Goal: Transaction & Acquisition: Purchase product/service

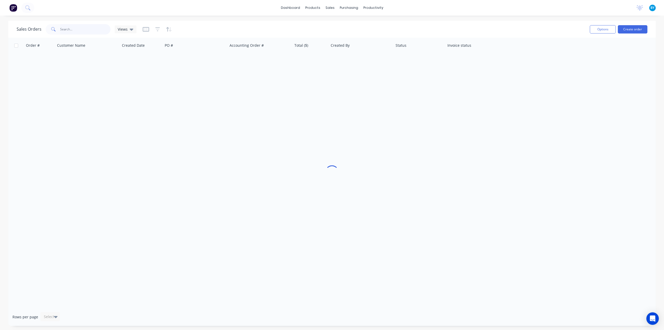
click at [86, 28] on input "text" at bounding box center [85, 29] width 51 height 10
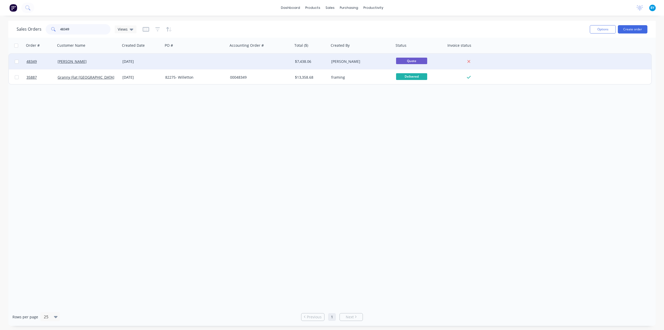
type input "48349"
click at [250, 57] on div at bounding box center [260, 62] width 65 height 16
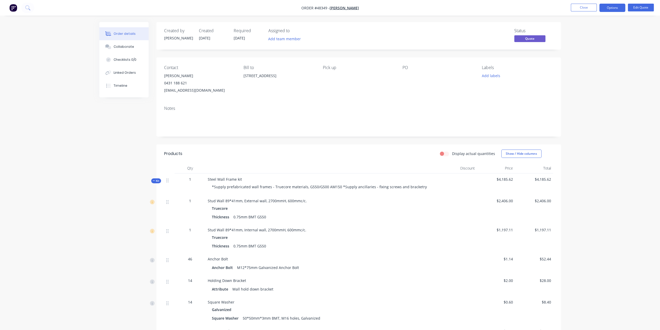
click at [632, 9] on button "Edit Quote" at bounding box center [641, 8] width 26 height 8
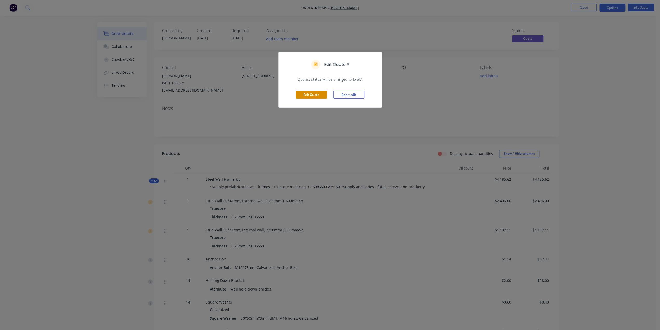
click at [315, 94] on button "Edit Quote" at bounding box center [311, 95] width 31 height 8
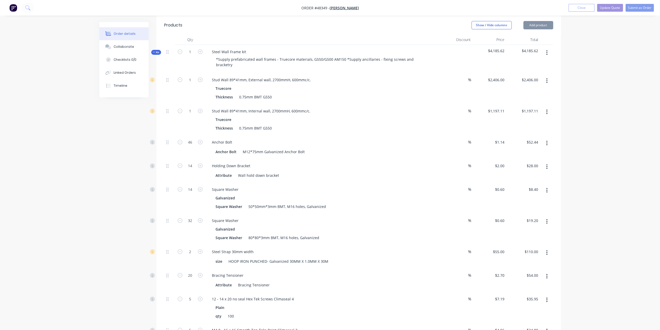
scroll to position [156, 0]
click at [546, 140] on icon "button" at bounding box center [546, 143] width 1 height 6
click at [518, 173] on div "Delete" at bounding box center [529, 177] width 40 height 8
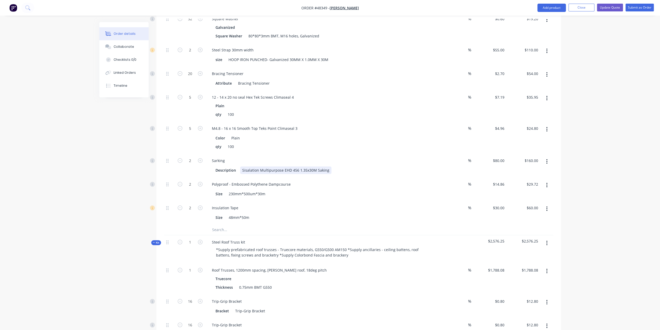
scroll to position [337, 0]
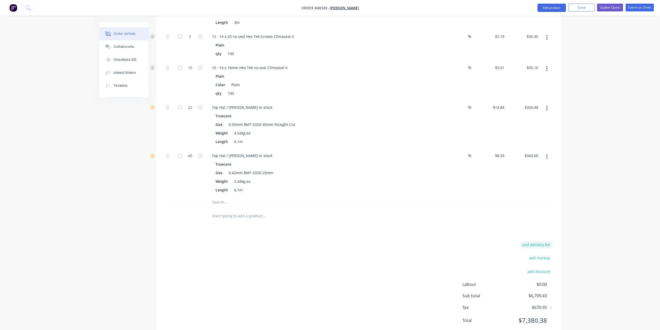
click at [551, 241] on button "add delivery fee" at bounding box center [536, 244] width 33 height 7
type input "480"
click input "submit" at bounding box center [0, 0] width 0 height 0
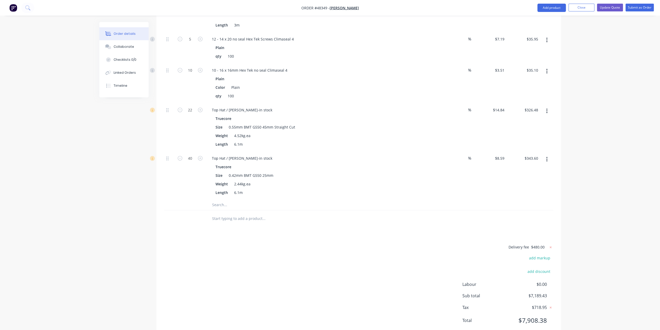
click at [458, 244] on div "Delivery fee $480.00 add markup add discount Labour $0.00 Sub total $7,189.43 T…" at bounding box center [358, 287] width 389 height 86
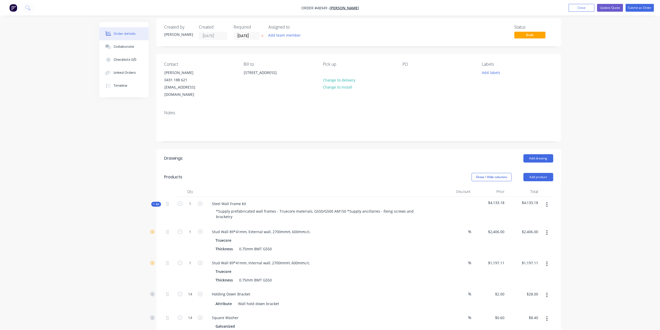
scroll to position [0, 0]
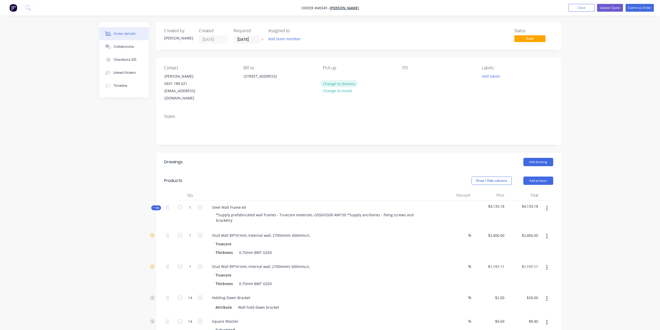
click at [348, 82] on button "Change to delivery" at bounding box center [339, 83] width 38 height 7
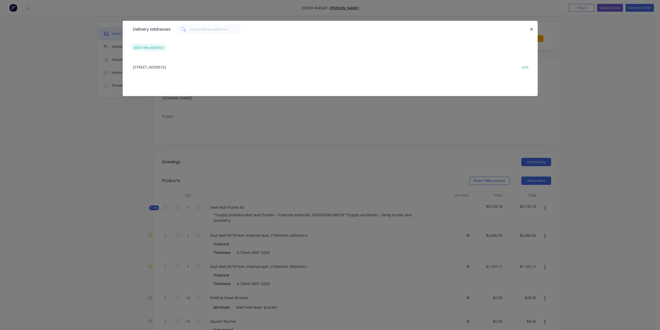
click at [147, 48] on button "add new address" at bounding box center [149, 47] width 36 height 7
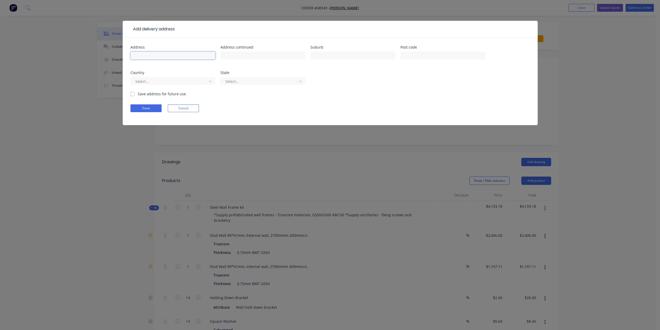
click at [178, 54] on input "text" at bounding box center [172, 56] width 85 height 8
paste input "11 Sheridan Cres, Willetton WA 6155"
type input "11 Sheridan Cres, Willetton WA 6155"
click at [192, 81] on div at bounding box center [169, 81] width 69 height 6
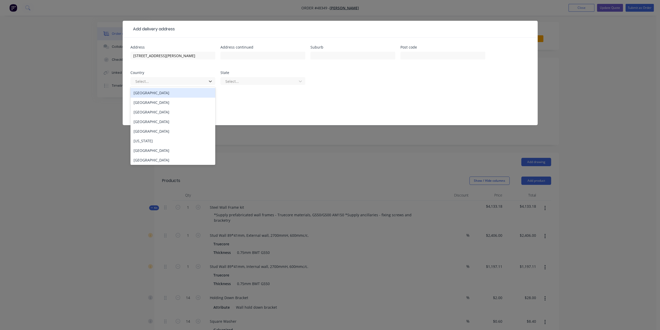
click at [179, 93] on div "Australia" at bounding box center [172, 93] width 85 height 10
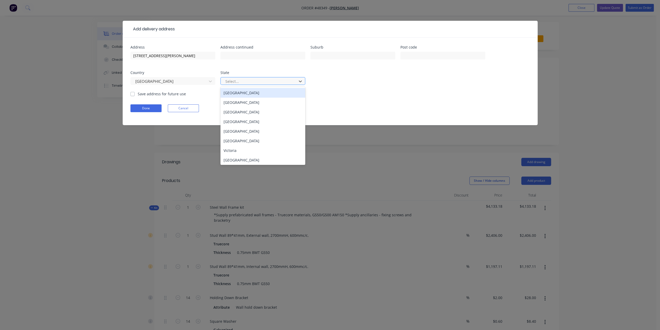
click at [254, 82] on div at bounding box center [259, 81] width 69 height 6
click at [243, 159] on div "Western Australia" at bounding box center [263, 160] width 85 height 10
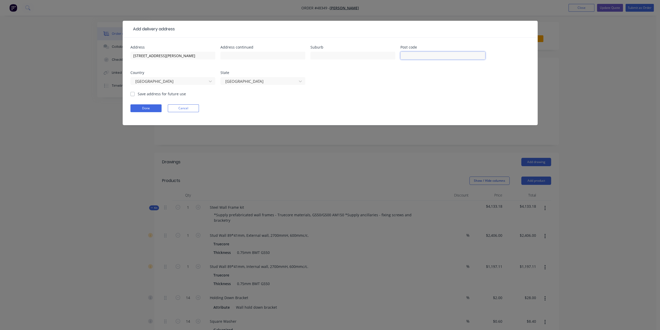
click at [435, 58] on input "text" at bounding box center [443, 56] width 85 height 8
type input "6155"
drag, startPoint x: 199, startPoint y: 56, endPoint x: 178, endPoint y: 56, distance: 20.8
click at [178, 56] on input "11 Sheridan Cres, Willetton WA 6155" at bounding box center [172, 56] width 85 height 8
drag, startPoint x: 178, startPoint y: 54, endPoint x: 163, endPoint y: 54, distance: 15.0
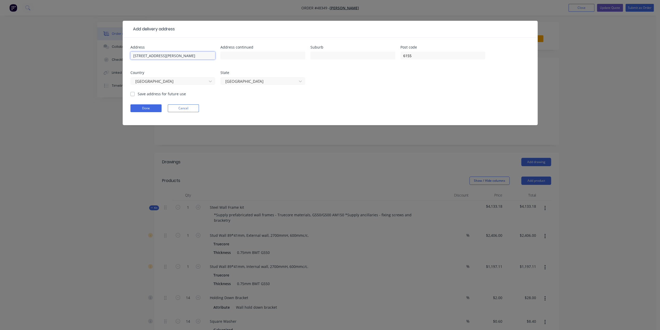
click at [163, 54] on input "11 Sheridan Cres, Willetton" at bounding box center [172, 56] width 85 height 8
type input "11 Sheridan Cres,"
click at [364, 55] on input "text" at bounding box center [353, 56] width 85 height 8
paste input "Willetton"
type input "Willetton"
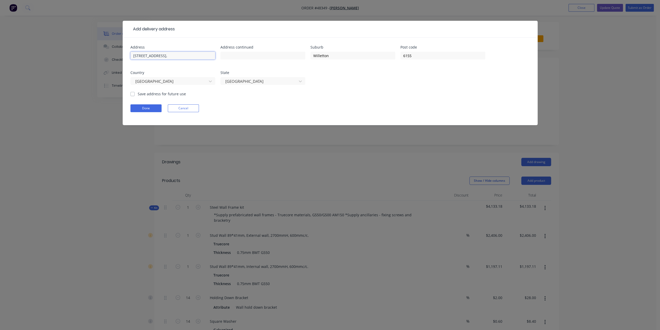
click at [166, 56] on input "11 Sheridan Cres," at bounding box center [172, 56] width 85 height 8
type input "11 Sheridan Cres"
click at [149, 107] on button "Done" at bounding box center [145, 108] width 31 height 8
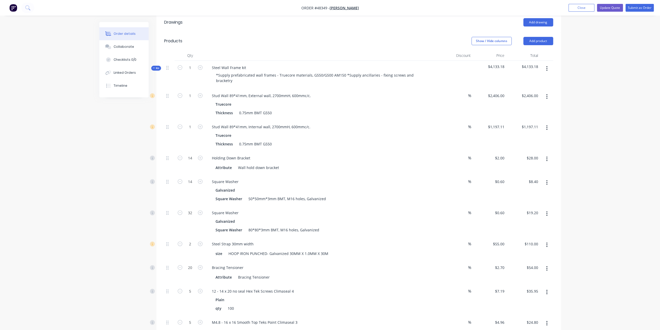
scroll to position [35, 0]
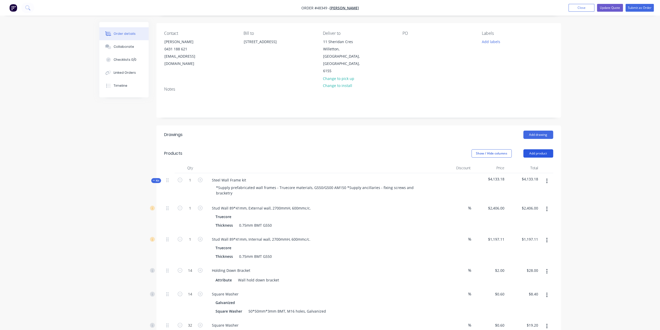
click at [535, 149] on button "Add product" at bounding box center [539, 153] width 30 height 8
click at [533, 163] on div "Product catalogue" at bounding box center [529, 167] width 40 height 8
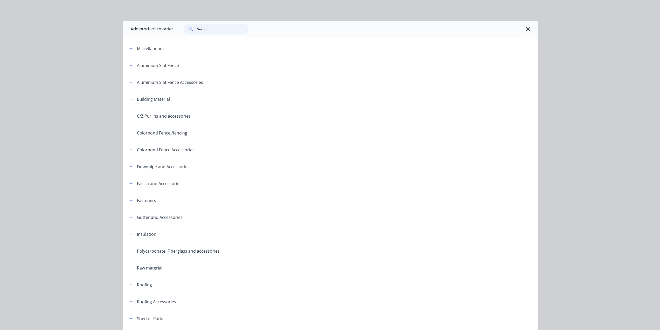
click at [215, 29] on input "text" at bounding box center [222, 29] width 51 height 10
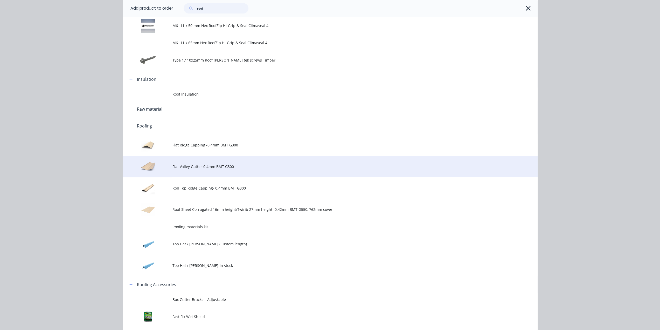
scroll to position [121, 0]
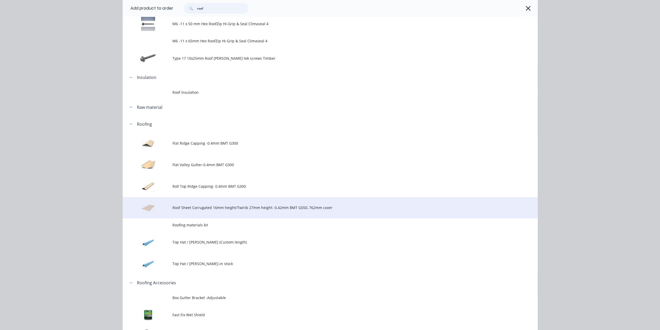
type input "roof"
click at [206, 203] on td "Roof Sheet Corrugated 16mm height/Twirib 27mm height- 0.42mm BMT G550, 762mm co…" at bounding box center [355, 208] width 365 height 22
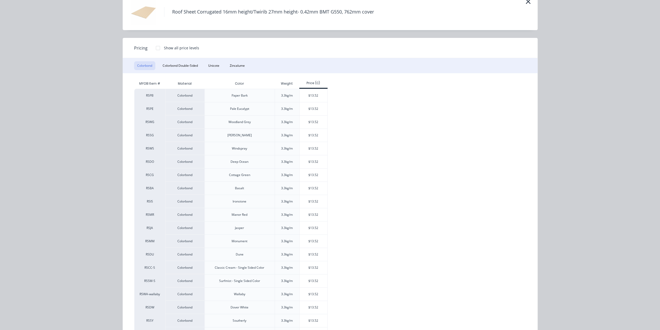
scroll to position [64, 0]
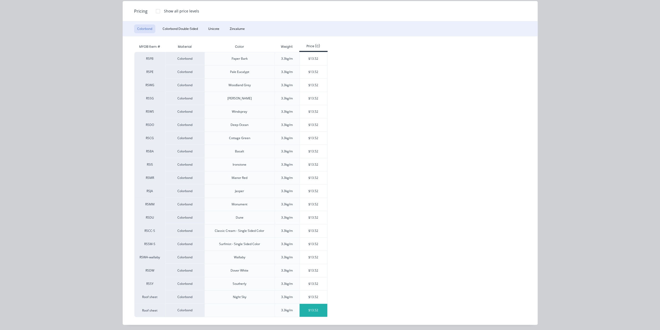
click at [313, 308] on div "$13.52" at bounding box center [314, 310] width 28 height 13
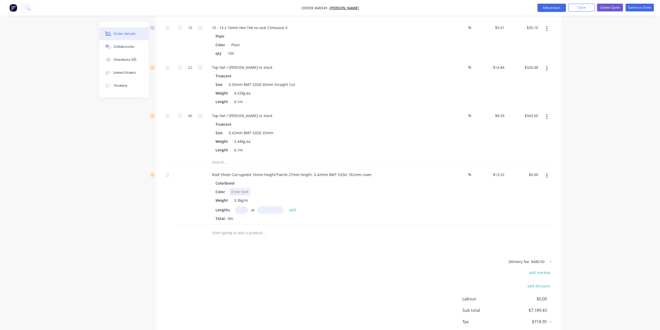
scroll to position [739, 0]
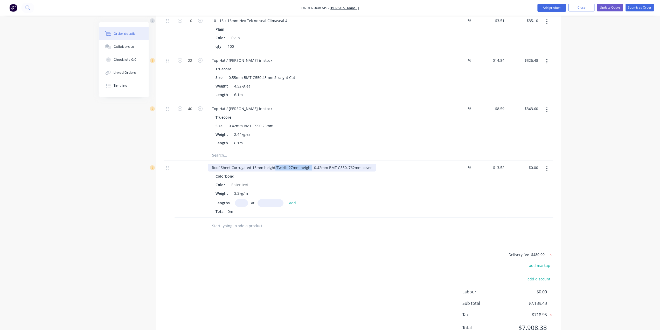
drag, startPoint x: 274, startPoint y: 144, endPoint x: 309, endPoint y: 144, distance: 34.5
click at [309, 164] on div "Roof Sheet Corrugated 16mm height/Twirib 27mm height- 0.42mm BMT G550, 762mm co…" at bounding box center [292, 168] width 168 height 8
click at [240, 199] on input "text" at bounding box center [241, 203] width 13 height 8
type input "22"
click at [269, 199] on input "text" at bounding box center [271, 203] width 26 height 8
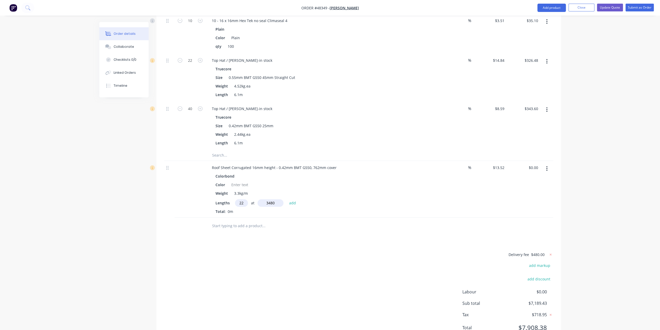
type input "3480"
click at [287, 199] on button "add" at bounding box center [293, 202] width 12 height 7
type input "$1,035.09"
click at [280, 259] on div "Delivery fee $480.00 add markup add discount Labour $0.00 Sub total $8,224.52 T…" at bounding box center [358, 302] width 389 height 86
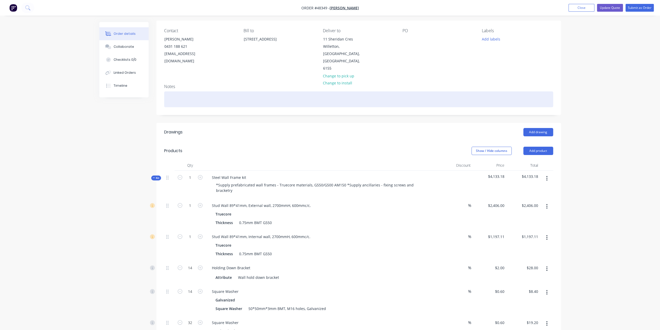
scroll to position [0, 0]
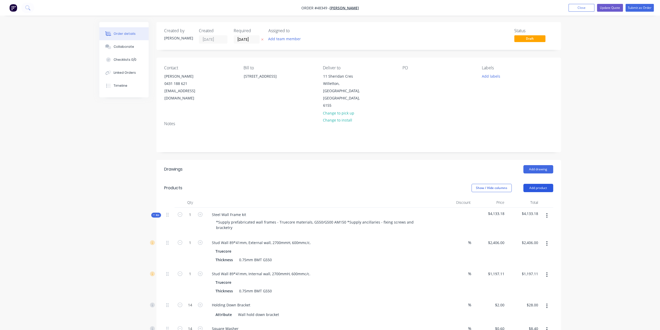
click at [533, 184] on button "Add product" at bounding box center [539, 188] width 30 height 8
click at [527, 197] on div "Product catalogue" at bounding box center [529, 201] width 40 height 8
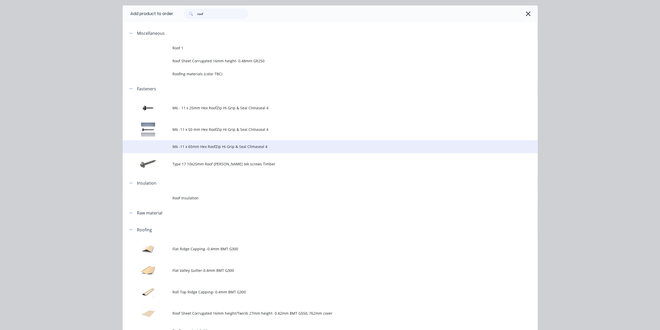
scroll to position [78, 0]
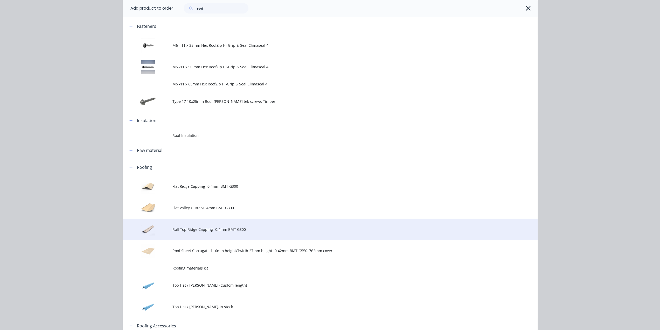
click at [218, 229] on span "Roll Top Ridge Capping- 0.4mm BMT G300" at bounding box center [319, 228] width 292 height 5
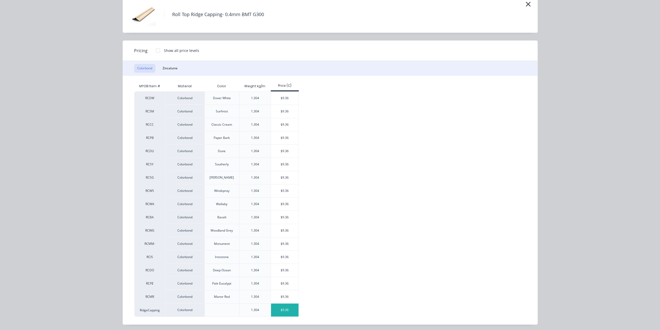
scroll to position [104, 0]
click at [277, 306] on div "$9.36" at bounding box center [285, 309] width 28 height 13
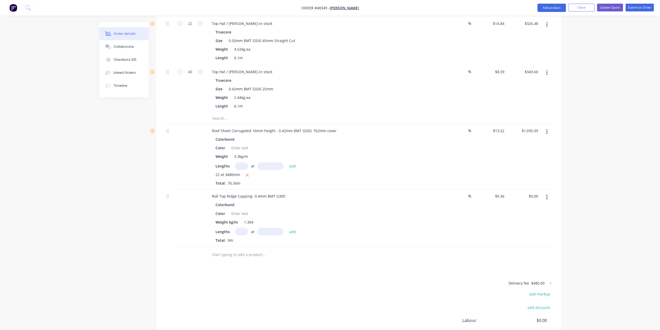
scroll to position [805, 0]
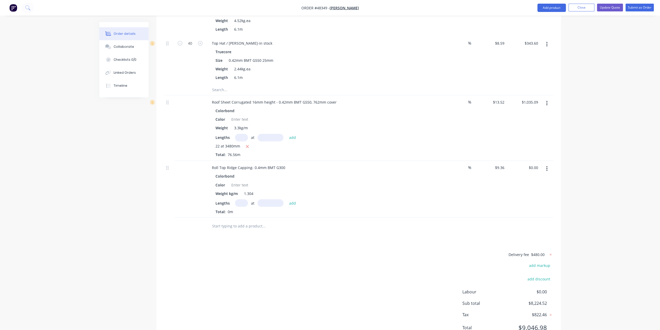
click at [239, 199] on input "text" at bounding box center [241, 203] width 13 height 8
type input "1"
click at [266, 199] on input "text" at bounding box center [271, 203] width 26 height 8
type input "7800"
click at [287, 199] on button "add" at bounding box center [293, 202] width 12 height 7
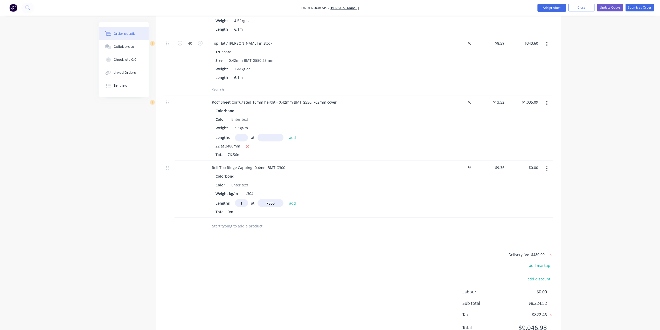
type input "$73.01"
click at [277, 259] on div "Delivery fee $480.00 add markup add discount Labour $0.00 Sub total $8,297.53 T…" at bounding box center [358, 302] width 389 height 86
click at [545, 98] on button "button" at bounding box center [547, 102] width 12 height 9
click at [530, 113] on div "Edit" at bounding box center [529, 117] width 40 height 8
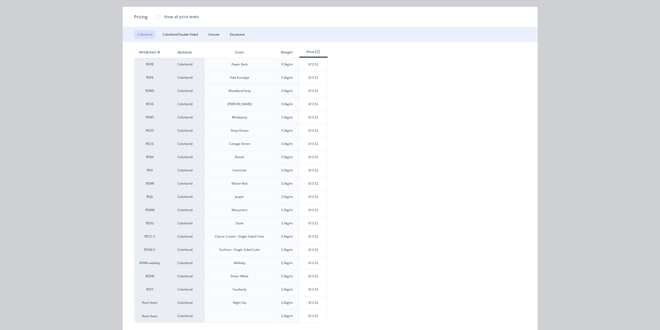
scroll to position [64, 0]
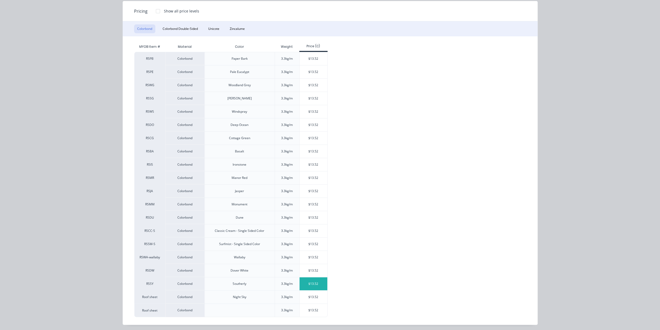
click at [305, 282] on div "$13.52" at bounding box center [314, 283] width 28 height 13
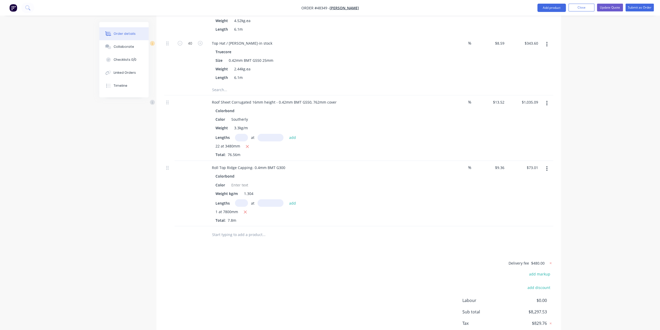
click at [548, 164] on button "button" at bounding box center [547, 168] width 12 height 9
click at [530, 178] on div "Edit" at bounding box center [529, 182] width 40 height 8
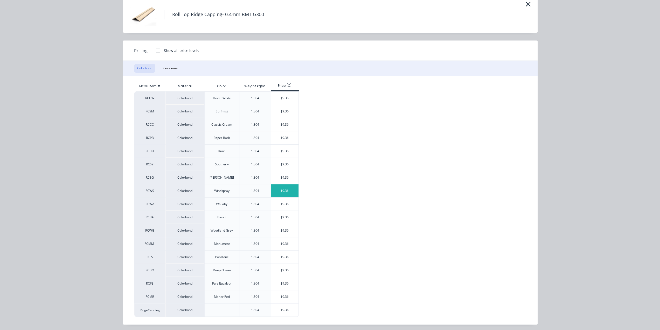
scroll to position [821, 0]
click at [277, 161] on div "$9.36" at bounding box center [285, 164] width 28 height 13
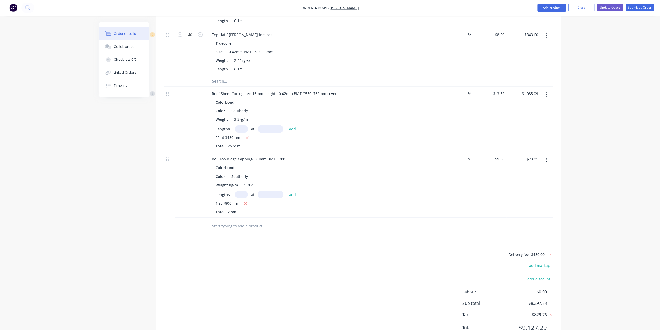
click at [350, 221] on div at bounding box center [286, 226] width 156 height 10
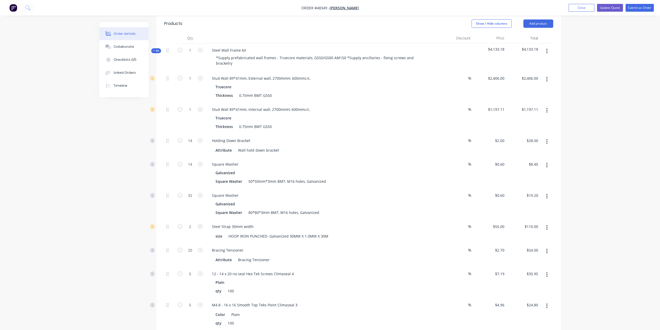
scroll to position [43, 0]
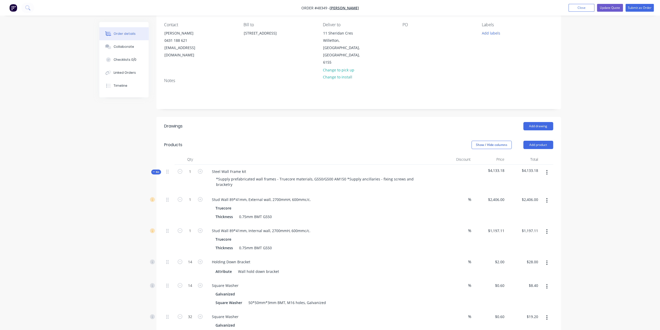
drag, startPoint x: 613, startPoint y: 267, endPoint x: 607, endPoint y: 246, distance: 21.8
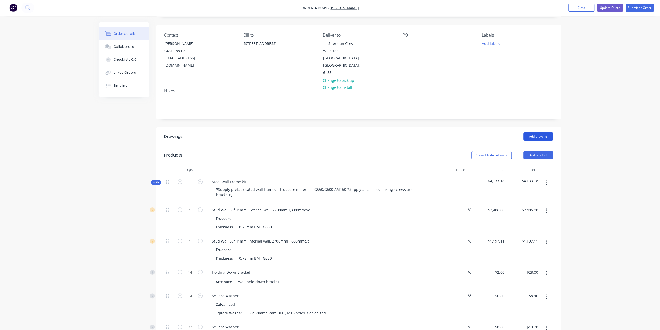
scroll to position [0, 0]
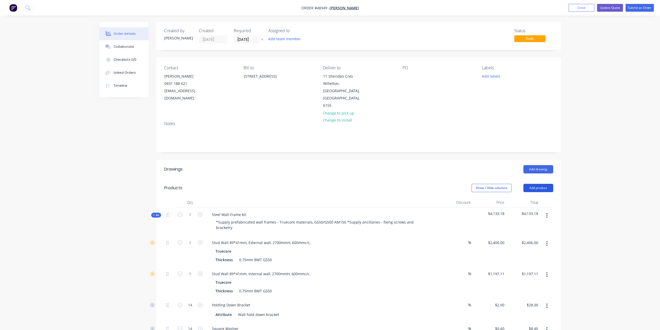
click at [540, 184] on button "Add product" at bounding box center [539, 188] width 30 height 8
click at [536, 184] on button "Add product" at bounding box center [539, 188] width 30 height 8
drag, startPoint x: 541, startPoint y: 173, endPoint x: 542, endPoint y: 179, distance: 6.2
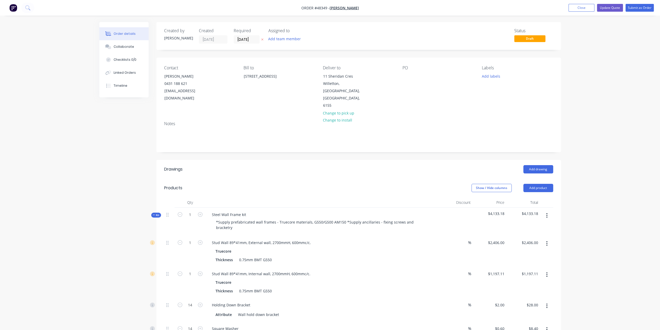
click at [541, 184] on button "Add product" at bounding box center [539, 188] width 30 height 8
click at [541, 197] on div "Product catalogue" at bounding box center [529, 201] width 40 height 8
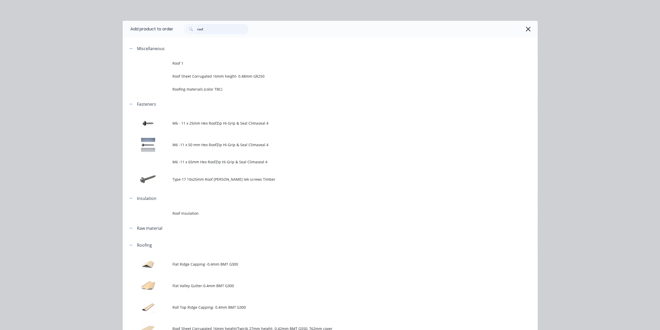
click at [140, 30] on header "Add product to order roof" at bounding box center [330, 29] width 415 height 17
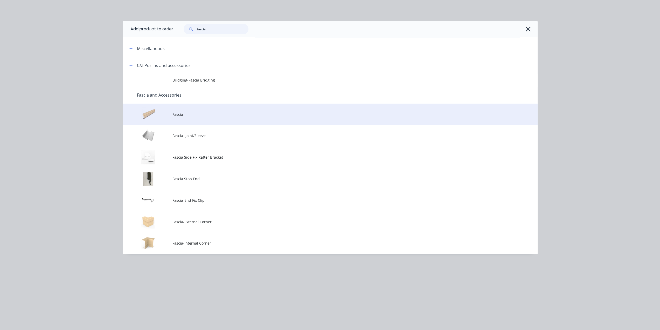
type input "fascia"
click at [195, 115] on span "Fascia" at bounding box center [319, 114] width 292 height 5
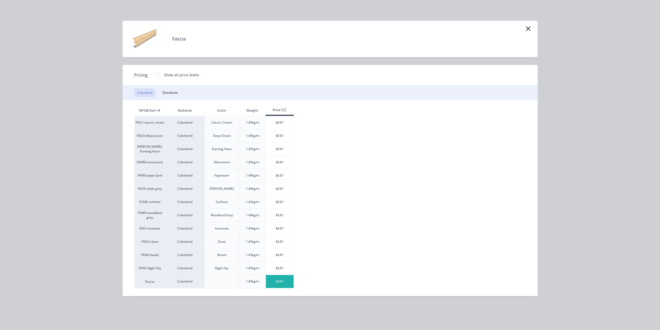
click at [268, 278] on div "$8.81" at bounding box center [280, 281] width 28 height 13
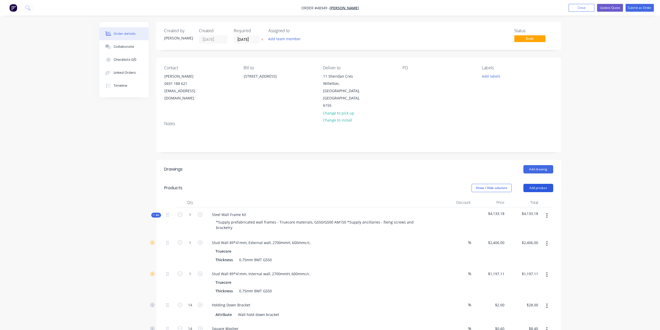
click at [536, 184] on button "Add product" at bounding box center [539, 188] width 30 height 8
drag, startPoint x: 612, startPoint y: 283, endPoint x: 611, endPoint y: 279, distance: 4.3
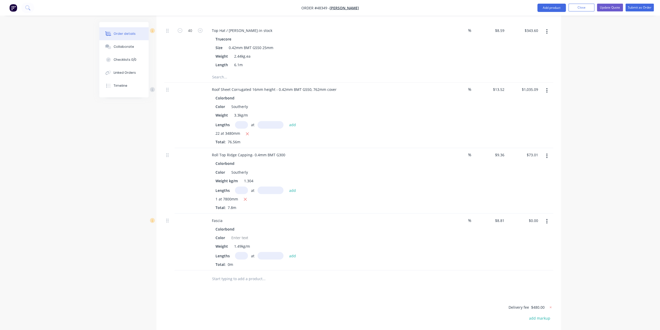
scroll to position [870, 0]
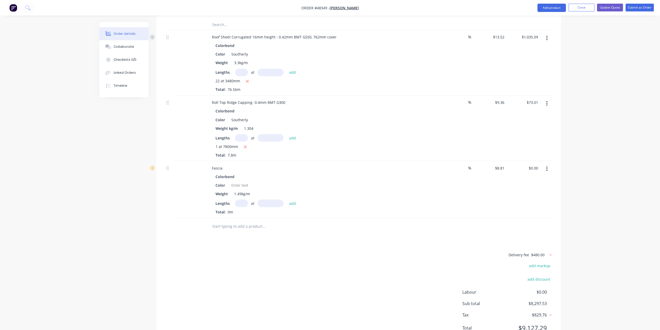
click at [549, 164] on button "button" at bounding box center [547, 168] width 12 height 9
click at [542, 178] on div "Edit" at bounding box center [529, 182] width 40 height 8
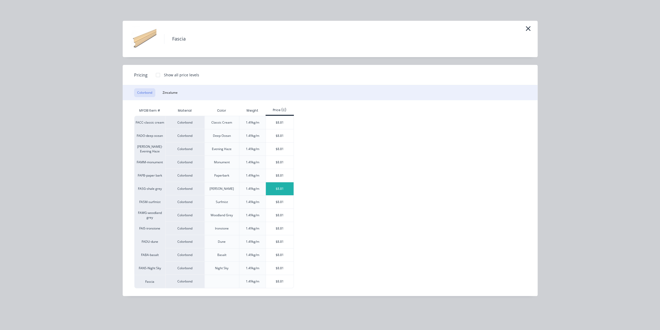
click at [277, 185] on div "$8.81" at bounding box center [280, 188] width 28 height 13
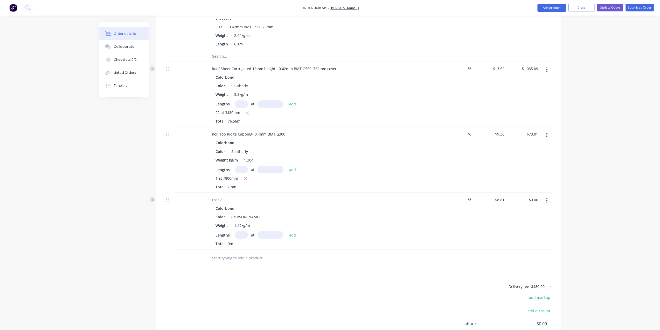
scroll to position [775, 0]
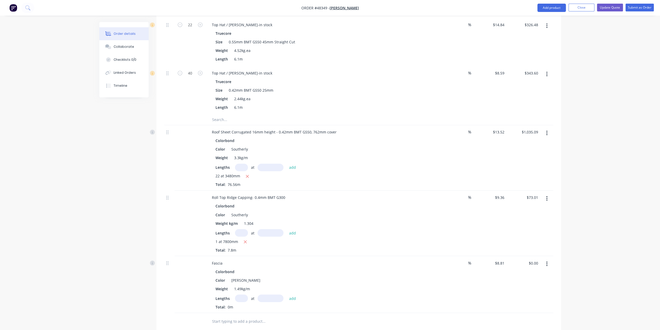
click at [546, 130] on icon "button" at bounding box center [546, 133] width 1 height 6
click at [539, 143] on div "Edit" at bounding box center [529, 147] width 40 height 8
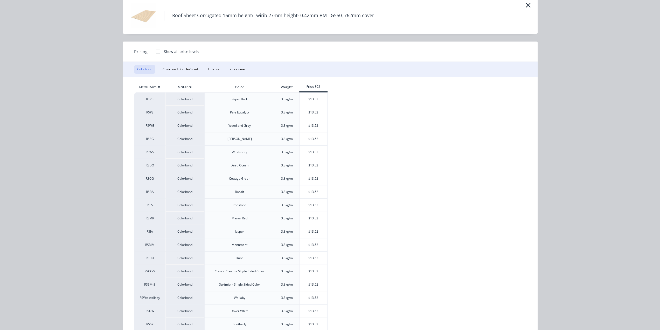
scroll to position [21, 0]
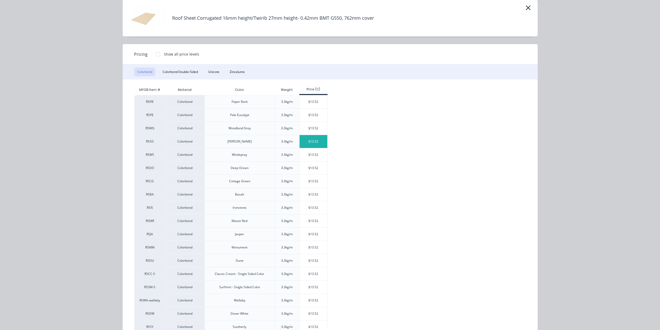
click at [309, 143] on div "$13.52" at bounding box center [314, 141] width 28 height 13
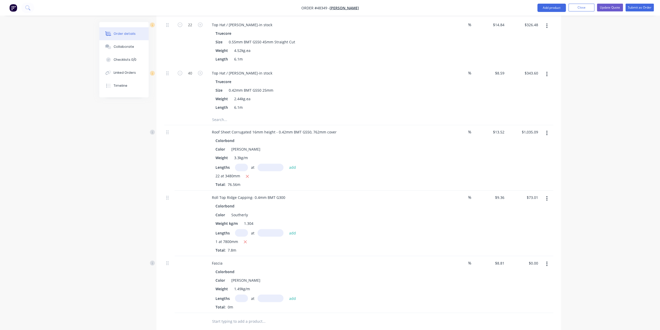
drag, startPoint x: 545, startPoint y: 176, endPoint x: 545, endPoint y: 180, distance: 3.6
click at [545, 194] on button "button" at bounding box center [547, 198] width 12 height 9
click at [545, 208] on div "Edit" at bounding box center [529, 212] width 40 height 8
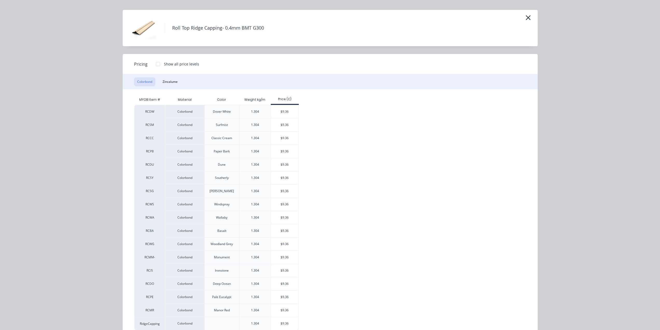
scroll to position [24, 0]
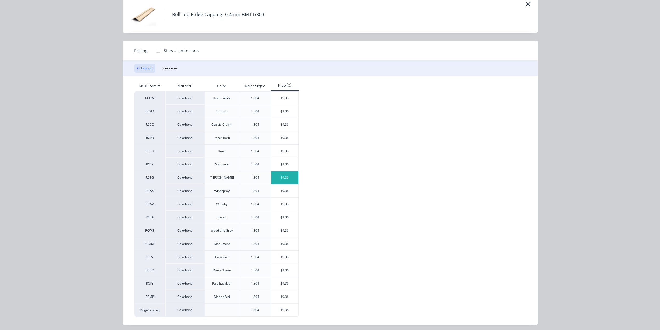
click at [278, 179] on div "$9.36" at bounding box center [285, 177] width 28 height 13
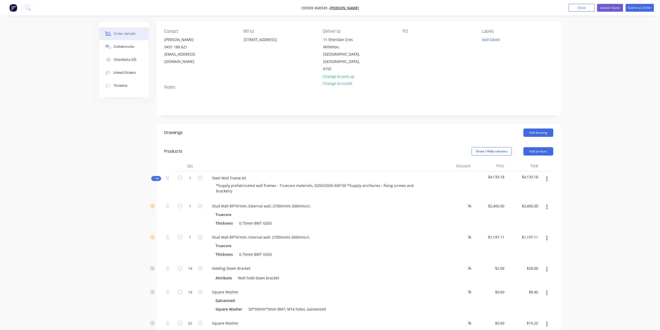
scroll to position [0, 0]
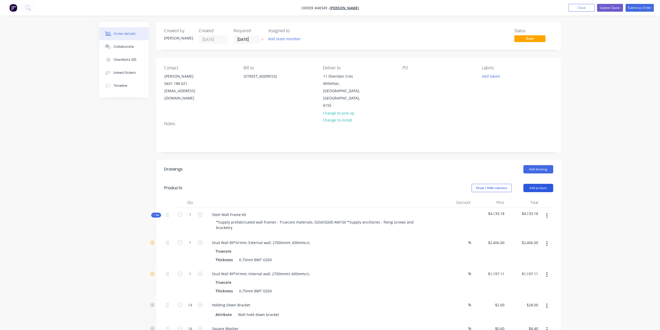
click at [538, 184] on button "Add product" at bounding box center [539, 188] width 30 height 8
click at [530, 197] on div "Product catalogue" at bounding box center [529, 201] width 40 height 8
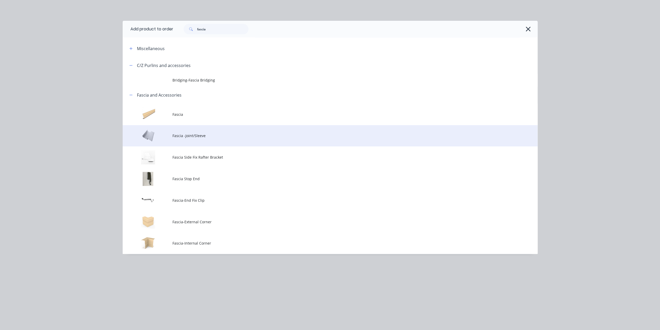
click at [208, 138] on td "Fascia -Joint/Sleeve" at bounding box center [355, 136] width 365 height 22
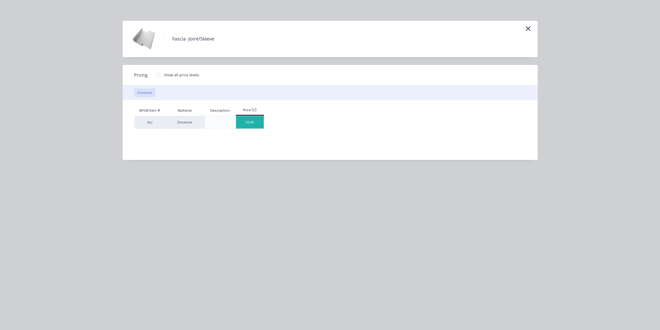
click at [255, 116] on div "$3.44" at bounding box center [250, 122] width 28 height 12
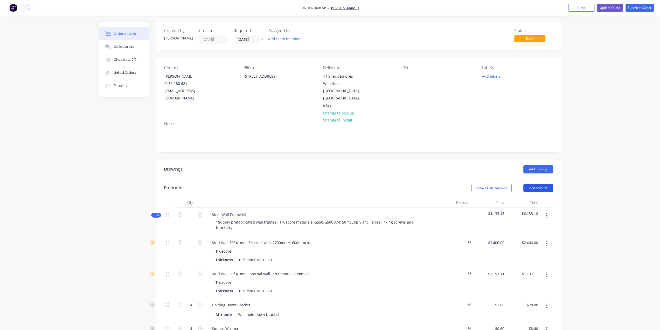
click at [541, 184] on button "Add product" at bounding box center [539, 188] width 30 height 8
click at [537, 197] on div "Product catalogue" at bounding box center [529, 201] width 40 height 8
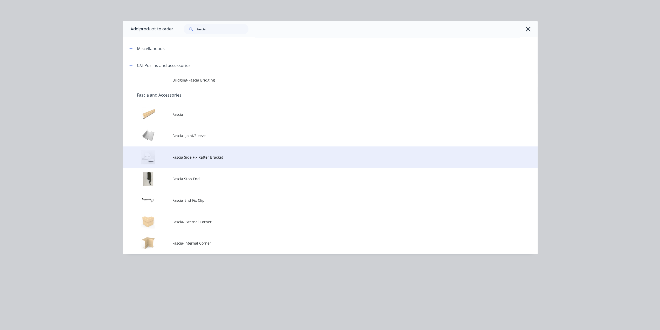
click at [223, 155] on span "Fascia Side Fix Rafter Bracket" at bounding box center [319, 156] width 292 height 5
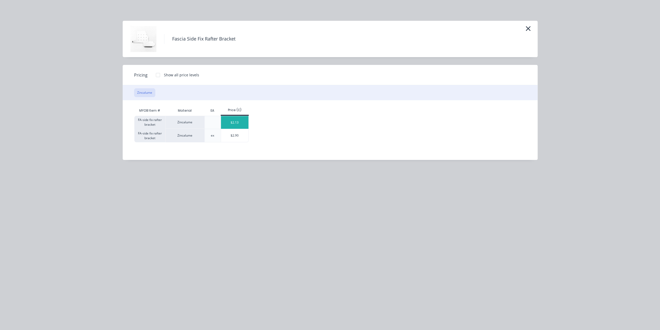
click at [233, 116] on div "$2.13" at bounding box center [235, 122] width 28 height 13
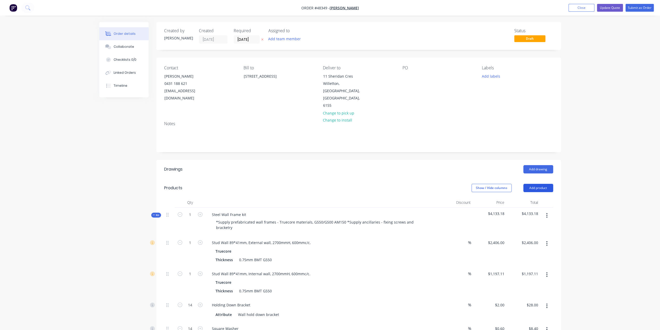
click at [532, 184] on button "Add product" at bounding box center [539, 188] width 30 height 8
click at [532, 196] on button "Product catalogue" at bounding box center [528, 201] width 49 height 10
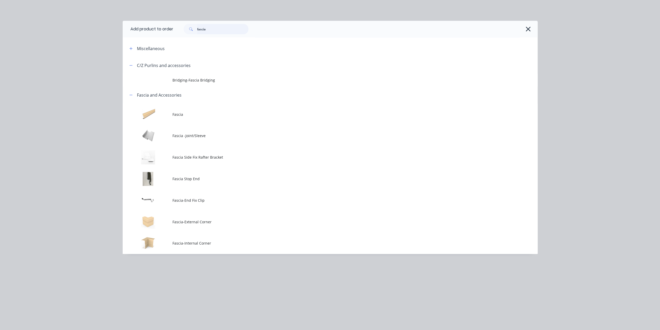
click at [126, 24] on header "Add product to order fascia" at bounding box center [330, 29] width 415 height 17
type input "gutter"
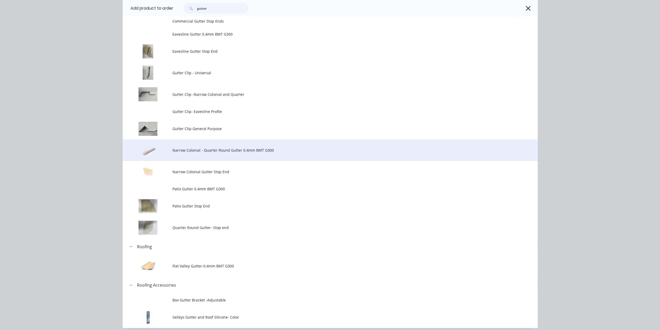
scroll to position [88, 0]
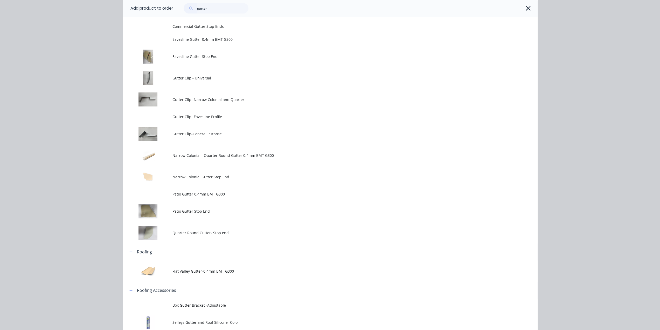
click at [221, 156] on span "Narrow Colonial - Quarter Round Gutter 0.4mm BMT G300" at bounding box center [319, 155] width 292 height 5
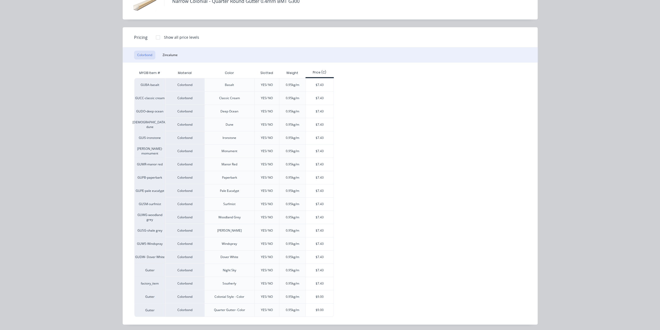
scroll to position [190, 0]
click at [308, 226] on div "$7.43" at bounding box center [320, 230] width 28 height 13
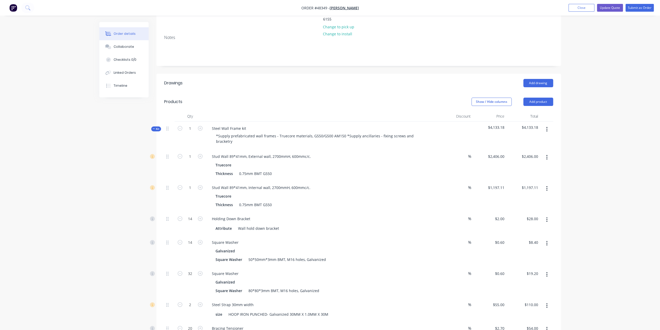
scroll to position [0, 0]
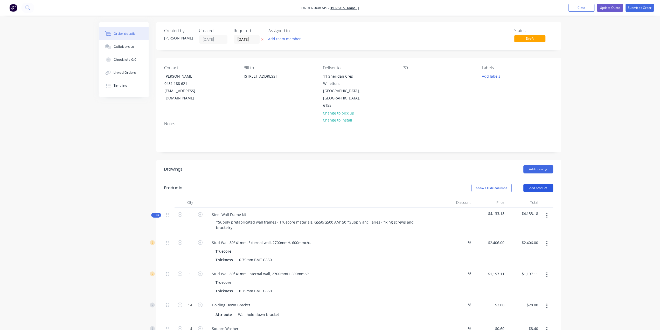
drag, startPoint x: 538, startPoint y: 174, endPoint x: 538, endPoint y: 179, distance: 4.7
click at [538, 184] on button "Add product" at bounding box center [539, 188] width 30 height 8
click at [538, 197] on div "Product catalogue" at bounding box center [529, 201] width 40 height 8
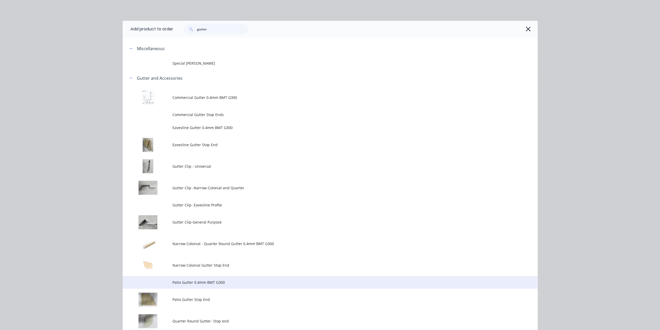
scroll to position [86, 0]
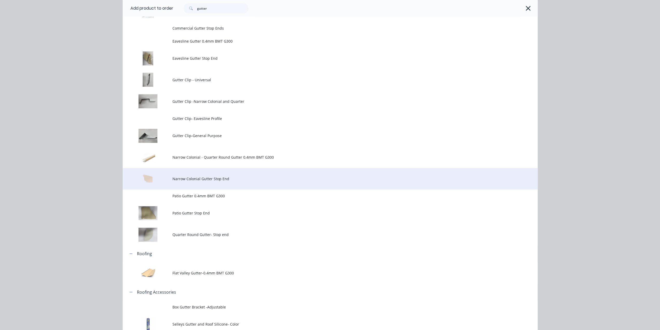
click at [226, 182] on td "Narrow Colonial Gutter Stop End" at bounding box center [355, 179] width 365 height 22
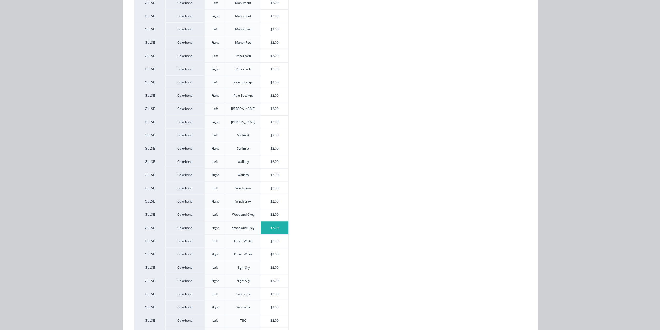
scroll to position [270, 0]
click at [267, 116] on div "$2.00" at bounding box center [275, 116] width 28 height 13
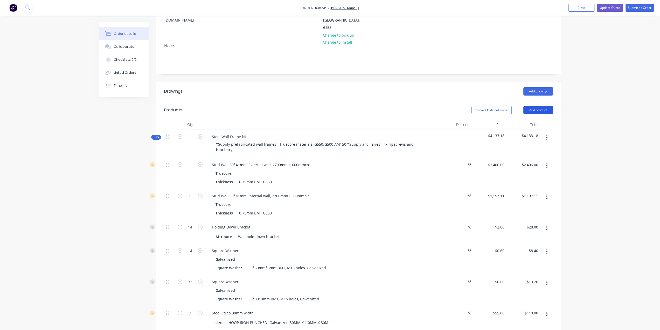
click at [544, 106] on button "Add product" at bounding box center [539, 110] width 30 height 8
click at [537, 119] on div "Product catalogue" at bounding box center [529, 123] width 40 height 8
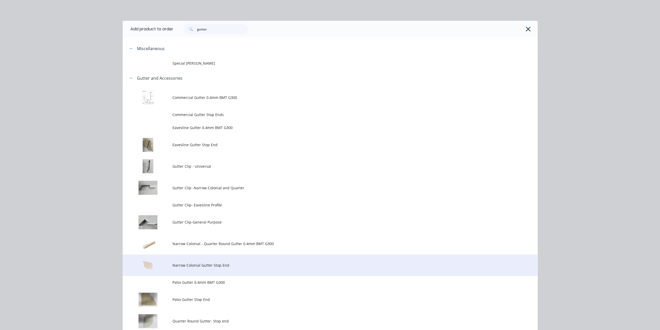
click at [205, 258] on td "Narrow Colonial Gutter Stop End" at bounding box center [355, 265] width 365 height 22
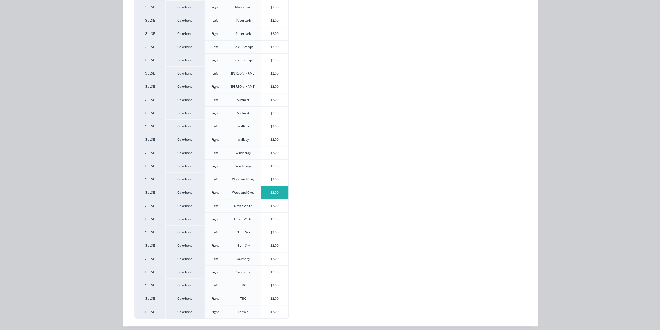
scroll to position [294, 0]
click at [266, 86] on div "$2.00" at bounding box center [275, 86] width 28 height 13
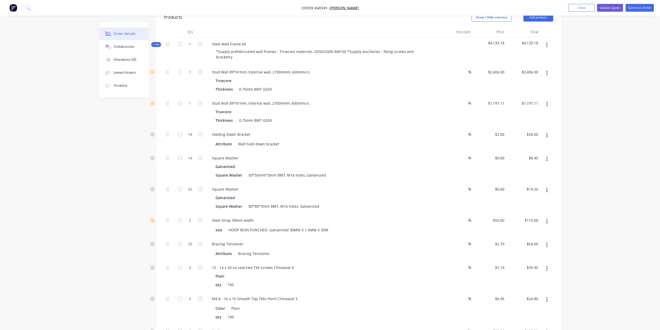
scroll to position [130, 0]
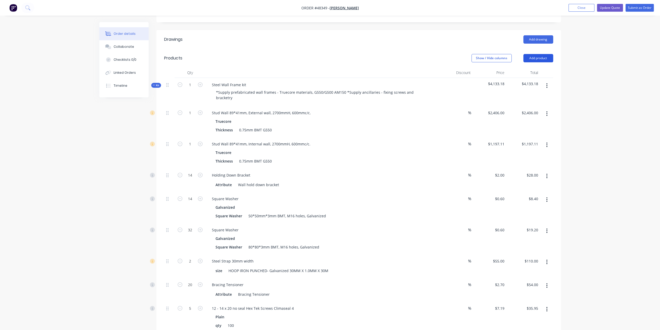
click at [534, 54] on button "Add product" at bounding box center [539, 58] width 30 height 8
click at [528, 67] on div "Product catalogue" at bounding box center [529, 71] width 40 height 8
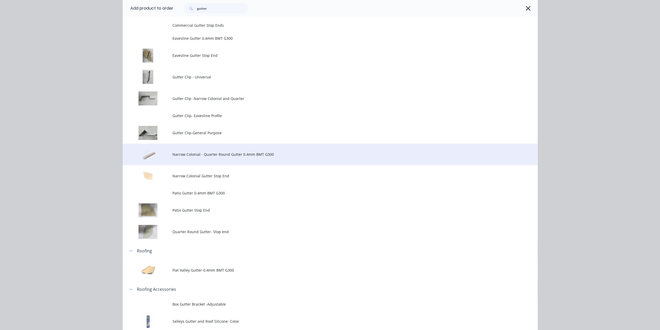
scroll to position [86, 0]
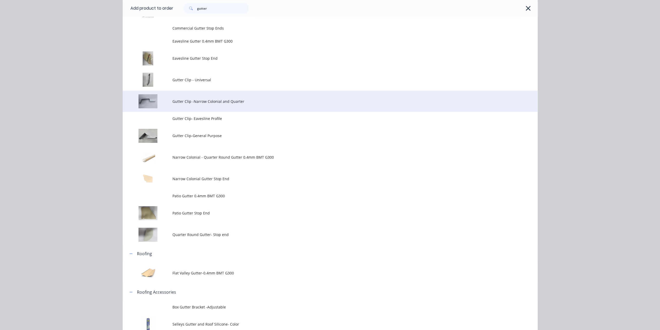
click at [248, 106] on td "Gutter Clip -Narrow Colonial and Quarter" at bounding box center [355, 102] width 365 height 22
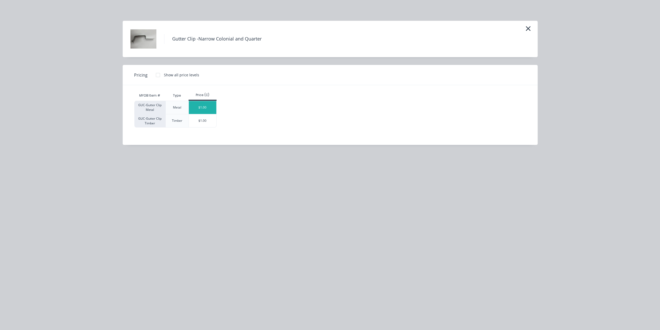
click at [209, 107] on div "$1.00" at bounding box center [203, 107] width 28 height 13
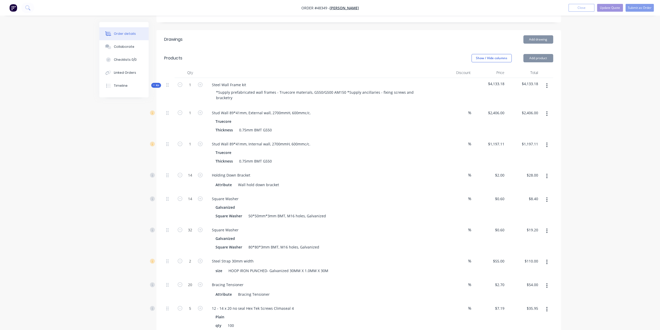
scroll to position [26, 0]
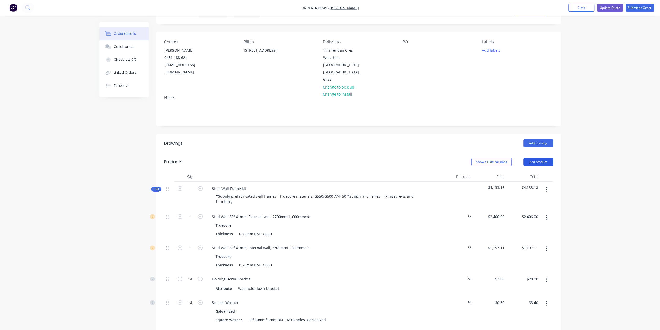
click at [534, 158] on button "Add product" at bounding box center [539, 162] width 30 height 8
click at [535, 170] on button "Product catalogue" at bounding box center [528, 175] width 49 height 10
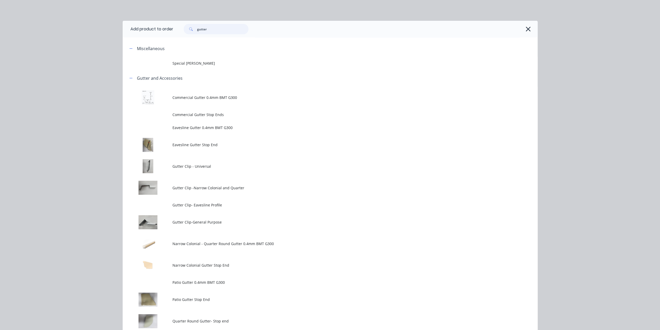
drag, startPoint x: 210, startPoint y: 30, endPoint x: 112, endPoint y: 27, distance: 97.6
click at [119, 27] on div "Add product to order gutter Miscellaneous Special Patio Gutter Gutter and Acces…" at bounding box center [330, 165] width 660 height 330
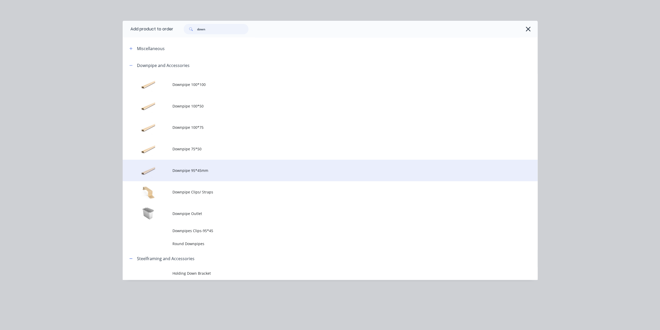
type input "down"
click at [228, 170] on span "Downpipe 95*45mm" at bounding box center [319, 170] width 292 height 5
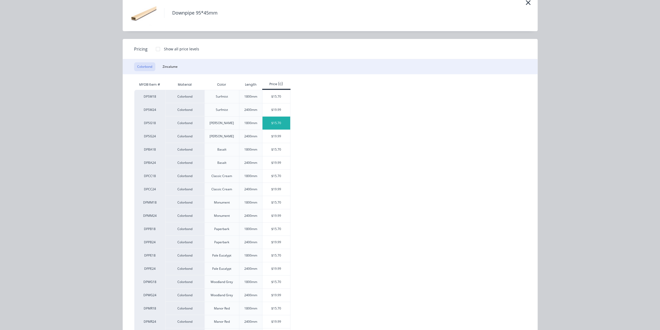
click at [277, 125] on div "$15.70" at bounding box center [277, 122] width 28 height 13
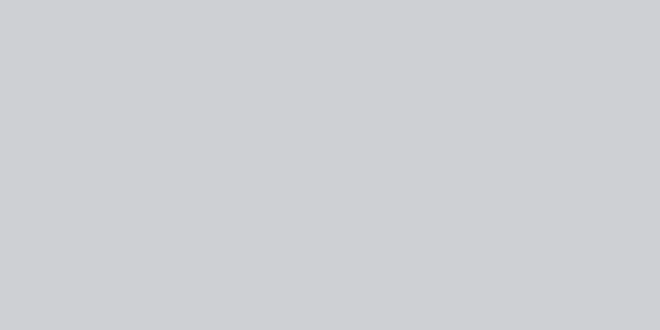
scroll to position [0, 0]
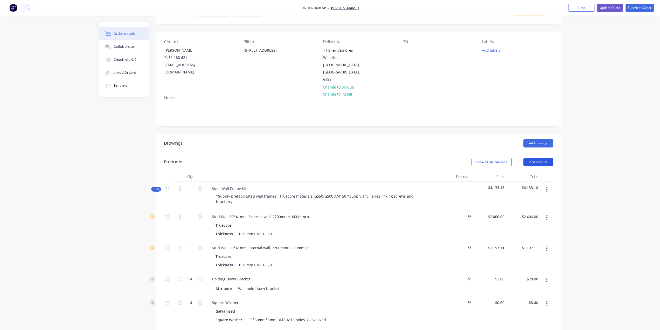
click at [532, 158] on button "Add product" at bounding box center [539, 162] width 30 height 8
click at [531, 170] on button "Product catalogue" at bounding box center [528, 175] width 49 height 10
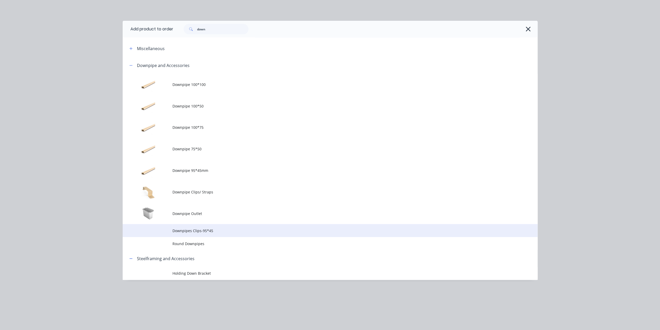
click at [211, 233] on span "Downpipes Clips-95*45" at bounding box center [319, 230] width 292 height 5
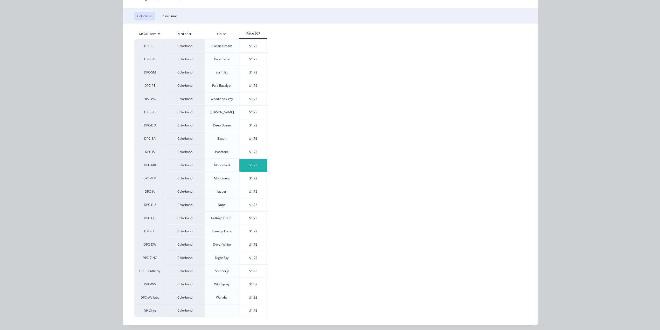
scroll to position [104, 0]
click at [255, 111] on div "$1.72" at bounding box center [253, 112] width 28 height 13
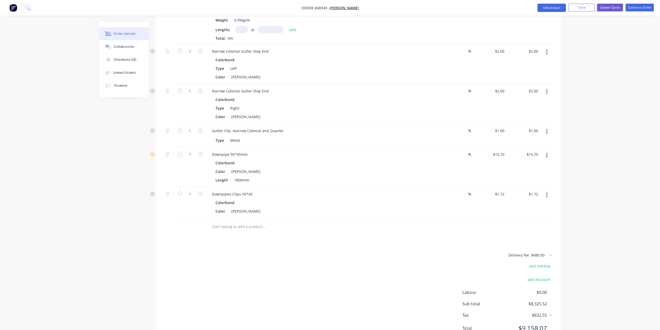
scroll to position [1162, 0]
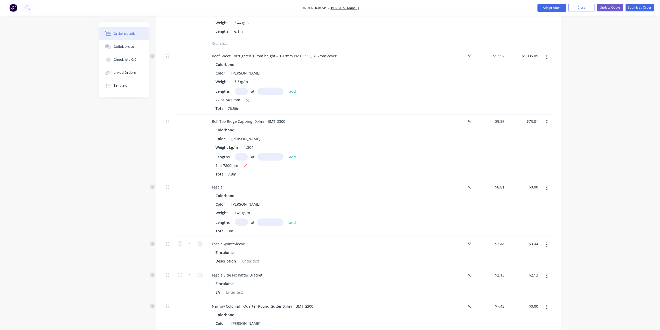
scroll to position [799, 0]
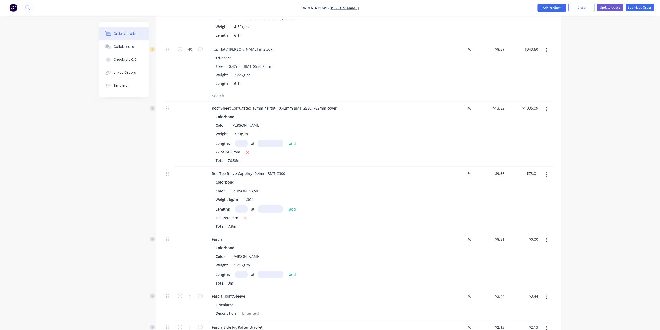
drag, startPoint x: 632, startPoint y: 124, endPoint x: 552, endPoint y: 110, distance: 81.3
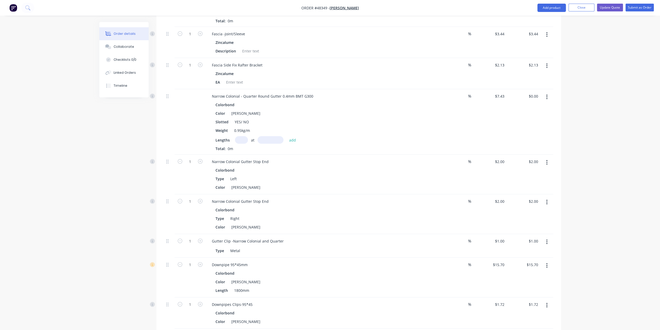
scroll to position [1023, 0]
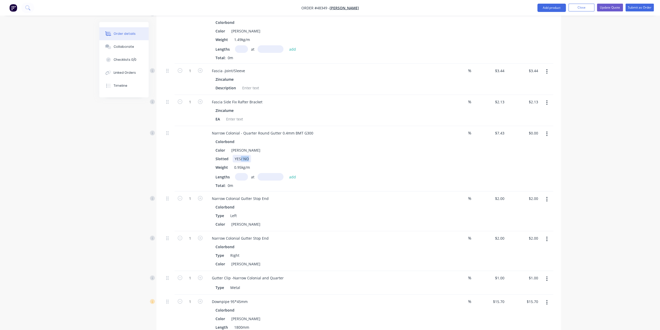
drag, startPoint x: 240, startPoint y: 135, endPoint x: 275, endPoint y: 138, distance: 35.3
click at [275, 155] on div "Slotted YES/ NO" at bounding box center [322, 159] width 216 height 8
click at [241, 173] on input "text" at bounding box center [241, 177] width 13 height 8
type input "4"
type input "4300"
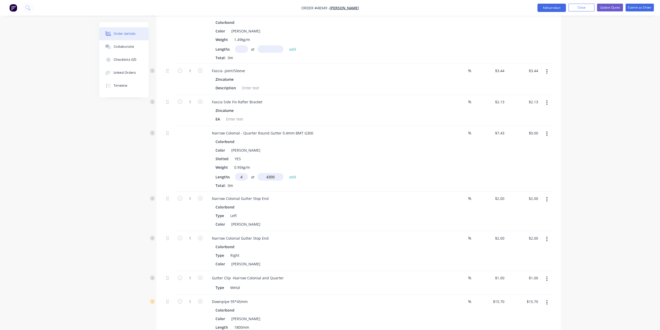
click at [287, 173] on button "add" at bounding box center [293, 176] width 12 height 7
type input "$127.80"
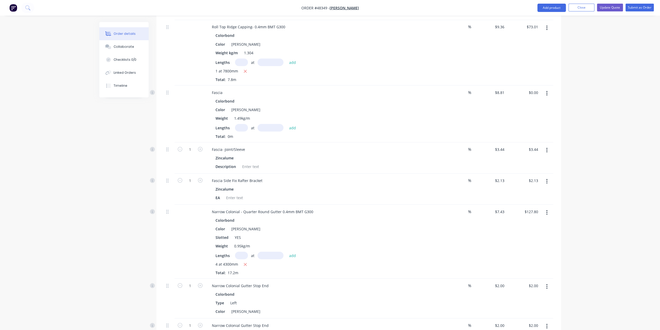
scroll to position [954, 0]
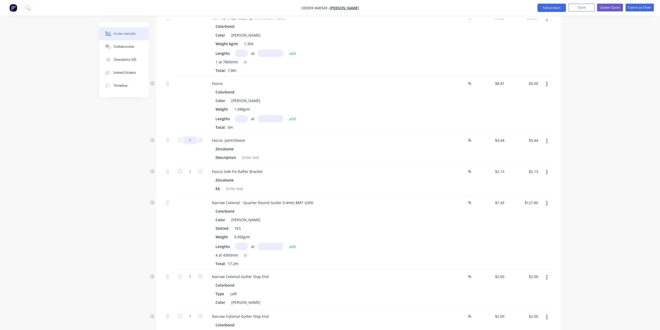
type input "2"
type input "$6.88"
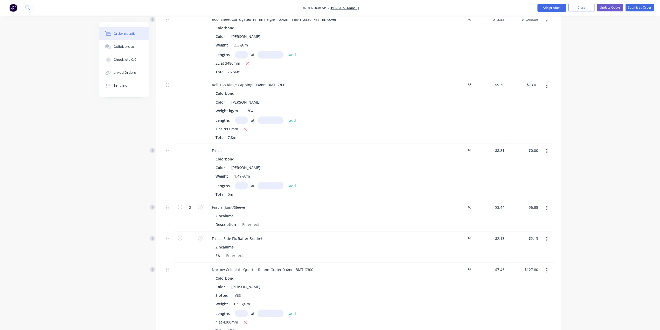
scroll to position [885, 0]
click at [238, 184] on input "text" at bounding box center [241, 188] width 13 height 8
type input "4"
type input "4300"
click at [287, 184] on button "add" at bounding box center [293, 187] width 12 height 7
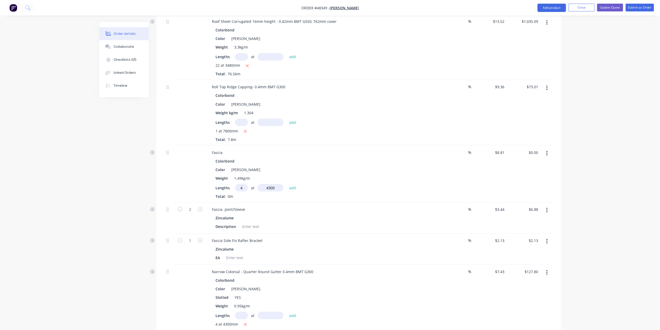
type input "$151.53"
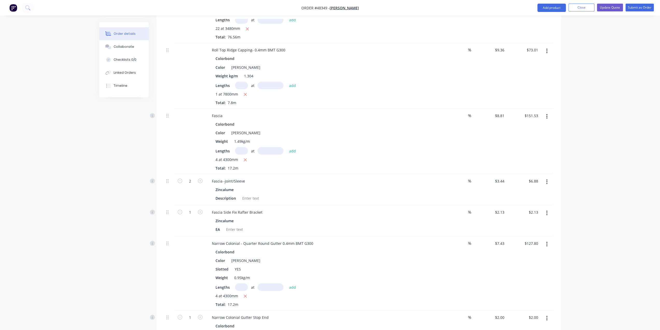
scroll to position [963, 0]
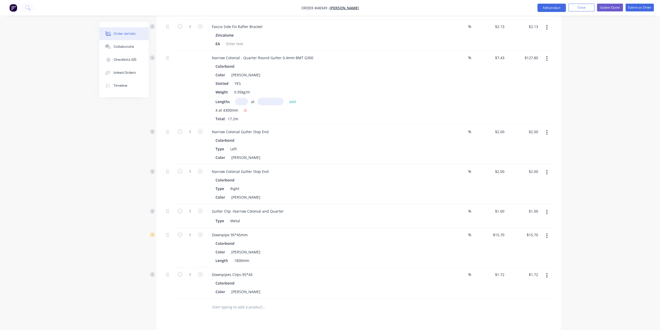
scroll to position [1153, 0]
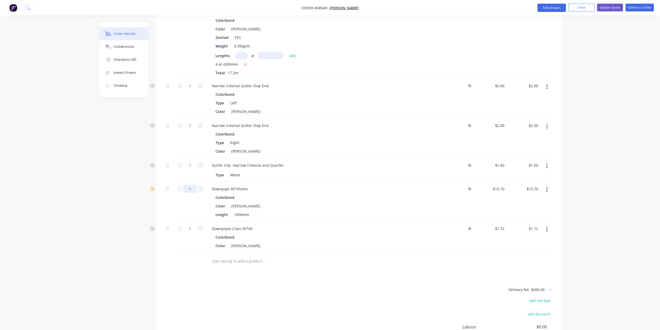
type input "4"
type input "$62.80"
drag, startPoint x: 77, startPoint y: 255, endPoint x: 178, endPoint y: 239, distance: 102.6
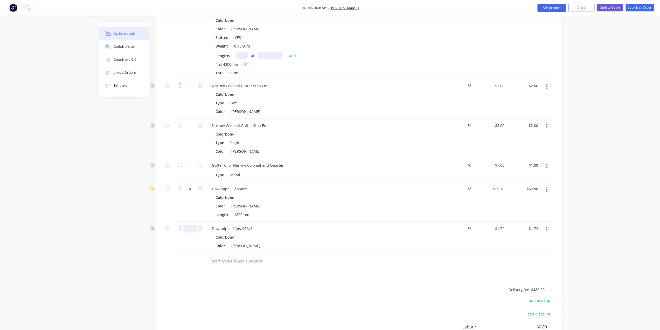
type input "4"
type input "$6.88"
drag, startPoint x: 72, startPoint y: 230, endPoint x: 164, endPoint y: 184, distance: 102.9
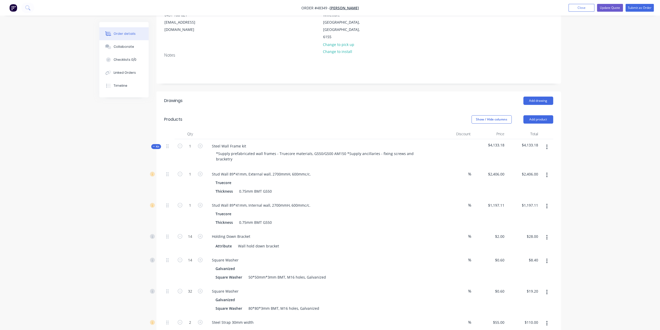
scroll to position [46, 0]
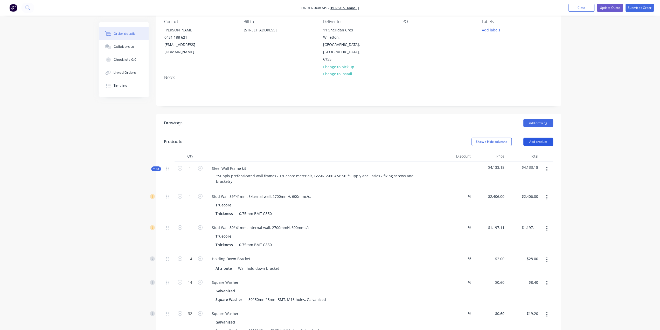
click at [542, 138] on button "Add product" at bounding box center [539, 142] width 30 height 8
click at [543, 151] on div "Product catalogue" at bounding box center [529, 155] width 40 height 8
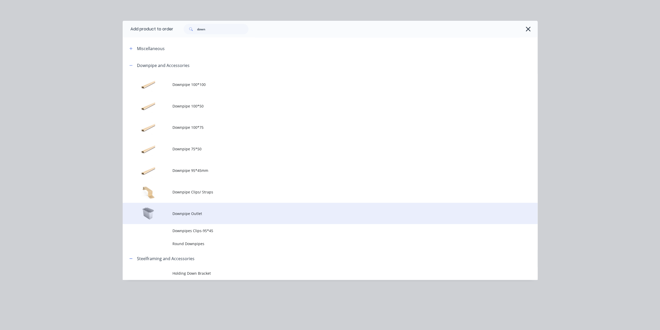
click at [201, 213] on span "Downpipe Outlet" at bounding box center [319, 213] width 292 height 5
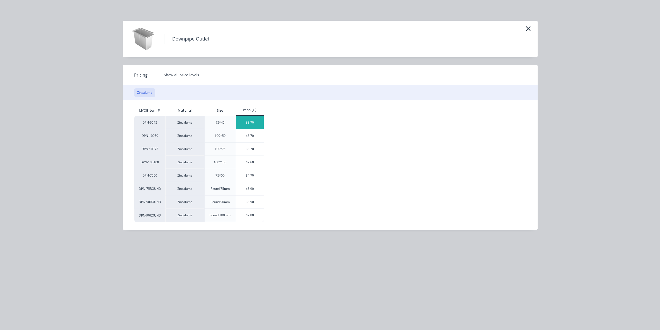
click at [249, 118] on div "$3.70" at bounding box center [250, 122] width 28 height 13
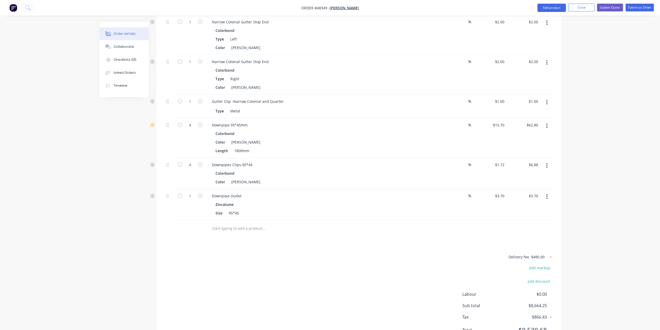
scroll to position [1219, 0]
type input "2"
type input "$7.40"
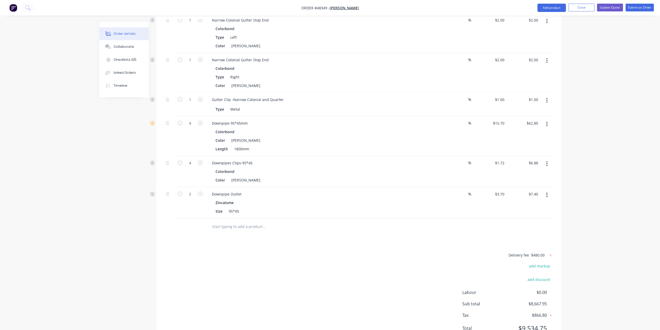
click at [237, 269] on div "Delivery fee $480.00 add markup add discount Labour $0.00 Sub total $8,667.95 T…" at bounding box center [358, 295] width 389 height 86
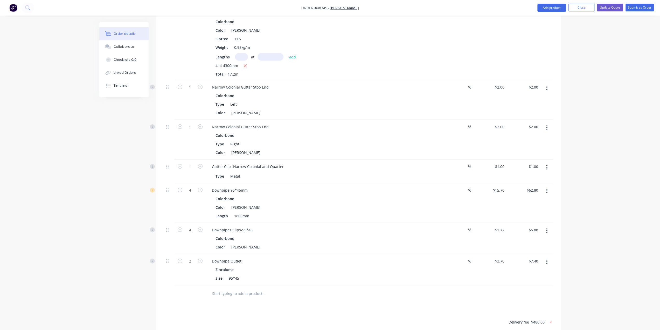
scroll to position [1141, 0]
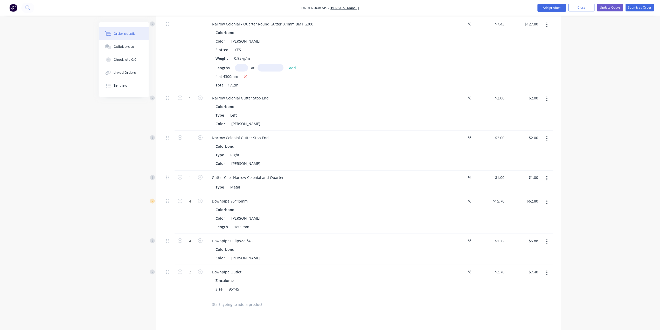
click at [184, 138] on div "1" at bounding box center [190, 151] width 31 height 40
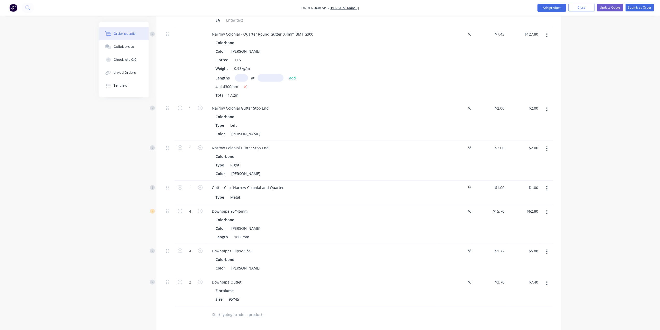
scroll to position [1132, 0]
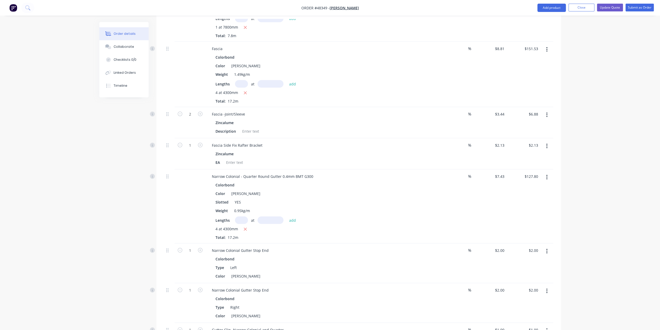
scroll to position [985, 0]
type input "16"
type input "$34.08"
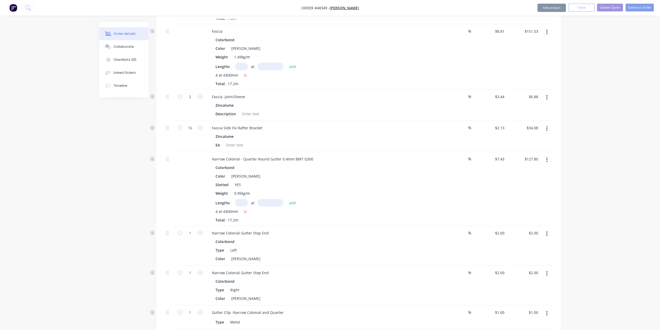
scroll to position [1080, 0]
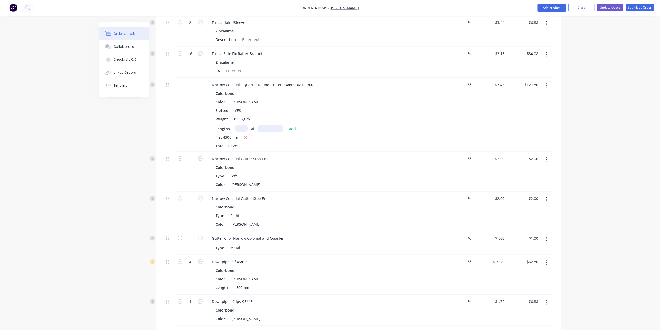
click at [194, 153] on div "1" at bounding box center [190, 172] width 31 height 40
type input "2"
type input "$4.00"
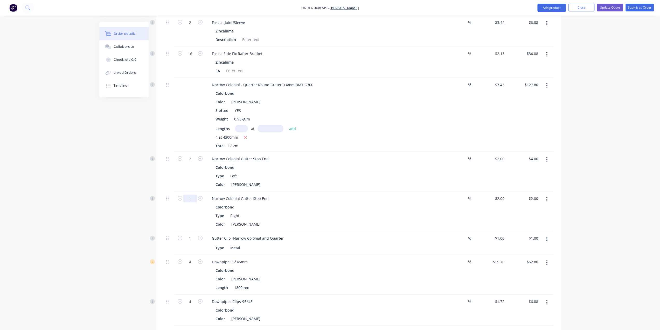
type input "2"
type input "$4.00"
drag, startPoint x: 75, startPoint y: 156, endPoint x: 86, endPoint y: 161, distance: 12.1
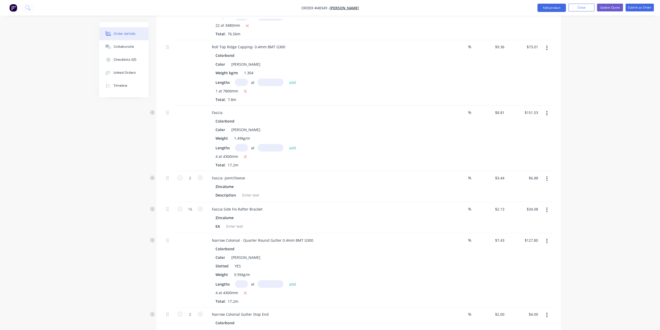
scroll to position [942, 0]
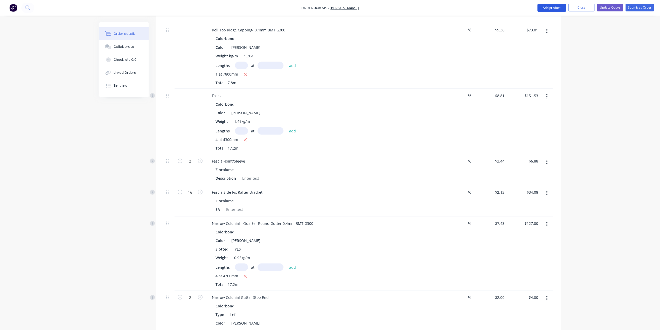
click at [550, 11] on button "Add product" at bounding box center [552, 8] width 29 height 8
click at [545, 18] on div "Product catalogue" at bounding box center [541, 21] width 40 height 8
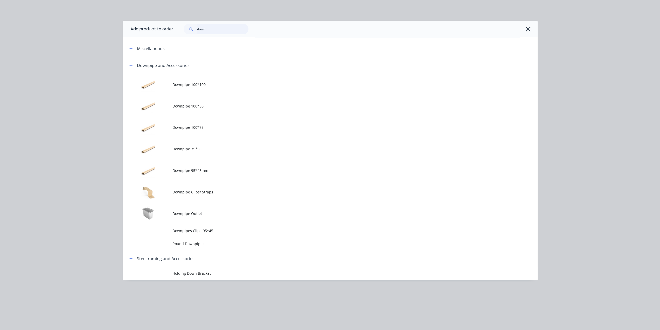
drag, startPoint x: 214, startPoint y: 27, endPoint x: 154, endPoint y: 27, distance: 60.4
click at [154, 27] on header "Add product to order down" at bounding box center [330, 29] width 415 height 17
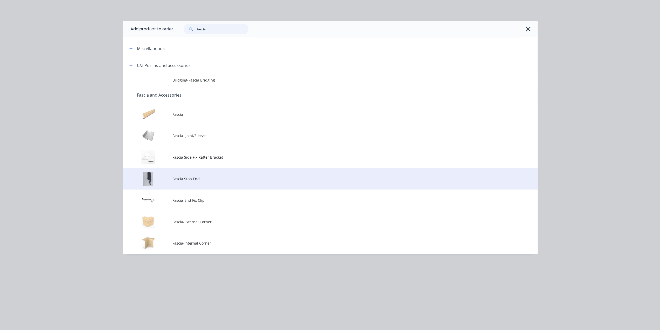
type input "fascia"
click at [211, 178] on span "Fascia Stop End" at bounding box center [319, 178] width 292 height 5
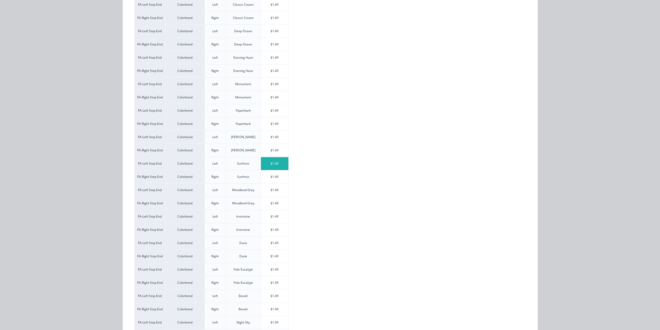
scroll to position [117, 0]
click at [266, 138] on div "$1.49" at bounding box center [275, 137] width 28 height 13
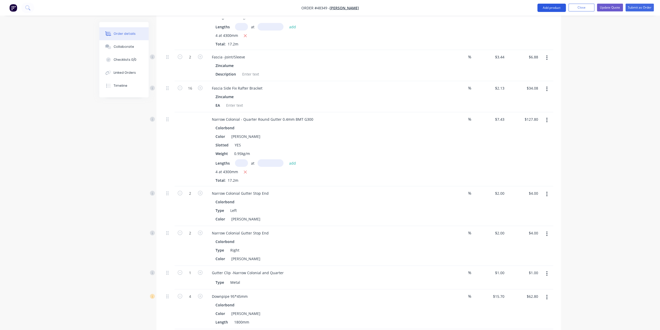
click at [550, 8] on button "Add product" at bounding box center [552, 8] width 29 height 8
click at [527, 19] on div "Product catalogue" at bounding box center [541, 21] width 40 height 8
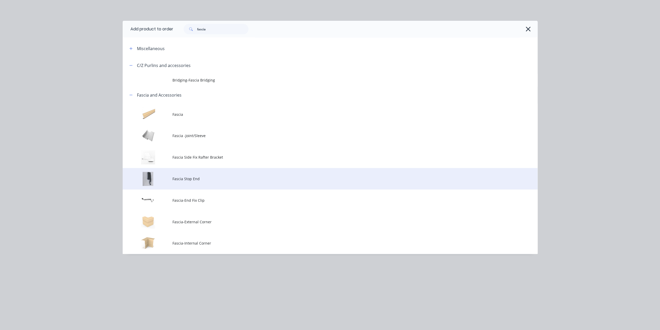
click at [202, 178] on span "Fascia Stop End" at bounding box center [319, 178] width 292 height 5
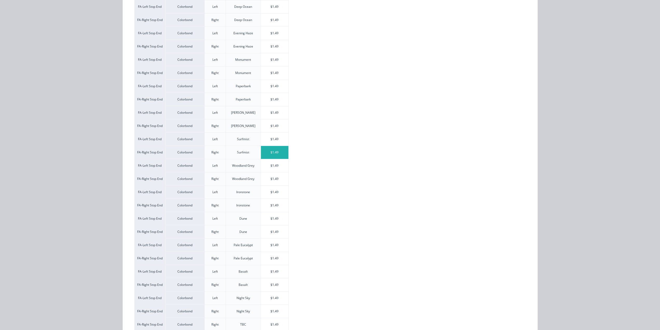
scroll to position [147, 0]
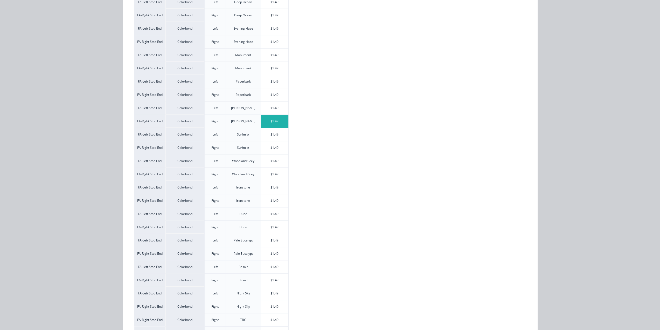
click at [267, 123] on div "$1.49" at bounding box center [275, 121] width 28 height 13
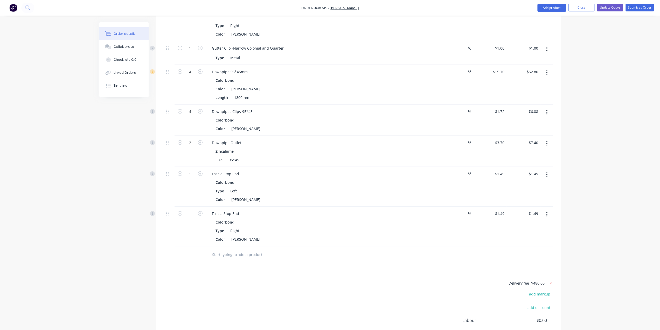
scroll to position [1262, 0]
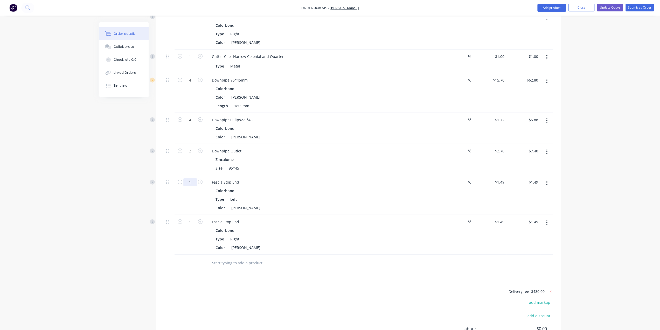
type input "2"
type input "$2.98"
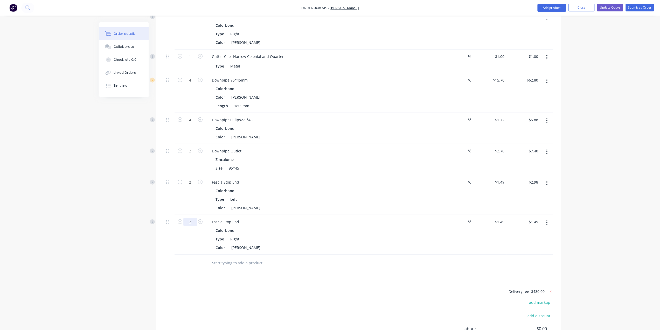
type input "2"
type input "$2.98"
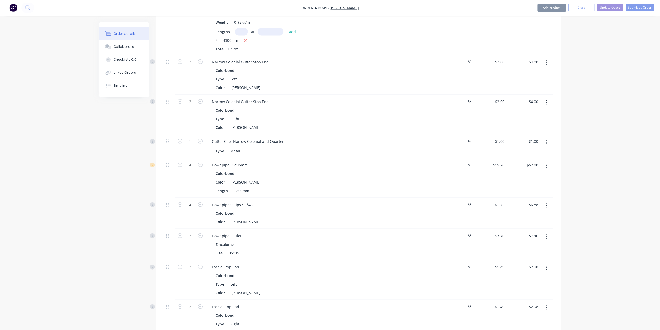
scroll to position [1176, 0]
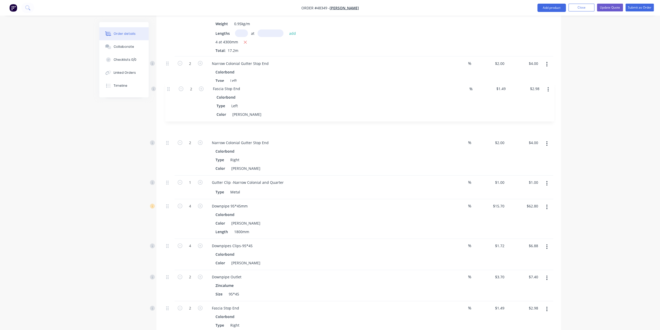
drag, startPoint x: 167, startPoint y: 245, endPoint x: 168, endPoint y: 74, distance: 171.5
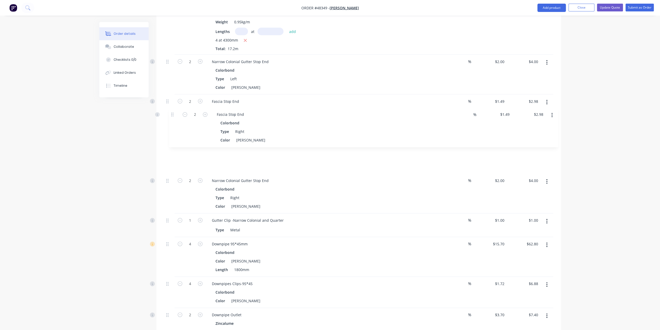
drag, startPoint x: 169, startPoint y: 285, endPoint x: 173, endPoint y: 106, distance: 178.6
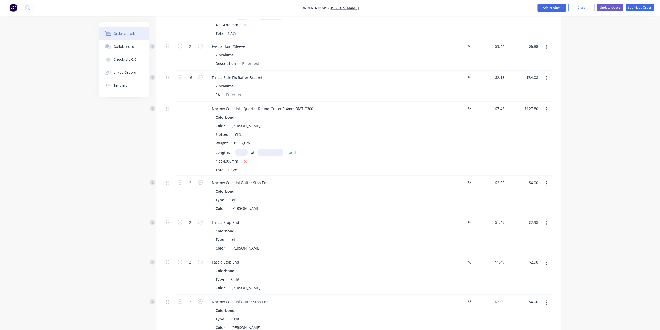
scroll to position [1056, 0]
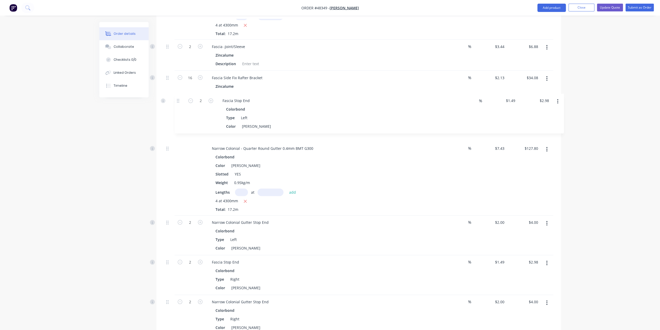
drag, startPoint x: 169, startPoint y: 200, endPoint x: 178, endPoint y: 98, distance: 102.3
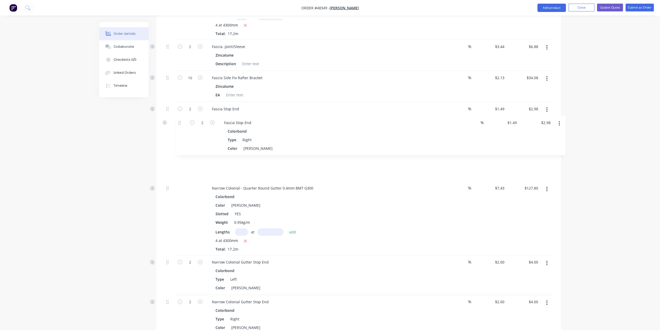
drag, startPoint x: 168, startPoint y: 241, endPoint x: 181, endPoint y: 119, distance: 122.5
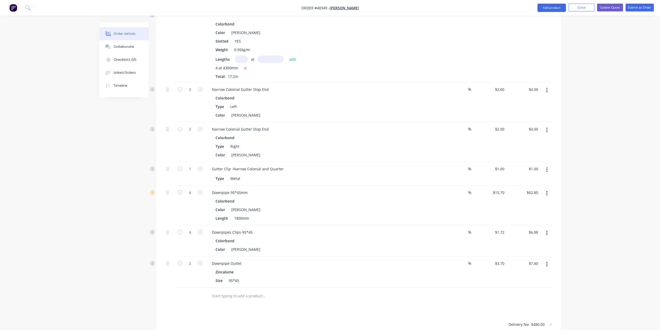
scroll to position [1229, 0]
type input "20"
type input "$20.00"
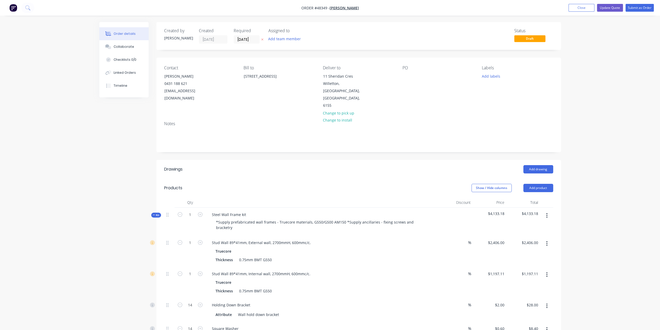
scroll to position [0, 0]
click at [606, 6] on button "Update Quote" at bounding box center [610, 8] width 26 height 8
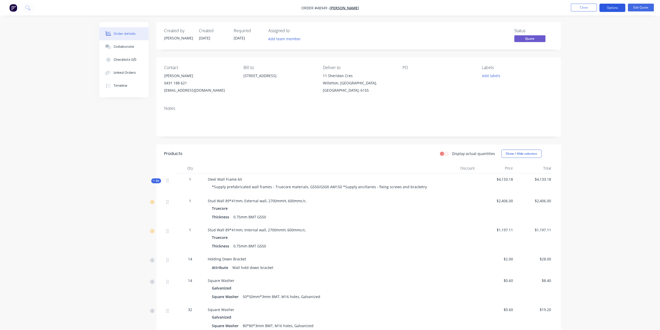
click at [614, 6] on button "Options" at bounding box center [613, 8] width 26 height 8
click at [597, 32] on div "Quote" at bounding box center [597, 32] width 48 height 8
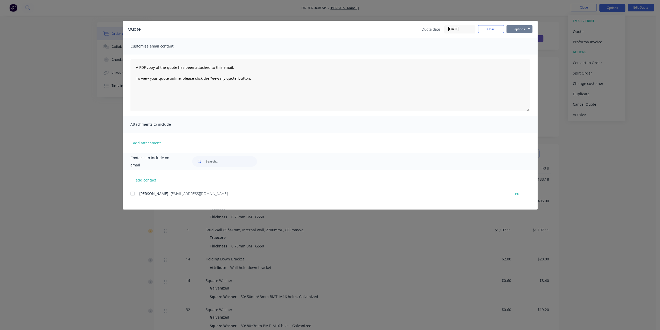
click at [527, 28] on button "Options" at bounding box center [520, 29] width 26 height 8
click at [515, 47] on button "Print" at bounding box center [523, 47] width 33 height 9
drag, startPoint x: 623, startPoint y: 80, endPoint x: 616, endPoint y: 83, distance: 7.2
click at [622, 79] on div "Quote Quote date 02/09/25 Close Options Preview Print Email Customise email con…" at bounding box center [330, 165] width 660 height 330
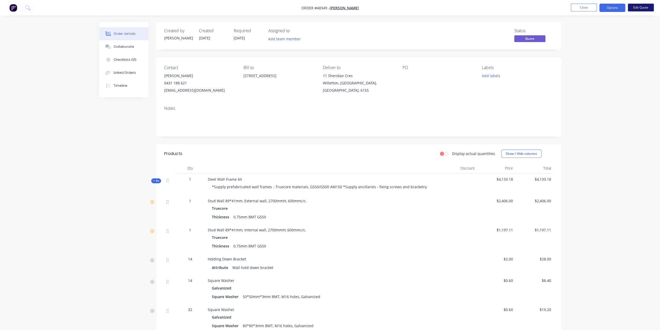
click at [641, 6] on button "Edit Quote" at bounding box center [641, 8] width 26 height 8
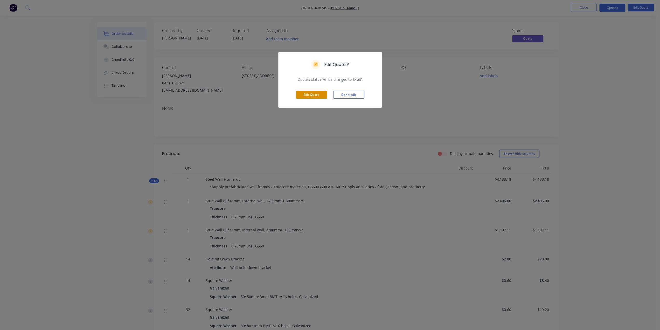
click at [310, 96] on button "Edit Quote" at bounding box center [311, 95] width 31 height 8
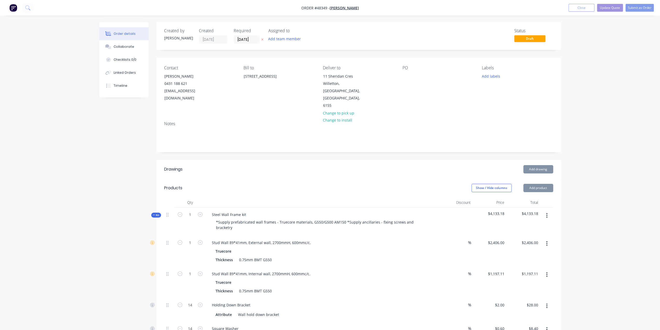
click at [530, 117] on div "Notes" at bounding box center [358, 134] width 405 height 35
click at [542, 165] on button "Add drawing" at bounding box center [539, 169] width 30 height 8
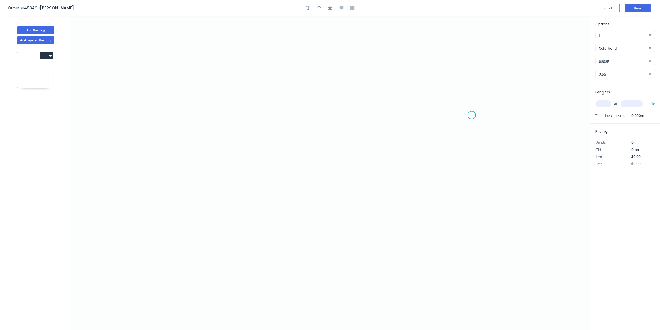
click at [473, 114] on icon "0" at bounding box center [330, 173] width 520 height 314
click at [465, 107] on icon "0" at bounding box center [330, 173] width 520 height 314
click at [300, 108] on icon "0 ?" at bounding box center [330, 173] width 520 height 314
click at [298, 209] on icon "0 ? ? ? º" at bounding box center [330, 173] width 520 height 314
click at [322, 209] on icon "0 ? ? ? ? º" at bounding box center [330, 173] width 520 height 314
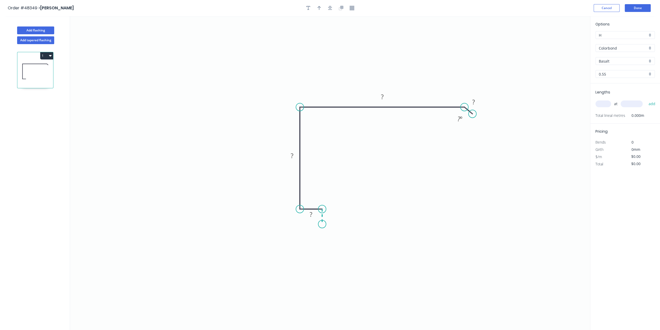
click at [322, 224] on icon "0 ? ? ? ? ? º" at bounding box center [330, 173] width 520 height 314
click at [330, 232] on icon "0 ? ? ? ? ? ? º" at bounding box center [330, 173] width 520 height 314
click at [472, 114] on circle at bounding box center [472, 114] width 8 height 8
click at [473, 105] on tspan "?" at bounding box center [473, 102] width 3 height 9
click at [435, 29] on icon "0 10 15 20 150 170 10" at bounding box center [330, 173] width 520 height 314
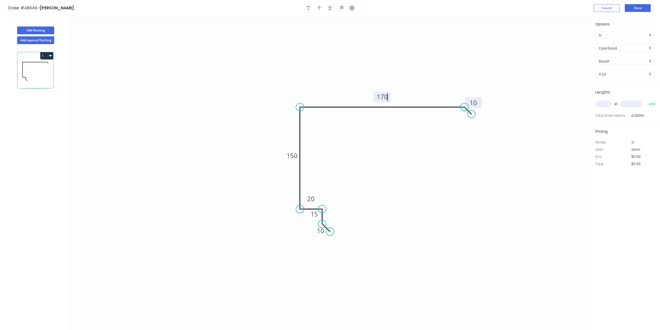
type input "$16.72"
click at [320, 7] on icon "button" at bounding box center [320, 8] width 4 height 5
drag, startPoint x: 563, startPoint y: 40, endPoint x: 352, endPoint y: 89, distance: 217.5
click at [348, 87] on icon at bounding box center [347, 79] width 5 height 17
click at [649, 61] on div "Basalt" at bounding box center [625, 61] width 59 height 8
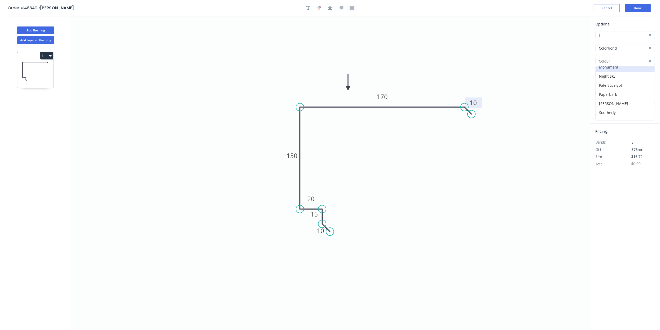
scroll to position [112, 0]
click at [621, 90] on div "Shale Grey" at bounding box center [625, 94] width 59 height 9
type input "Shale Grey"
click at [601, 104] on input "text" at bounding box center [604, 103] width 16 height 7
type input "4"
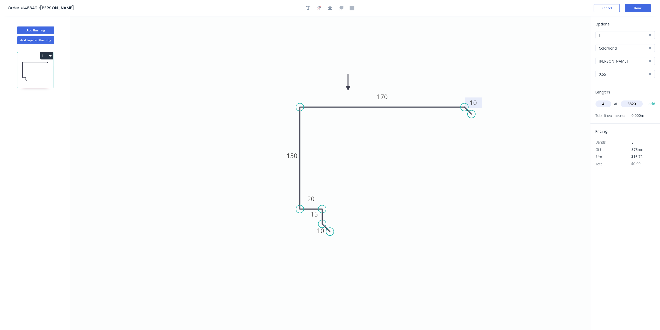
type input "3820"
click at [646, 99] on button "add" at bounding box center [652, 103] width 12 height 9
type input "$255.48"
click at [636, 7] on button "Done" at bounding box center [638, 8] width 26 height 8
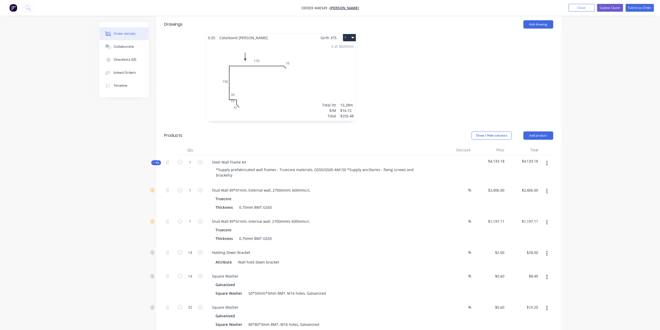
scroll to position [24, 0]
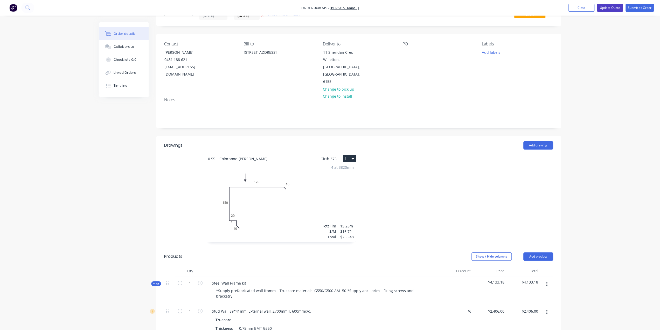
click at [607, 9] on button "Update Quote" at bounding box center [610, 8] width 26 height 8
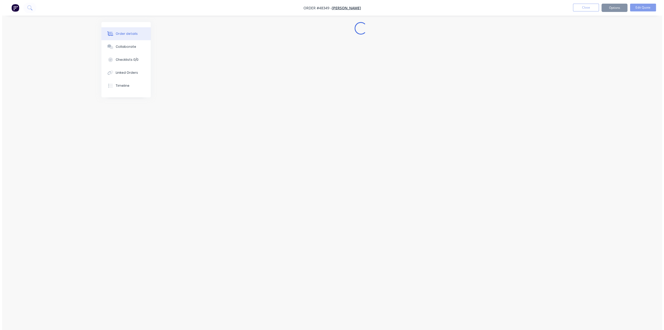
scroll to position [0, 0]
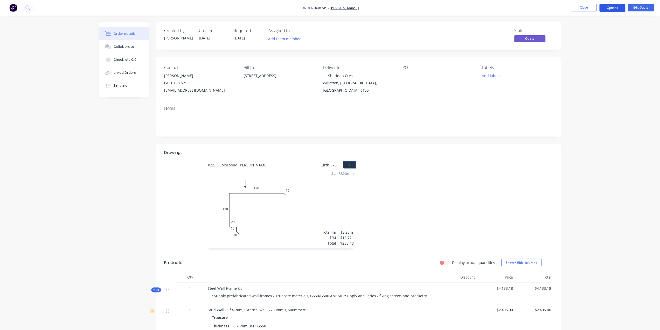
click at [615, 7] on button "Options" at bounding box center [613, 8] width 26 height 8
click at [600, 30] on div "Quote" at bounding box center [597, 32] width 48 height 8
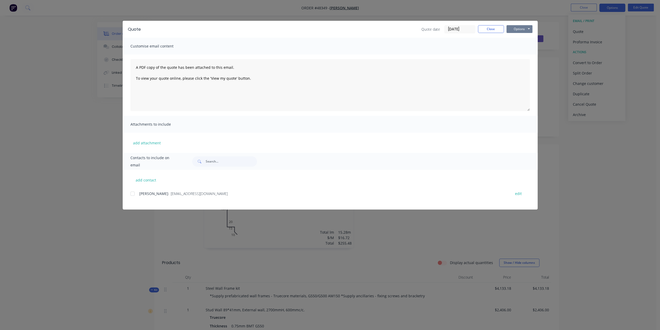
click at [520, 28] on button "Options" at bounding box center [520, 29] width 26 height 8
click at [515, 45] on button "Print" at bounding box center [523, 47] width 33 height 9
click at [580, 55] on div "Quote Quote date 02/09/25 Close Options Preview Print Email Customise email con…" at bounding box center [330, 165] width 660 height 330
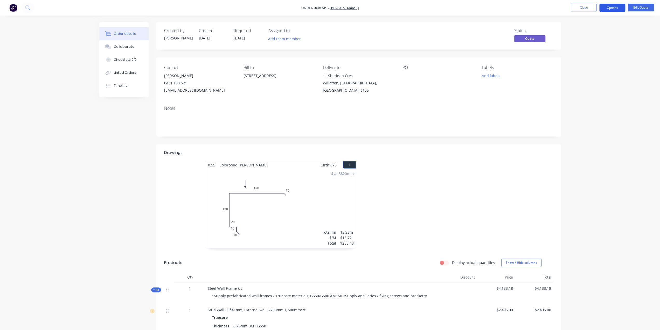
click at [609, 8] on button "Options" at bounding box center [613, 8] width 26 height 8
click at [594, 61] on div "Convert to Order" at bounding box center [597, 63] width 48 height 8
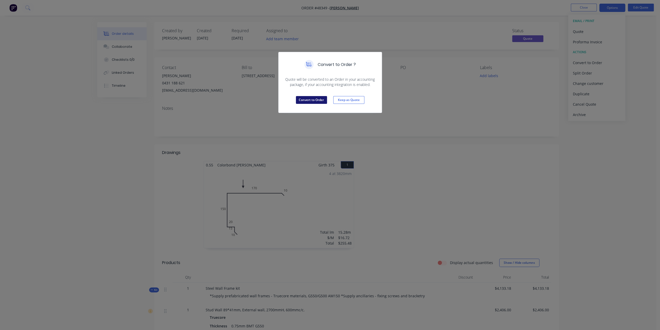
click at [301, 100] on button "Convert to Order" at bounding box center [311, 100] width 31 height 8
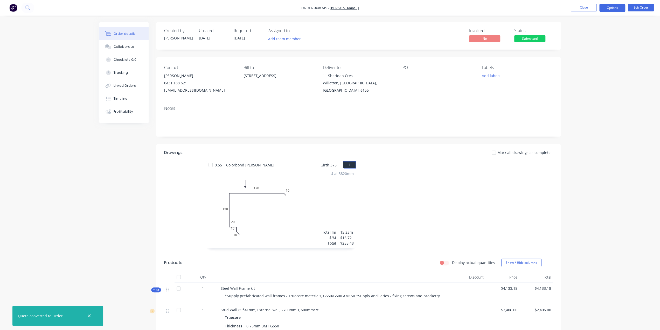
click at [612, 8] on button "Options" at bounding box center [613, 8] width 26 height 8
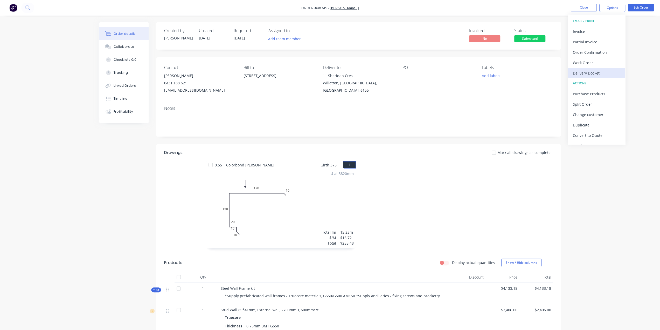
click at [599, 72] on div "Delivery Docket" at bounding box center [597, 73] width 48 height 8
click at [596, 53] on div "Without pricing" at bounding box center [597, 53] width 48 height 8
click at [598, 134] on div "Convert to Quote" at bounding box center [597, 136] width 48 height 8
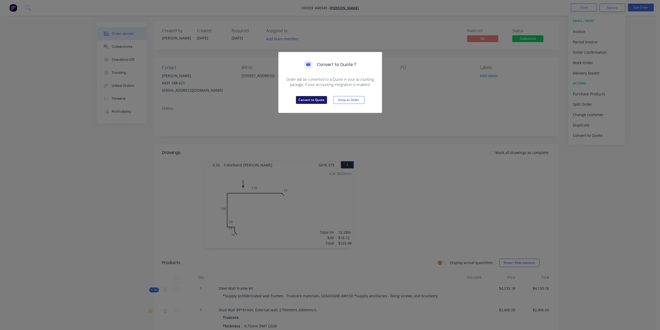
click at [319, 98] on button "Convert to Quote" at bounding box center [311, 100] width 31 height 8
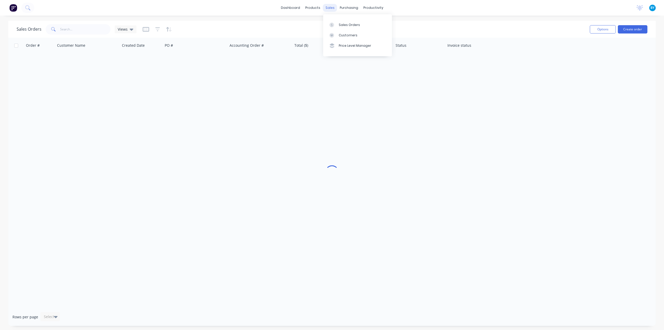
click at [330, 9] on div "sales" at bounding box center [330, 8] width 14 height 8
click at [367, 26] on div "Sales Orders Views" at bounding box center [301, 29] width 569 height 13
click at [636, 27] on button "Create order" at bounding box center [633, 29] width 30 height 8
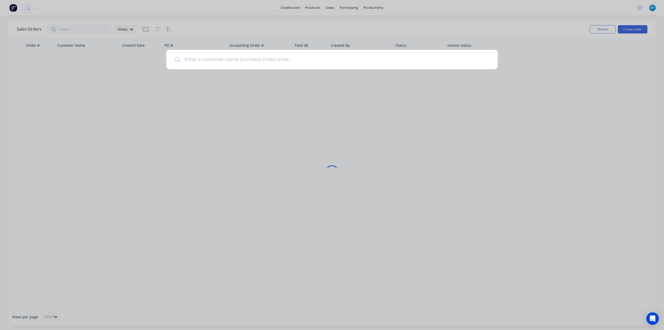
click at [294, 60] on input at bounding box center [334, 59] width 309 height 19
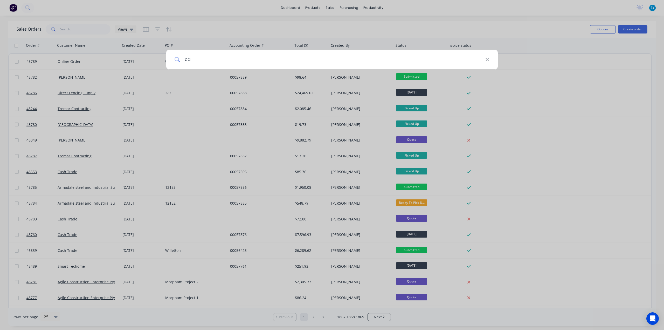
type input "c"
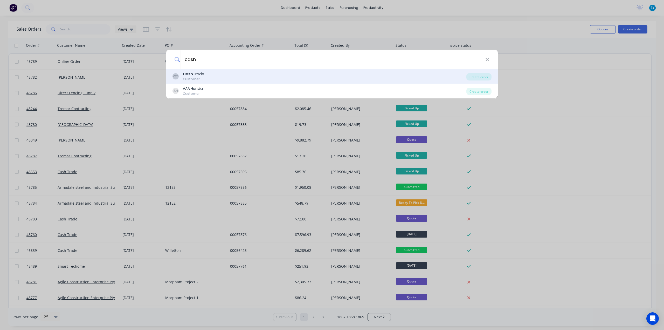
type input "cash"
click at [249, 72] on div "CT Cash Trade Customer" at bounding box center [320, 76] width 294 height 10
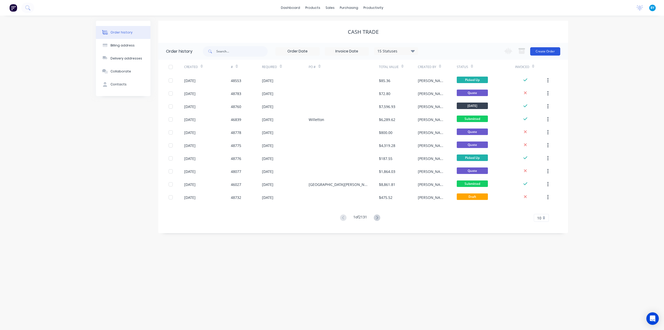
click at [546, 50] on button "Create Order" at bounding box center [545, 51] width 30 height 8
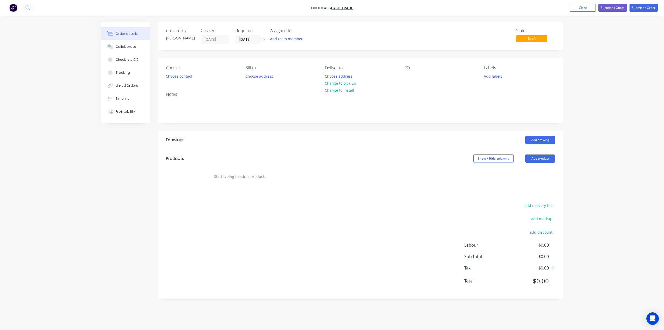
click at [338, 136] on div "Add drawing" at bounding box center [402, 140] width 306 height 8
click at [185, 75] on button "Choose contact" at bounding box center [179, 75] width 32 height 7
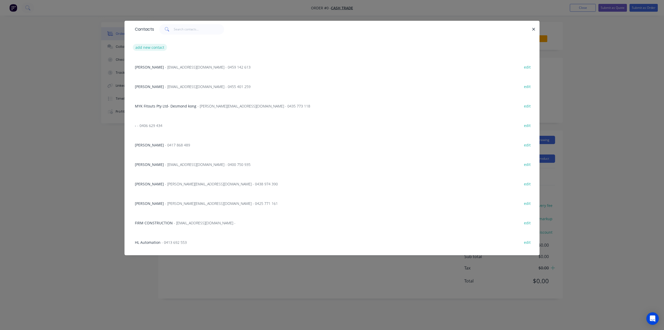
click at [158, 46] on button "add new contact" at bounding box center [150, 47] width 34 height 7
select select "AU"
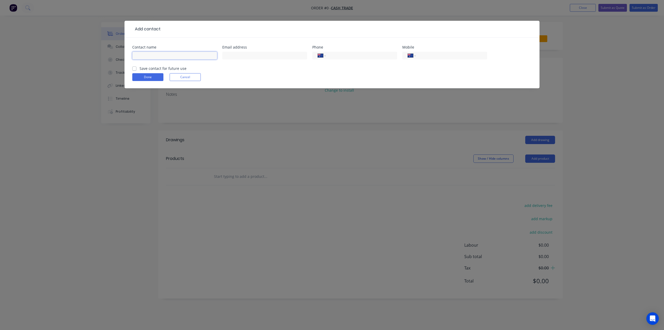
click at [162, 55] on input "text" at bounding box center [174, 56] width 85 height 8
type input "Grace"
drag, startPoint x: 366, startPoint y: 58, endPoint x: 382, endPoint y: 58, distance: 16.1
click at [366, 58] on input "tel" at bounding box center [360, 56] width 62 height 6
click at [437, 57] on input "tel" at bounding box center [451, 56] width 62 height 6
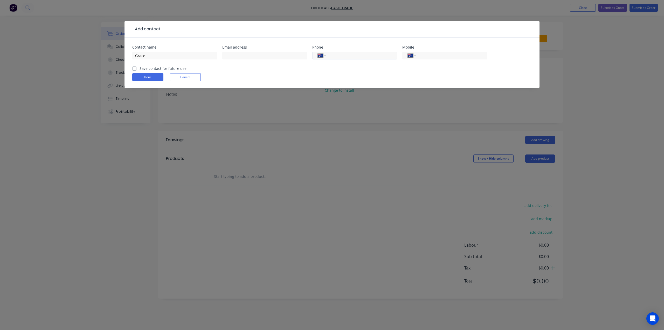
click at [360, 54] on input "tel" at bounding box center [360, 56] width 62 height 6
click at [436, 57] on input "tel" at bounding box center [451, 56] width 62 height 6
paste input "0405 076 152"
type input "0405 076 152"
click at [251, 51] on div at bounding box center [264, 57] width 85 height 15
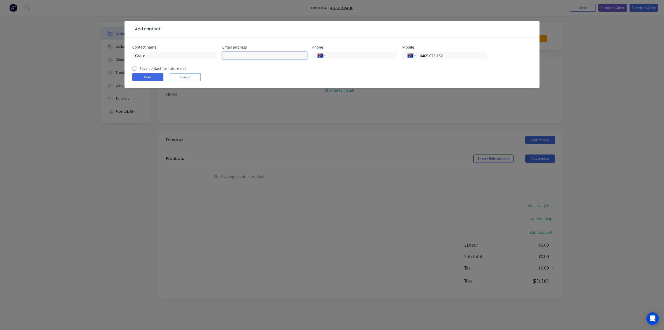
paste input "grace@firstrealtywa.com.au>"
type input "grace@firstrealtywa.com.au"
click at [149, 77] on button "Done" at bounding box center [147, 77] width 31 height 8
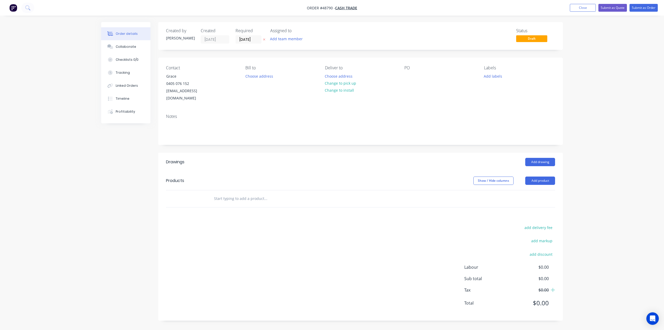
click at [304, 114] on div "Notes" at bounding box center [360, 116] width 389 height 5
drag, startPoint x: 428, startPoint y: 157, endPoint x: 551, endPoint y: 169, distance: 122.7
click at [428, 158] on header "Drawings Add drawing" at bounding box center [360, 162] width 405 height 19
click at [545, 176] on button "Add product" at bounding box center [540, 180] width 30 height 8
click at [544, 189] on button "Product catalogue" at bounding box center [530, 194] width 49 height 10
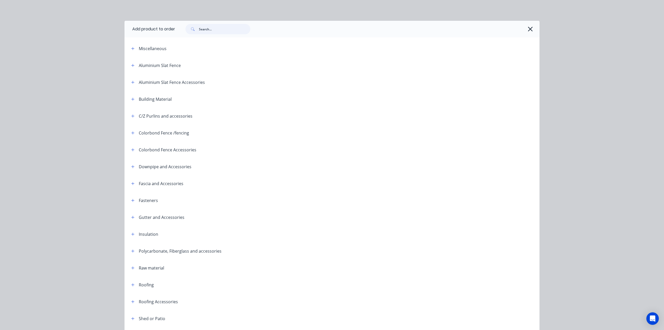
click at [204, 30] on input "text" at bounding box center [224, 29] width 51 height 10
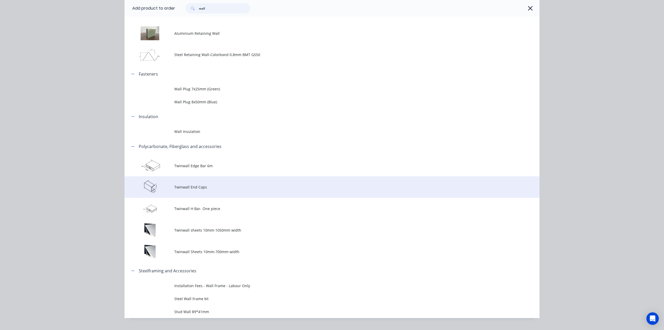
scroll to position [75, 0]
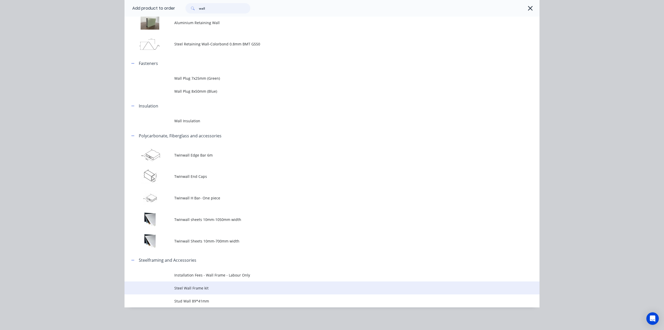
type input "wall"
click at [223, 283] on td "Steel Wall Frame kit" at bounding box center [356, 287] width 365 height 13
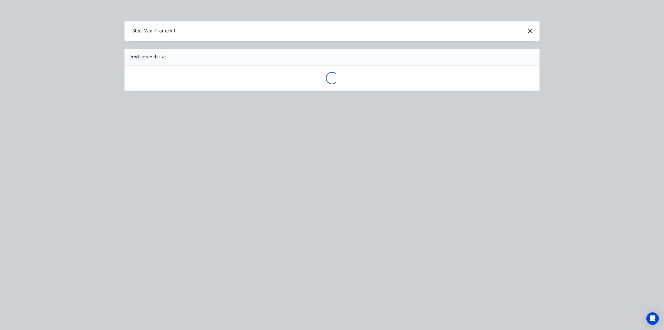
scroll to position [0, 0]
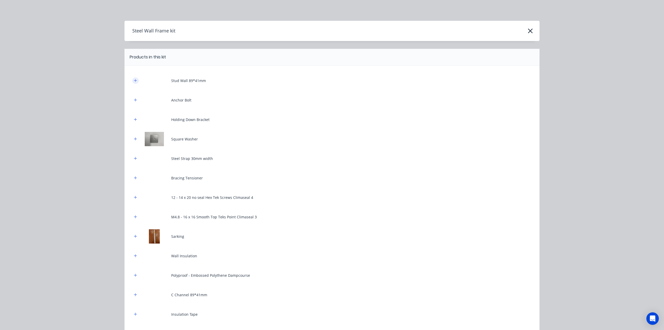
click at [132, 80] on button "button" at bounding box center [135, 80] width 6 height 6
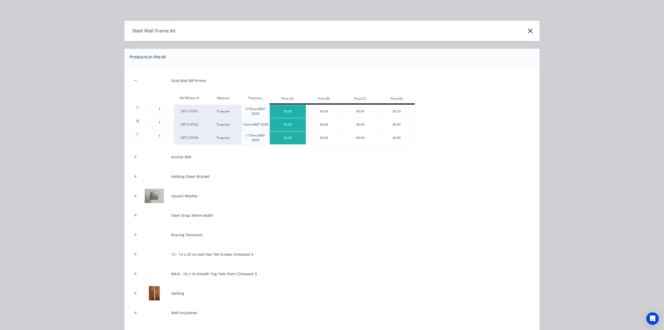
click at [136, 120] on icon at bounding box center [138, 120] width 4 height 5
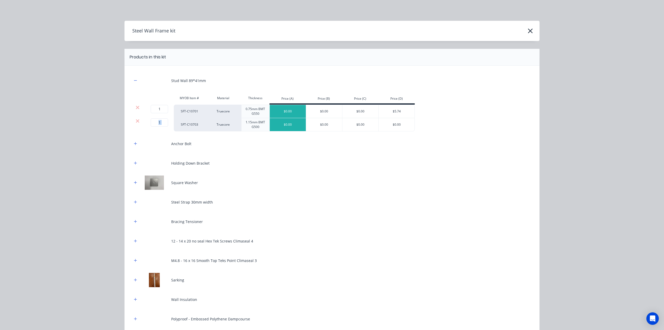
click at [136, 120] on icon at bounding box center [138, 120] width 4 height 5
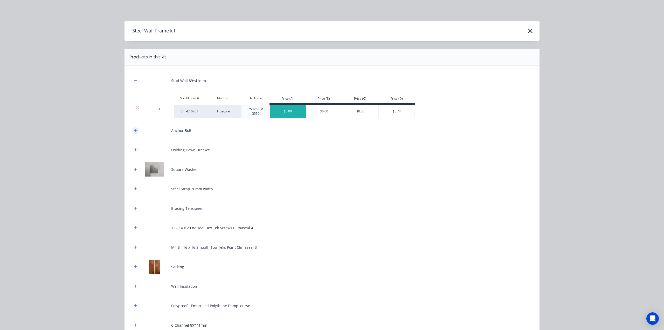
click at [134, 130] on icon "button" at bounding box center [135, 130] width 3 height 3
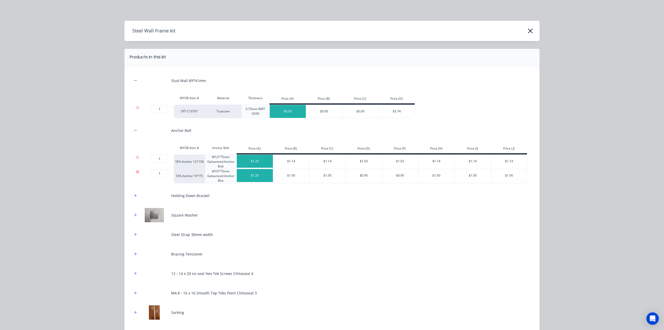
click at [136, 170] on icon at bounding box center [138, 171] width 4 height 5
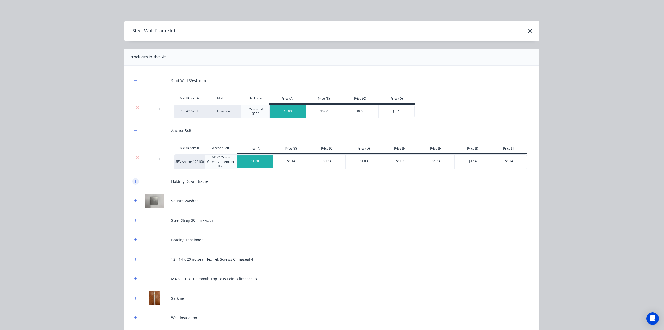
click at [134, 180] on icon "button" at bounding box center [135, 181] width 3 height 4
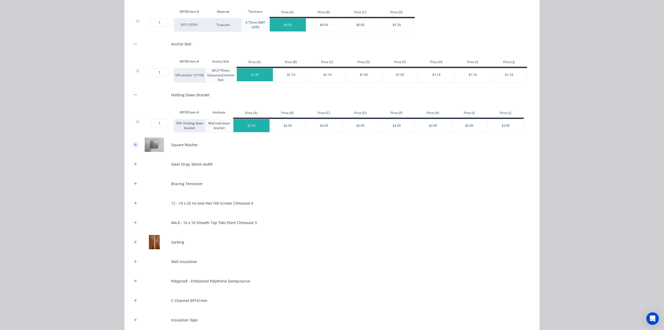
click at [134, 146] on button "button" at bounding box center [135, 144] width 6 height 6
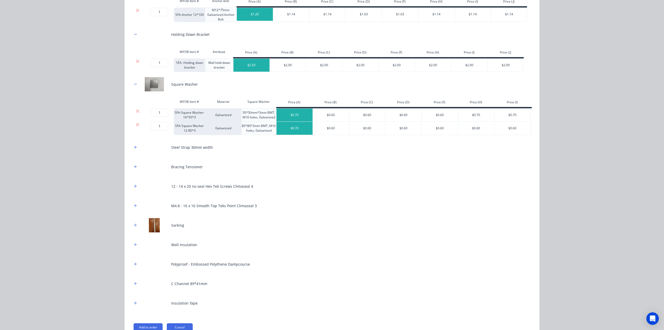
scroll to position [147, 0]
click at [134, 150] on button "button" at bounding box center [135, 147] width 6 height 6
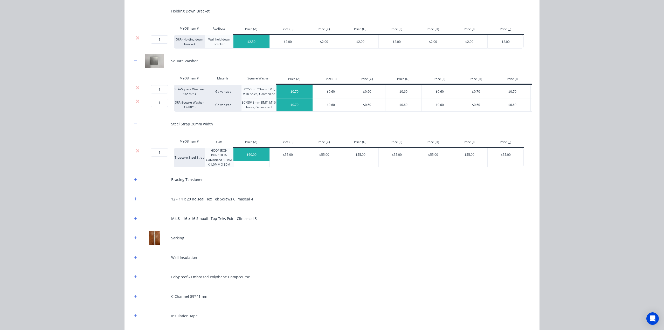
scroll to position [215, 0]
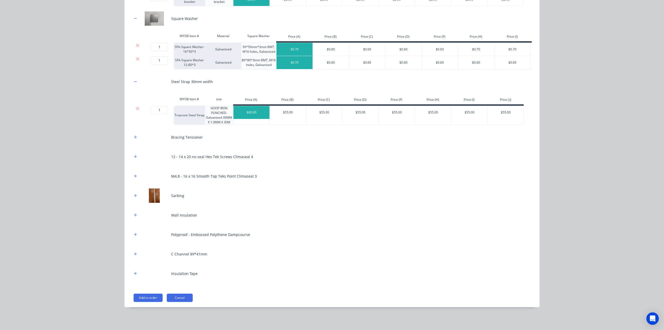
click at [132, 142] on div "Bracing Tensioner" at bounding box center [332, 137] width 400 height 14
click at [134, 139] on icon "button" at bounding box center [135, 137] width 3 height 4
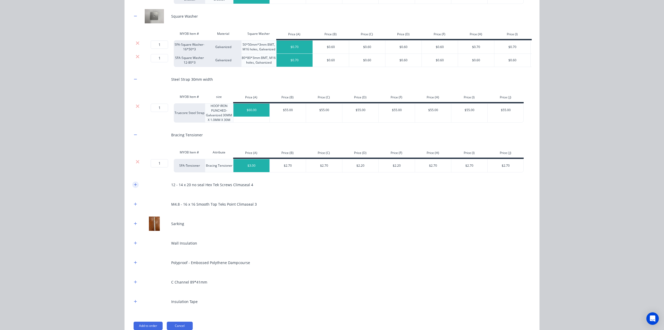
drag, startPoint x: 133, startPoint y: 183, endPoint x: 133, endPoint y: 187, distance: 3.6
click at [133, 184] on div "12 - 14 x 20 no seal Hex Tek Screws Climaseal 4" at bounding box center [332, 184] width 400 height 14
click at [134, 186] on icon "button" at bounding box center [135, 185] width 3 height 4
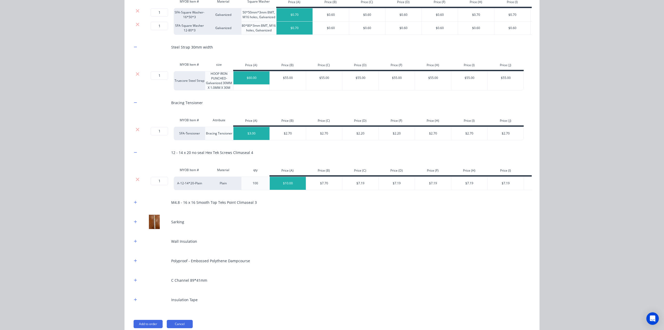
scroll to position [279, 0]
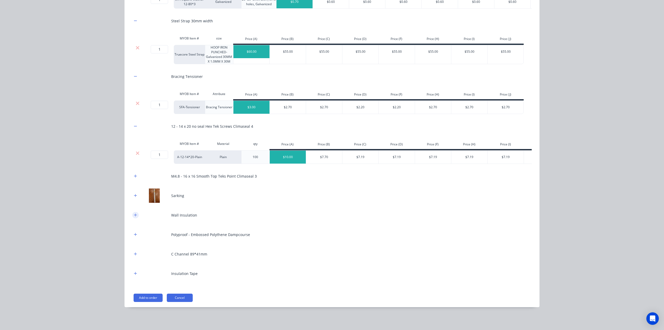
click at [134, 215] on icon "button" at bounding box center [135, 214] width 3 height 3
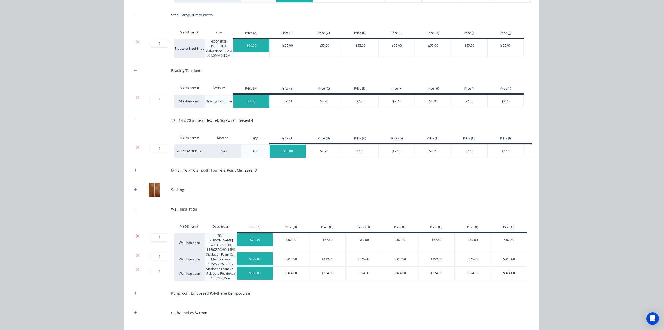
click at [137, 238] on icon at bounding box center [138, 235] width 4 height 5
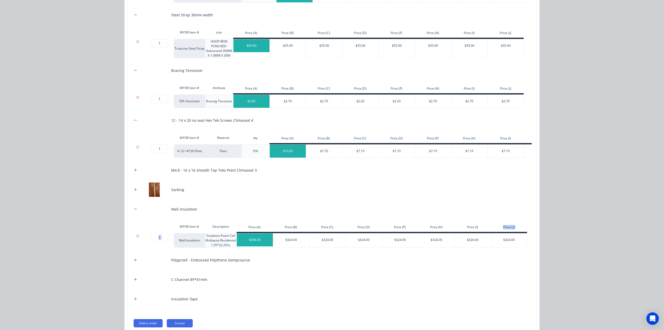
click at [137, 238] on icon at bounding box center [138, 235] width 4 height 5
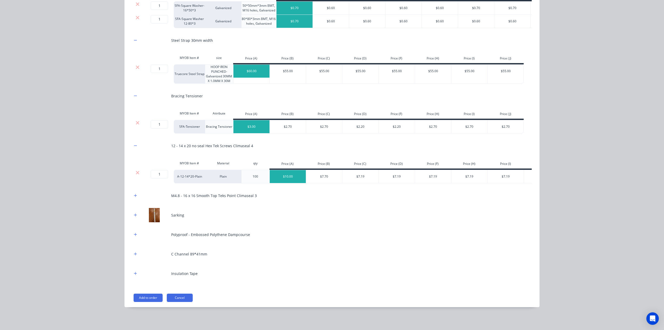
scroll to position [260, 0]
click at [134, 256] on icon "button" at bounding box center [135, 254] width 3 height 4
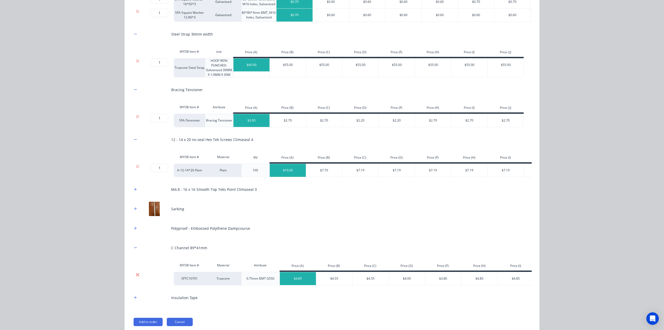
drag, startPoint x: 135, startPoint y: 276, endPoint x: 136, endPoint y: 281, distance: 5.0
click at [135, 272] on div "MYOB Item # Material Attribute Price (A) Price (B) Price (C) Price (D) Price (F…" at bounding box center [351, 266] width 438 height 12
drag, startPoint x: 136, startPoint y: 281, endPoint x: 137, endPoint y: 285, distance: 3.8
click at [136, 277] on icon at bounding box center [138, 274] width 4 height 5
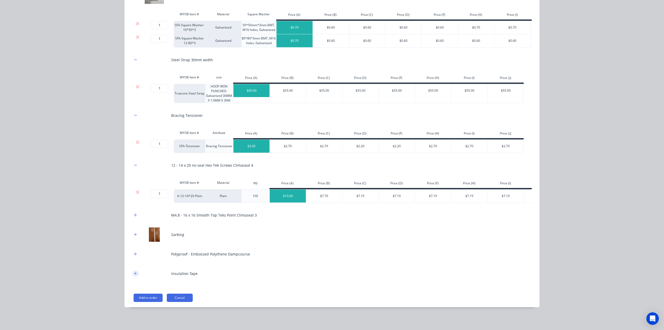
click at [136, 275] on button "button" at bounding box center [135, 273] width 6 height 6
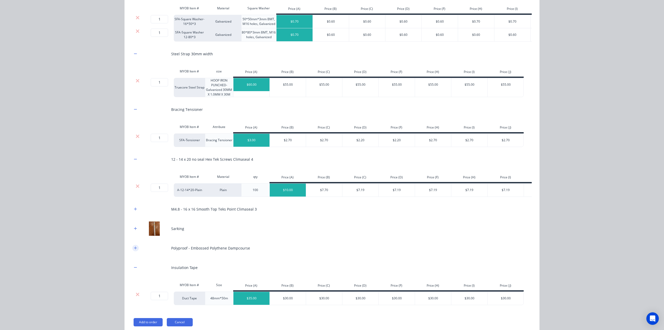
click at [136, 251] on button "button" at bounding box center [135, 248] width 6 height 6
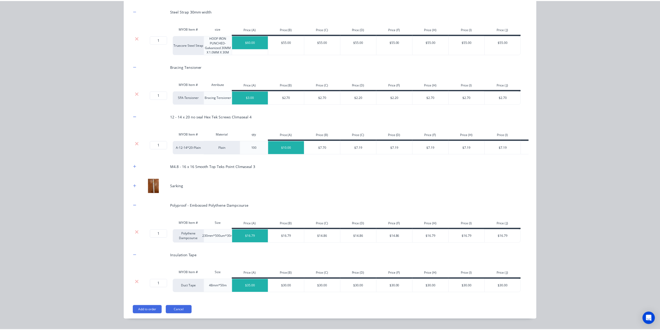
scroll to position [301, 0]
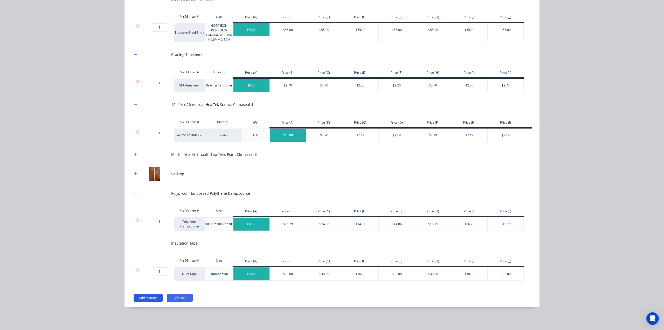
click at [148, 298] on button "Add to order" at bounding box center [148, 297] width 29 height 8
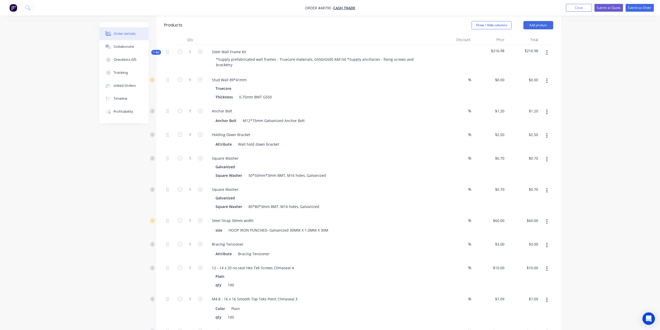
scroll to position [103, 0]
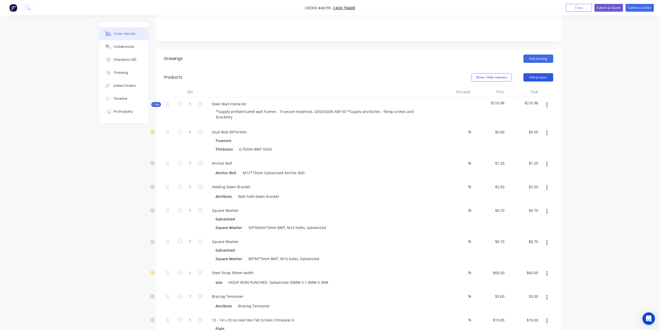
click at [540, 73] on button "Add product" at bounding box center [539, 77] width 30 height 8
click at [536, 85] on button "Product catalogue" at bounding box center [528, 90] width 49 height 10
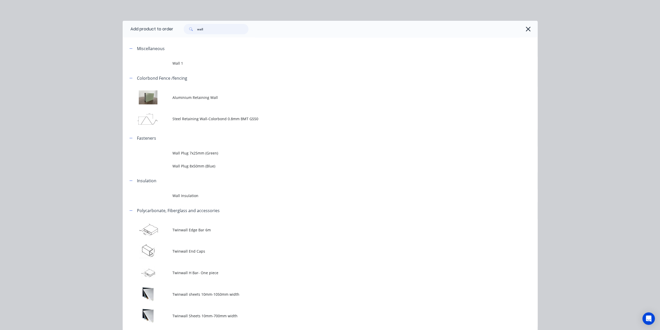
drag, startPoint x: 211, startPoint y: 28, endPoint x: 97, endPoint y: 18, distance: 115.1
click at [97, 18] on div "Add product to order wall Miscellaneous Wall 1 Colorbond Fence /fencing Alumini…" at bounding box center [330, 165] width 660 height 330
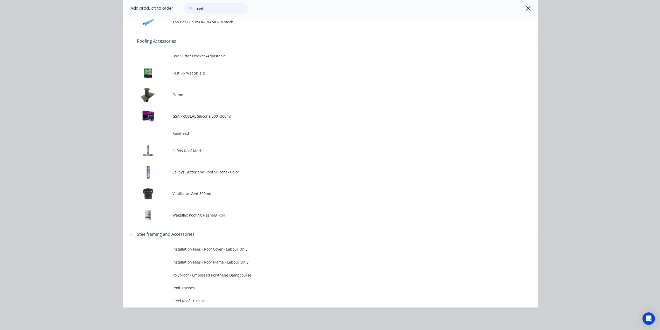
scroll to position [362, 0]
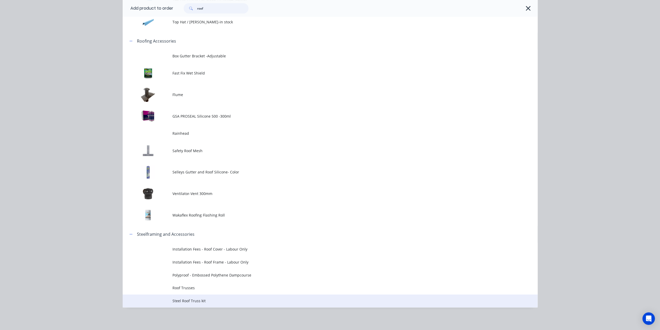
type input "roof"
click at [223, 299] on span "Steel Roof Truss kit" at bounding box center [319, 300] width 292 height 5
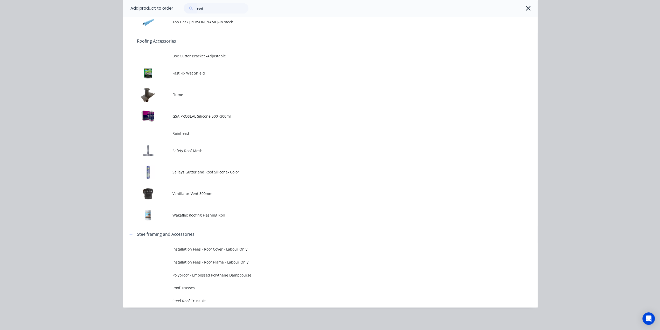
scroll to position [0, 0]
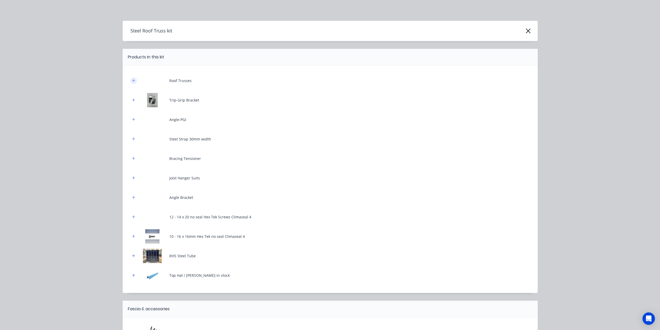
drag, startPoint x: 131, startPoint y: 80, endPoint x: 132, endPoint y: 83, distance: 2.8
click at [132, 80] on icon "button" at bounding box center [133, 81] width 3 height 4
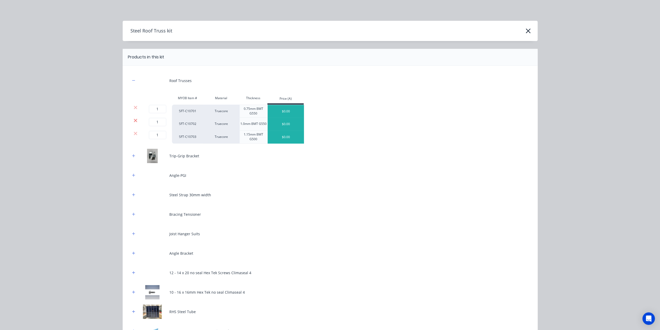
click at [134, 120] on icon at bounding box center [136, 120] width 4 height 5
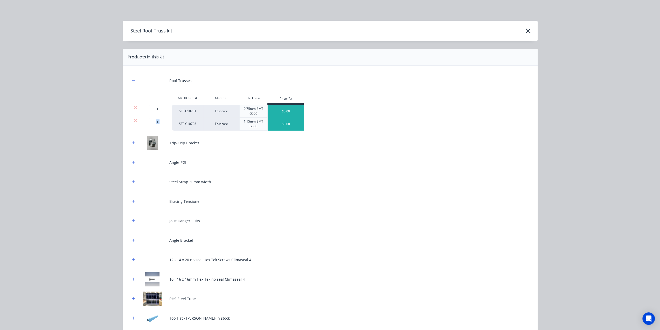
click at [134, 120] on icon at bounding box center [136, 120] width 4 height 5
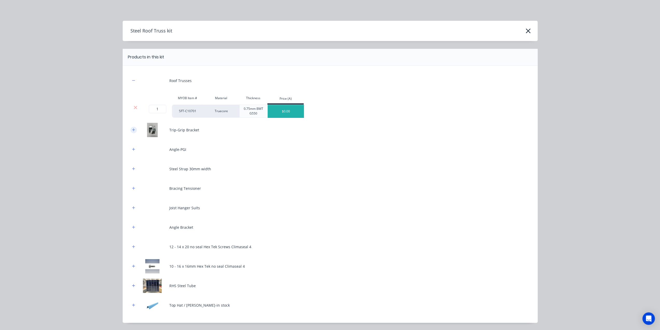
click at [132, 129] on icon "button" at bounding box center [133, 130] width 3 height 4
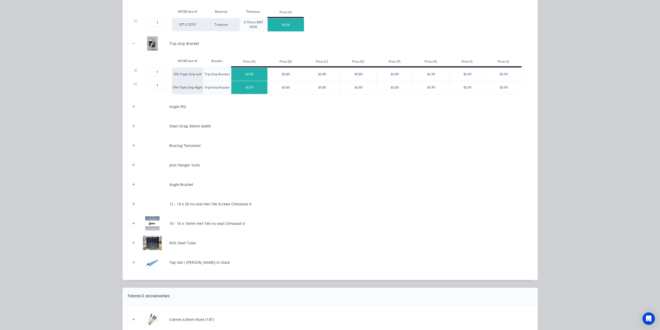
drag, startPoint x: 129, startPoint y: 105, endPoint x: 136, endPoint y: 116, distance: 13.3
click at [130, 105] on button "button" at bounding box center [133, 106] width 6 height 6
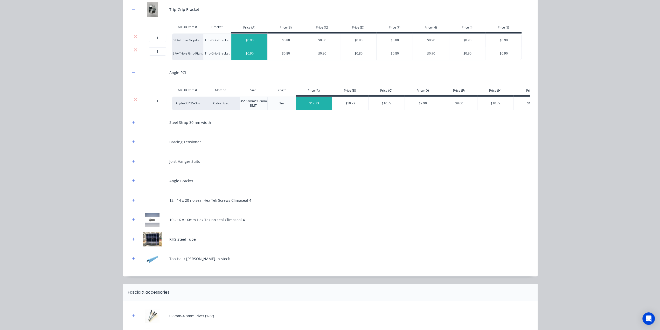
scroll to position [164, 0]
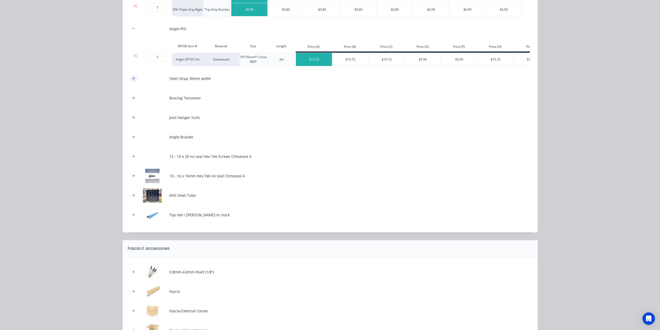
click at [132, 80] on icon "button" at bounding box center [133, 79] width 3 height 4
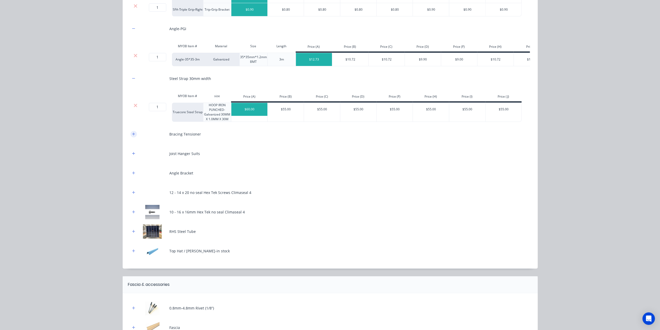
click at [130, 135] on button "button" at bounding box center [133, 134] width 6 height 6
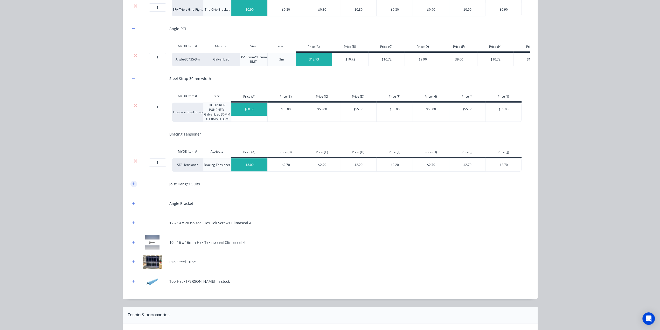
click at [132, 185] on icon "button" at bounding box center [133, 184] width 3 height 4
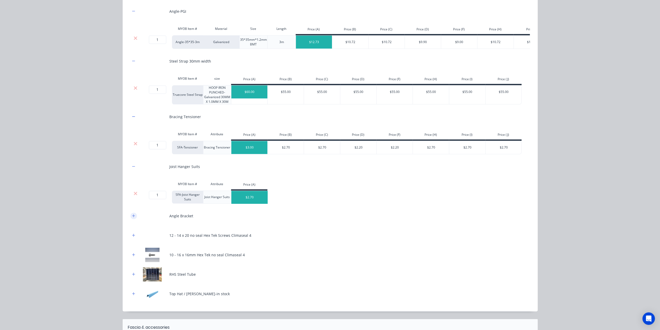
scroll to position [225, 0]
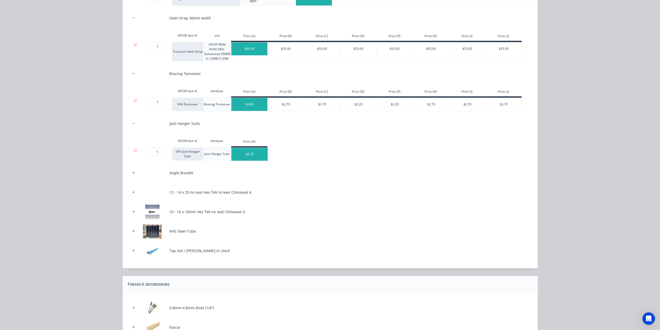
click at [135, 152] on icon at bounding box center [135, 149] width 3 height 3
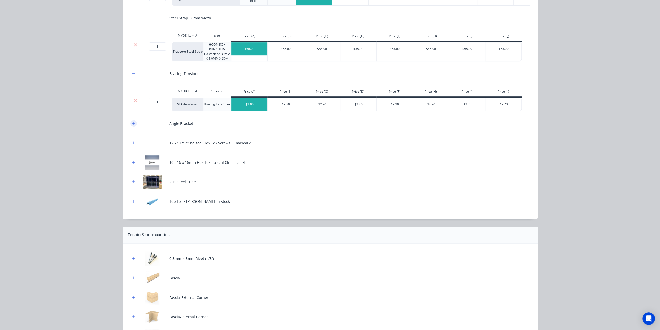
click at [132, 127] on button "button" at bounding box center [133, 123] width 6 height 6
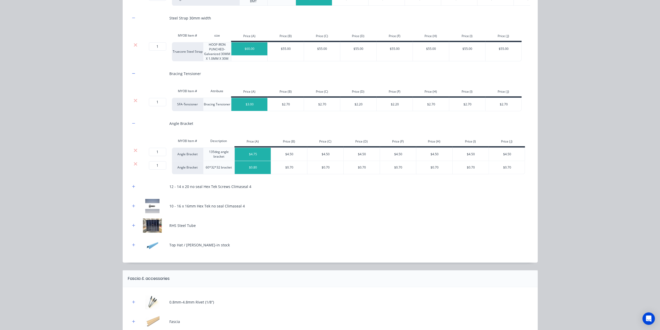
click at [128, 155] on div "Roof Trusses MYOB Item # Material Thickness Price (A) 1 1 ? SFT-C10701 Truecore…" at bounding box center [330, 51] width 415 height 421
click at [134, 152] on icon at bounding box center [135, 149] width 3 height 3
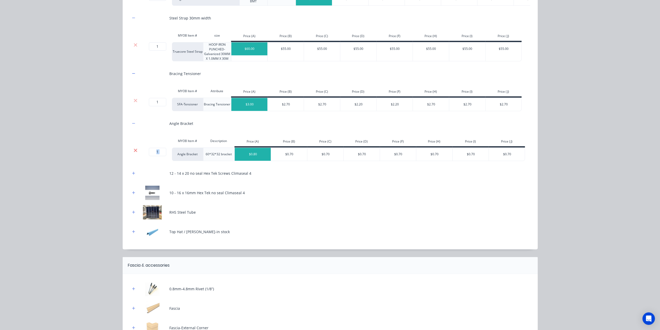
click at [134, 152] on icon at bounding box center [135, 149] width 3 height 3
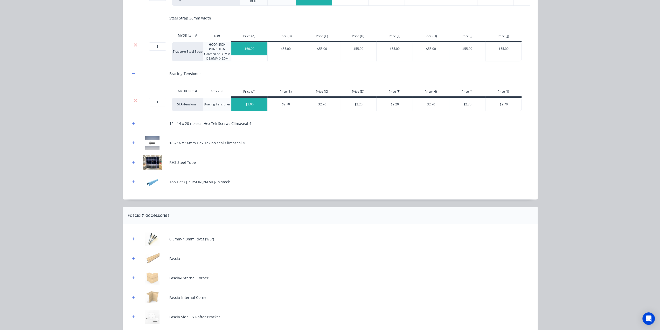
click at [132, 163] on icon "button" at bounding box center [133, 162] width 3 height 3
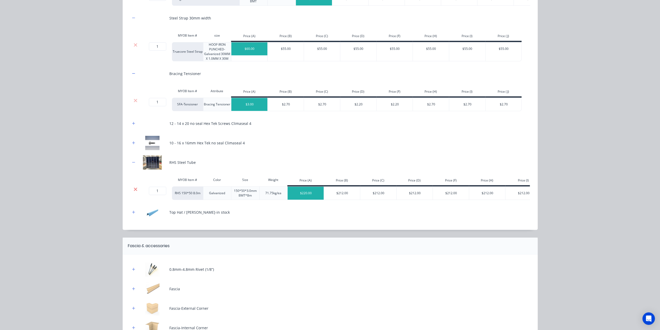
click at [134, 192] on icon at bounding box center [136, 189] width 4 height 5
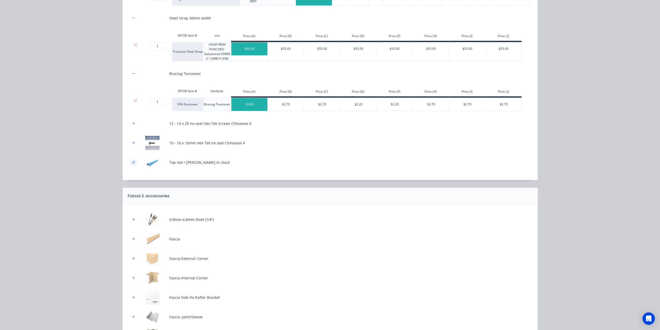
click at [133, 164] on button "button" at bounding box center [133, 162] width 6 height 6
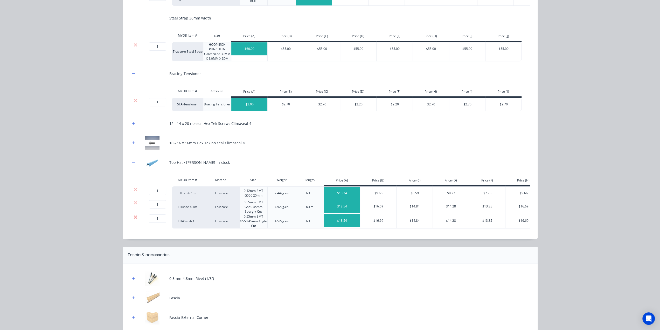
click at [134, 218] on icon at bounding box center [135, 216] width 3 height 3
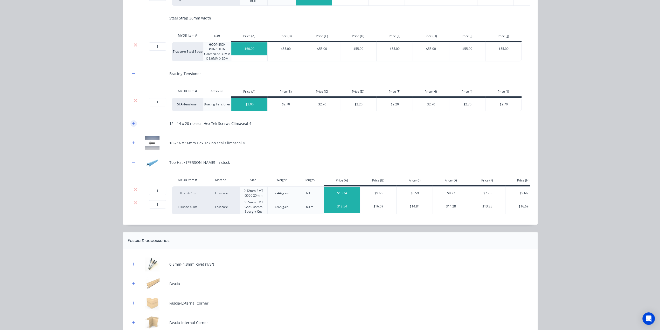
click at [132, 125] on icon "button" at bounding box center [133, 123] width 3 height 4
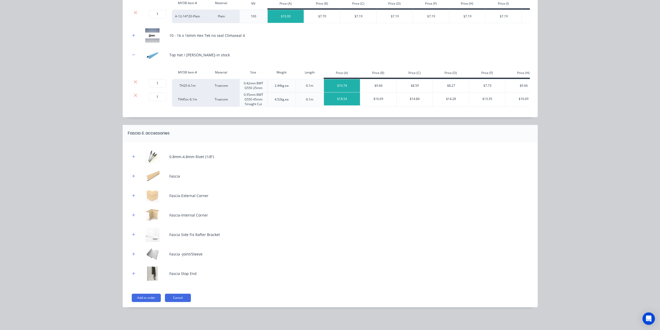
drag, startPoint x: 132, startPoint y: 157, endPoint x: 134, endPoint y: 160, distance: 3.4
click at [132, 158] on icon "button" at bounding box center [133, 157] width 3 height 4
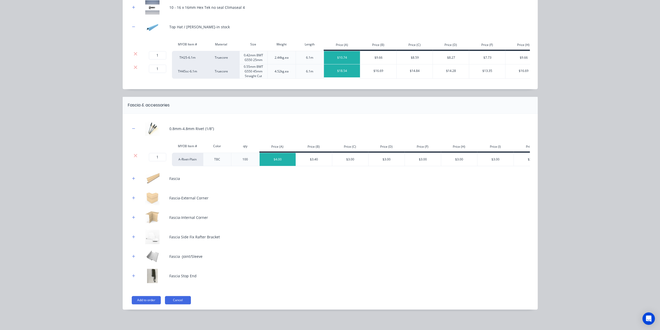
scroll to position [406, 0]
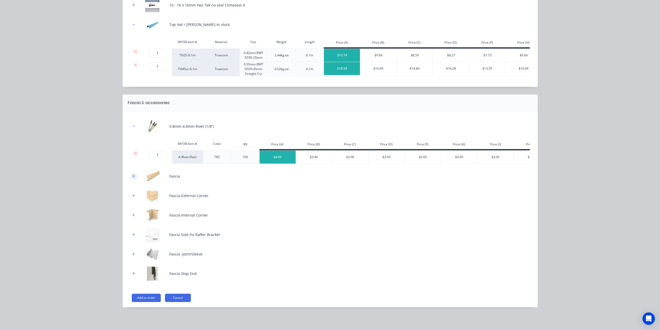
click at [132, 176] on icon "button" at bounding box center [133, 176] width 3 height 4
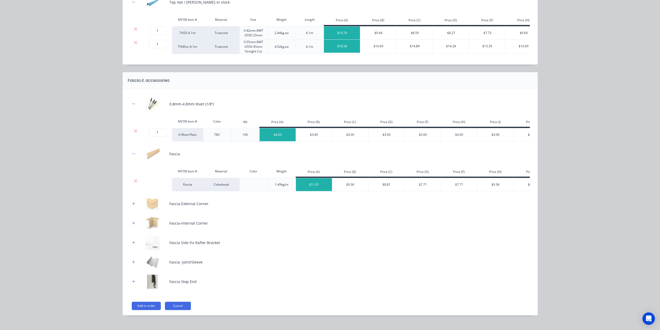
scroll to position [440, 0]
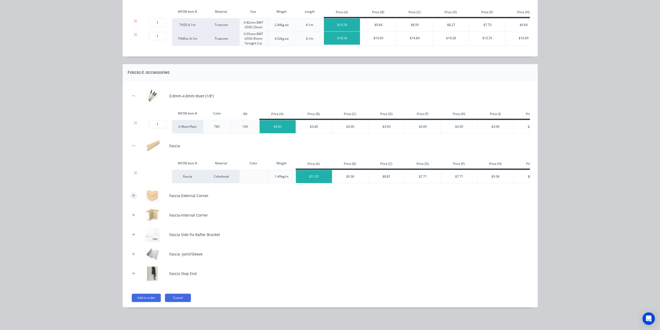
click at [133, 195] on icon "button" at bounding box center [133, 196] width 3 height 4
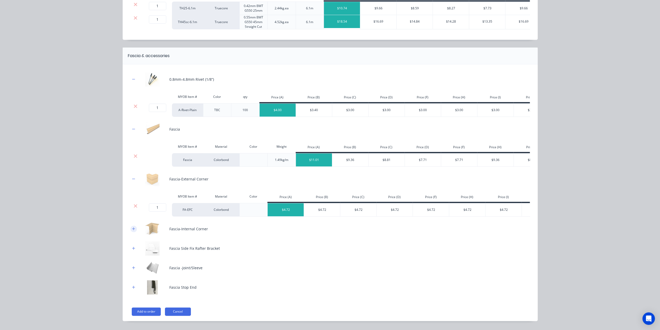
drag, startPoint x: 133, startPoint y: 223, endPoint x: 130, endPoint y: 218, distance: 5.8
click at [134, 207] on icon at bounding box center [135, 205] width 3 height 3
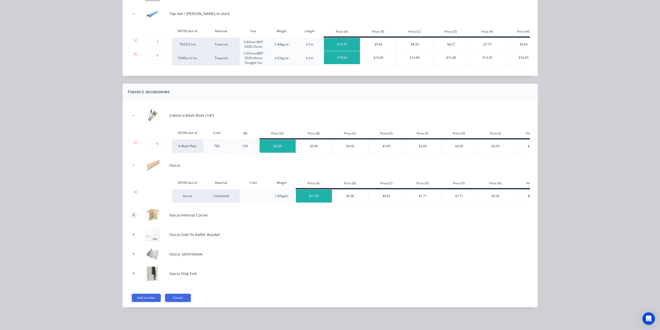
drag, startPoint x: 131, startPoint y: 217, endPoint x: 135, endPoint y: 224, distance: 8.1
click at [132, 217] on icon "button" at bounding box center [133, 215] width 3 height 4
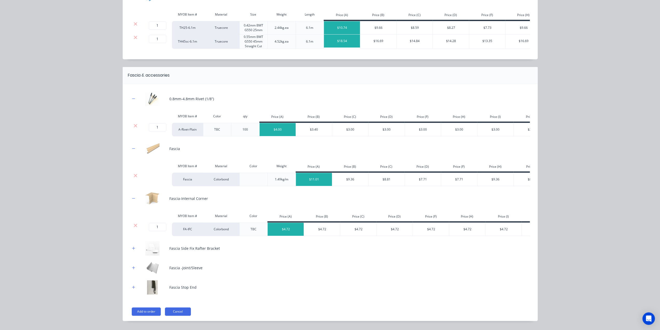
click at [134, 228] on icon at bounding box center [136, 225] width 4 height 5
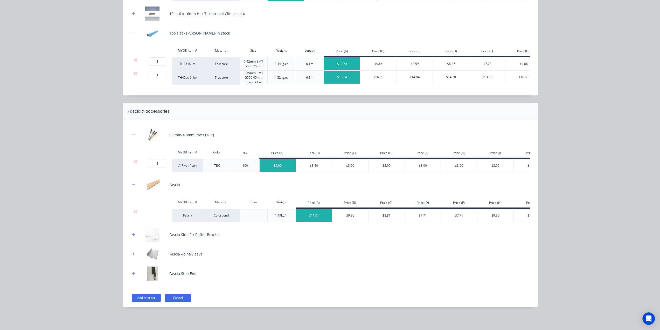
scroll to position [401, 0]
click at [132, 275] on icon "button" at bounding box center [133, 273] width 3 height 4
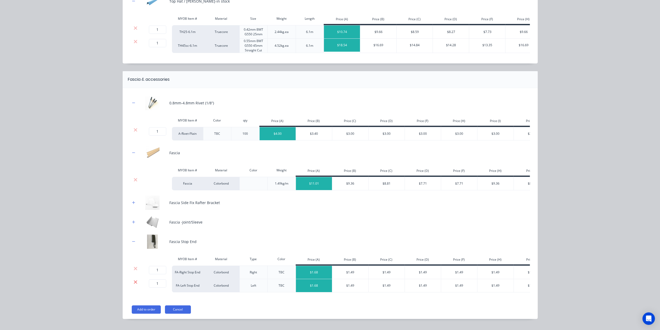
scroll to position [448, 0]
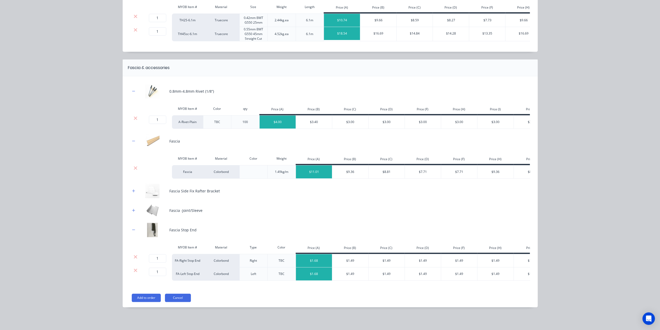
click at [139, 297] on button "Add to order" at bounding box center [146, 297] width 29 height 8
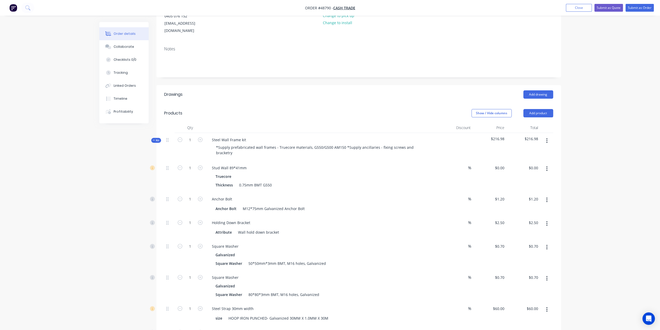
scroll to position [0, 0]
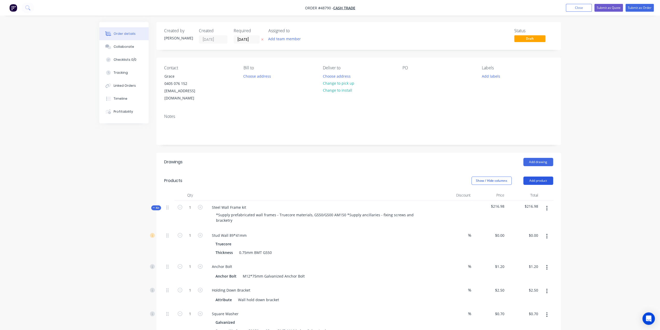
drag, startPoint x: 530, startPoint y: 171, endPoint x: 530, endPoint y: 178, distance: 6.8
click at [530, 176] on button "Add product" at bounding box center [539, 180] width 30 height 8
click at [528, 189] on button "Product catalogue" at bounding box center [528, 194] width 49 height 10
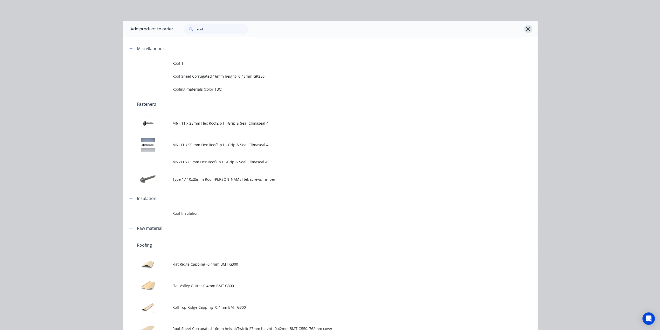
click at [526, 28] on icon "button" at bounding box center [528, 29] width 5 height 5
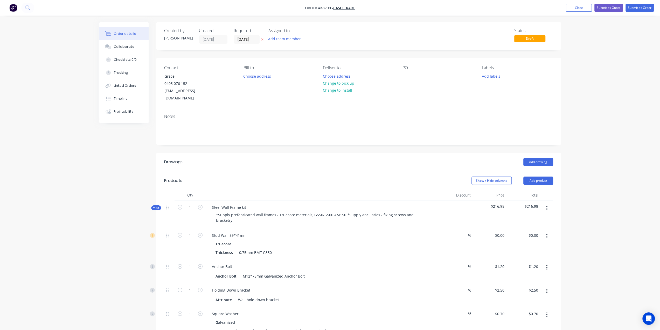
click at [248, 231] on div "Stud Wall 89*41mm" at bounding box center [229, 235] width 43 height 8
drag, startPoint x: 560, startPoint y: 232, endPoint x: 555, endPoint y: 226, distance: 7.6
click at [547, 233] on icon "button" at bounding box center [546, 236] width 1 height 6
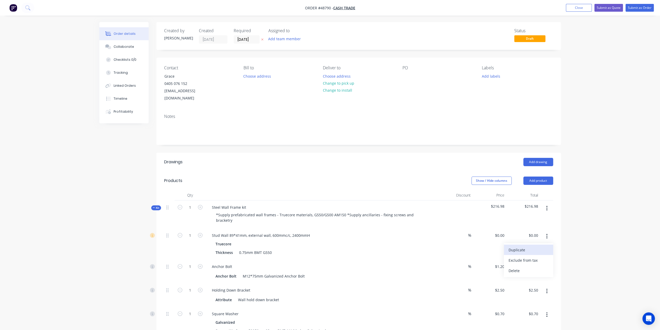
click at [533, 246] on div "Duplicate" at bounding box center [529, 250] width 40 height 8
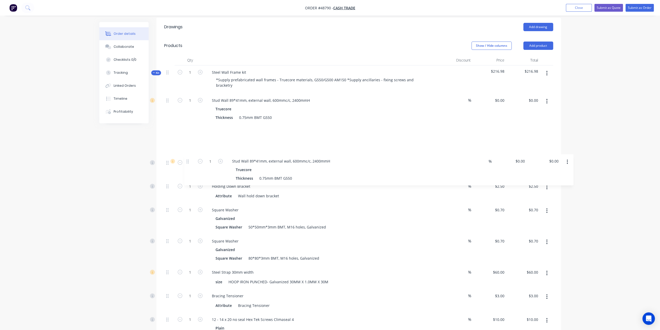
scroll to position [100, 0]
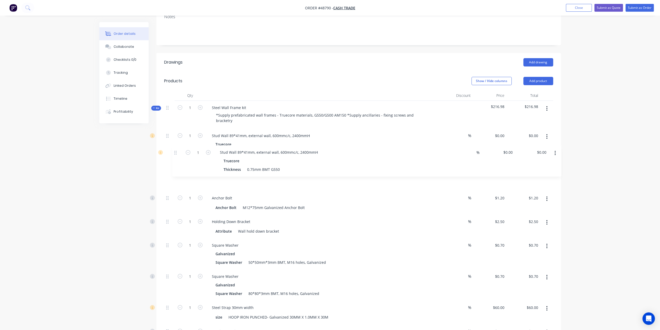
drag, startPoint x: 167, startPoint y: 181, endPoint x: 176, endPoint y: 148, distance: 34.5
click at [176, 148] on div "1 Stud Wall 89*41mm, external wall, 600mmc/c, 2400mmH Truecore Thickness 0.75mm…" at bounding box center [358, 305] width 389 height 353
click at [257, 163] on div "Stud Wall 89*41mm, external wall, 600mmc/c, 2400mmH" at bounding box center [261, 167] width 106 height 8
drag, startPoint x: 248, startPoint y: 154, endPoint x: 248, endPoint y: 150, distance: 3.6
click at [250, 163] on div "Stud Wall 89*41mm, external wall, 600mmc/c, 2400mmH" at bounding box center [261, 167] width 106 height 8
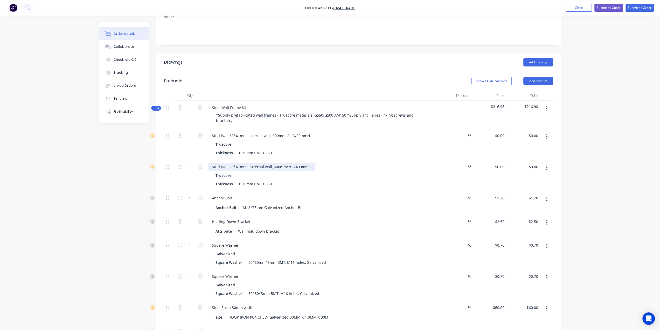
drag, startPoint x: 253, startPoint y: 153, endPoint x: 265, endPoint y: 154, distance: 12.5
click at [253, 163] on div "Stud Wall 89*41mm, inxternal wall, 600mmc/c, 2400mmH" at bounding box center [262, 167] width 108 height 8
click at [315, 171] on div "Truecore Thickness 0.75mm BMT G550" at bounding box center [322, 179] width 229 height 16
click at [312, 180] on div "Thickness 0.75mm BMT G550" at bounding box center [322, 184] width 216 height 8
click at [532, 132] on input "0.00" at bounding box center [534, 136] width 12 height 8
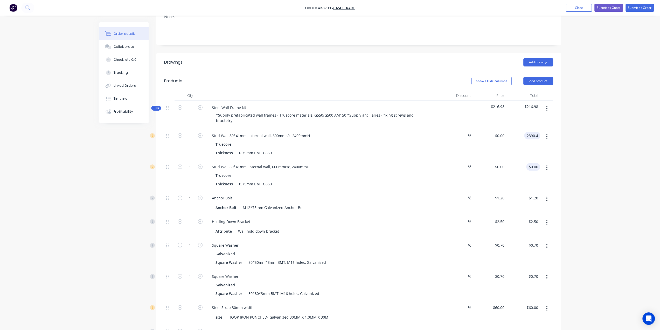
type input "2390.4"
type input "$2,390.40"
click at [533, 163] on input "0.00" at bounding box center [534, 167] width 12 height 8
type input "1461.6"
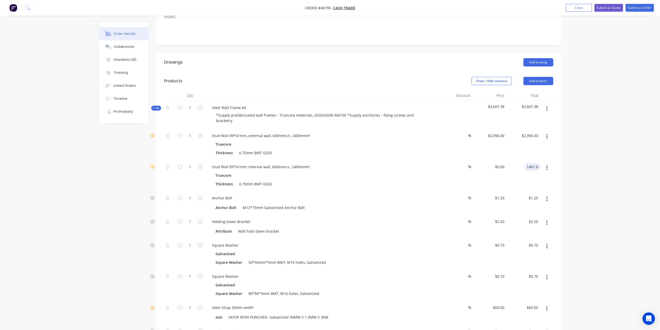
type input "$1,461.60"
click at [501, 160] on div "$1,461.60 $0.00" at bounding box center [490, 175] width 34 height 31
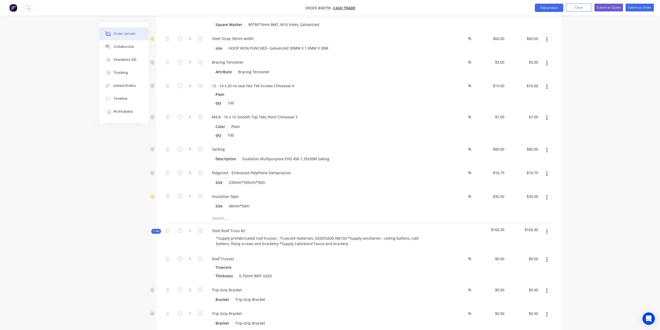
scroll to position [411, 0]
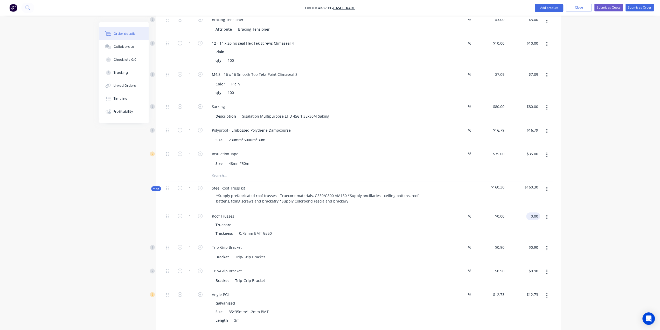
click at [533, 212] on input "0.00" at bounding box center [534, 216] width 12 height 8
type input "1896"
type input "$1,896.00"
click at [585, 193] on div "Order details Collaborate Checklists 0/0 Tracking Linked Orders Timeline Profit…" at bounding box center [330, 268] width 660 height 1358
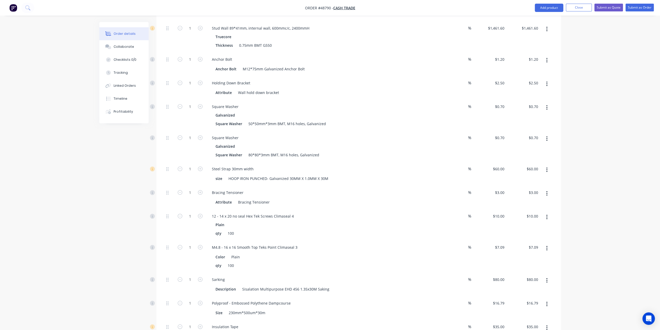
scroll to position [359, 0]
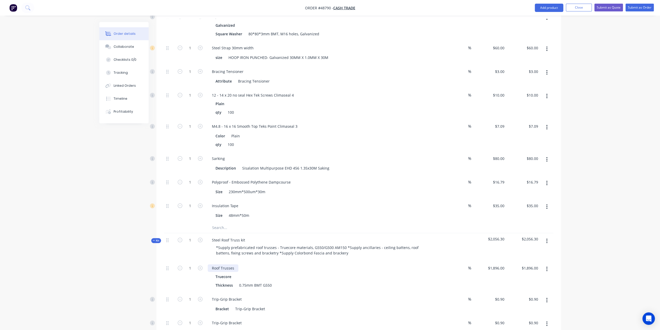
drag, startPoint x: 236, startPoint y: 251, endPoint x: 233, endPoint y: 254, distance: 3.9
click at [235, 264] on div "Roof Trusses" at bounding box center [223, 268] width 31 height 8
click at [188, 264] on div "1" at bounding box center [190, 276] width 31 height 31
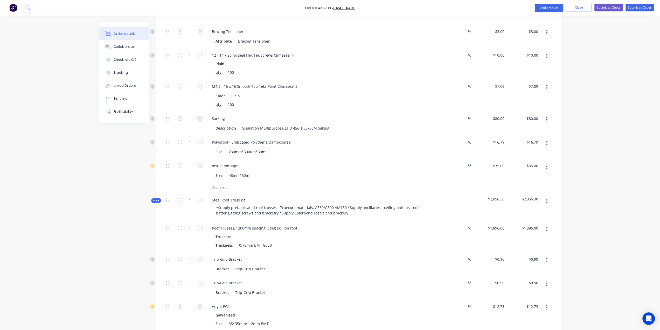
scroll to position [463, 0]
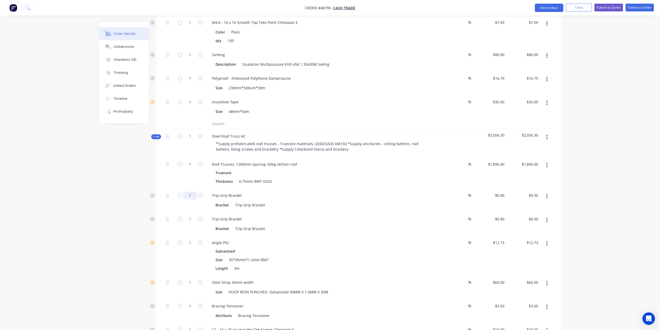
type input "12"
type input "$10.80"
drag, startPoint x: 158, startPoint y: 193, endPoint x: 181, endPoint y: 200, distance: 24.0
click at [158, 193] on div "Qty Discount Price Total Kit 1 Steel Wall Frame kit *Supply prefabricated wall …" at bounding box center [358, 250] width 405 height 1047
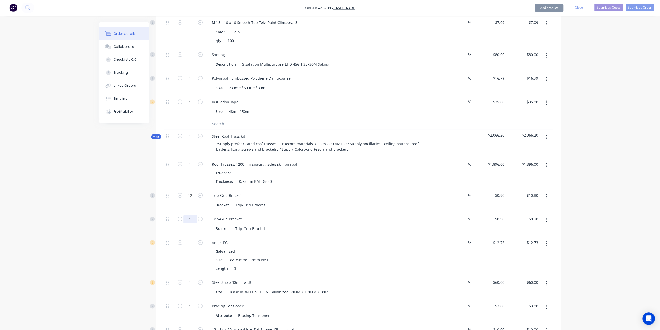
drag, startPoint x: 191, startPoint y: 205, endPoint x: 188, endPoint y: 205, distance: 2.9
type input "12"
type input "$10.80"
click at [128, 201] on div "Created by Bob Created 02/09/25 Required 02/09/25 Assigned to Add team member S…" at bounding box center [330, 227] width 462 height 1336
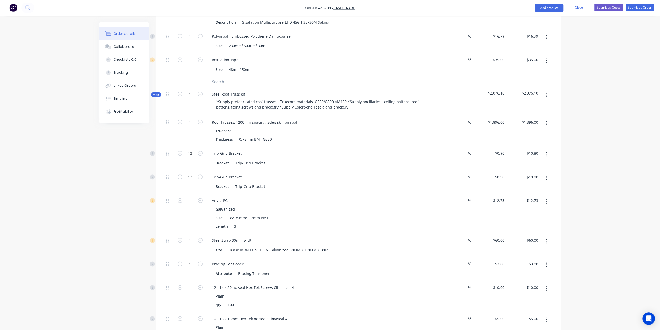
scroll to position [575, 0]
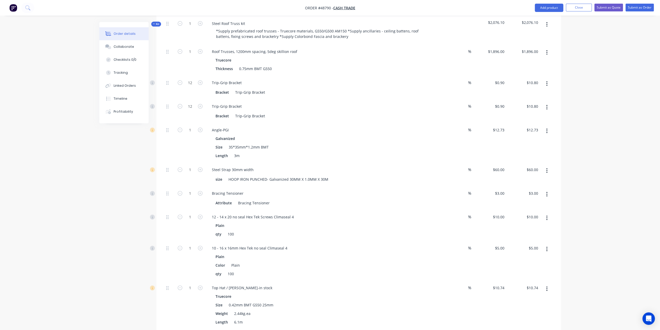
click at [599, 238] on div "Order details Collaborate Checklists 0/0 Tracking Linked Orders Timeline Profit…" at bounding box center [330, 104] width 660 height 1358
click at [622, 252] on div "Order details Collaborate Checklists 0/0 Tracking Linked Orders Timeline Profit…" at bounding box center [330, 104] width 660 height 1358
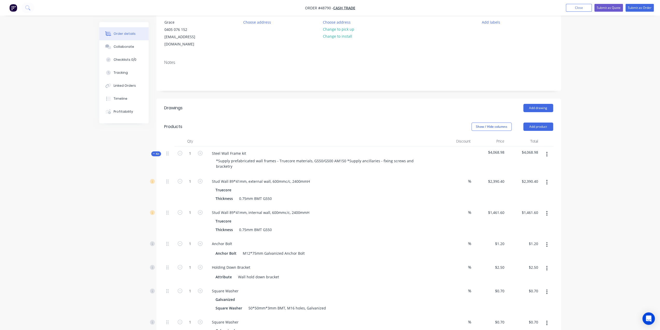
scroll to position [121, 0]
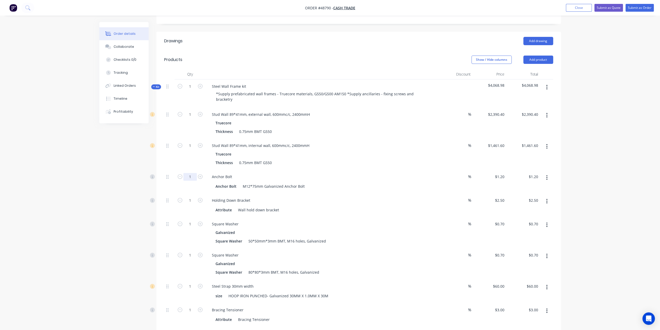
click at [191, 118] on input "1" at bounding box center [189, 115] width 13 height 8
type input "16"
type input "$19.20"
click at [191, 118] on input "1" at bounding box center [189, 115] width 13 height 8
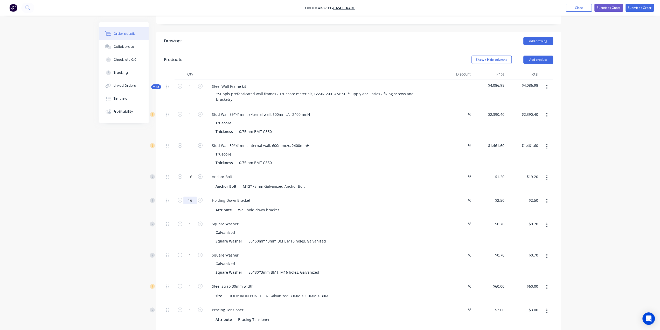
type input "16"
type input "$40.00"
drag, startPoint x: 78, startPoint y: 198, endPoint x: 170, endPoint y: 217, distance: 93.7
click at [189, 118] on input "1" at bounding box center [189, 115] width 13 height 8
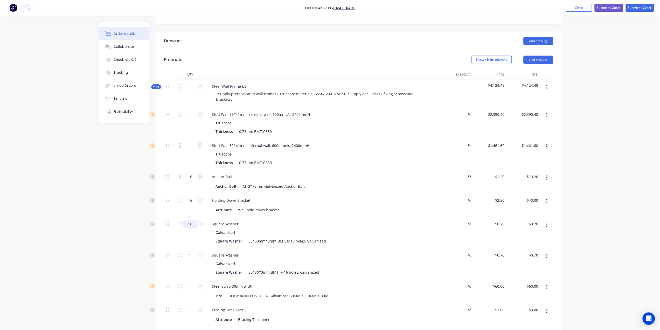
type input "16"
type input "$11.20"
drag, startPoint x: 191, startPoint y: 242, endPoint x: 194, endPoint y: 239, distance: 3.7
click at [191, 118] on input "1" at bounding box center [189, 115] width 13 height 8
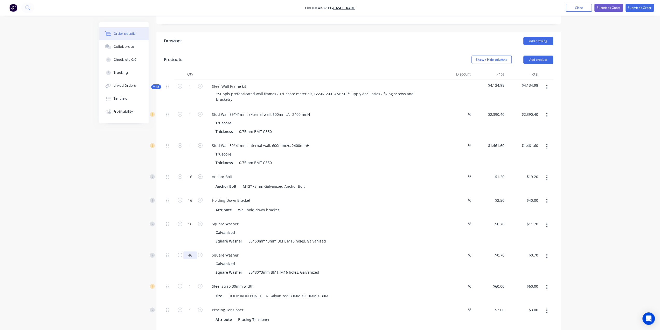
type input "46"
type input "$32.20"
click at [181, 228] on div "16" at bounding box center [190, 232] width 31 height 31
click at [193, 118] on input "16" at bounding box center [189, 115] width 13 height 8
type input "62"
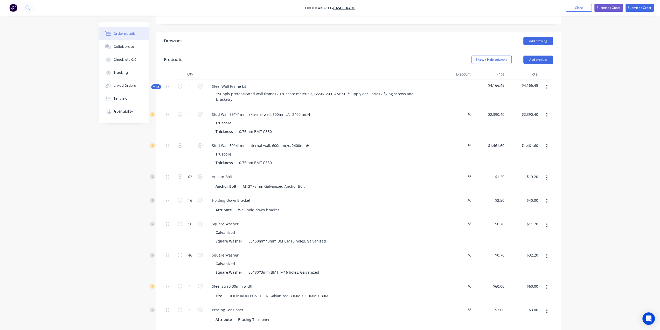
type input "$74.40"
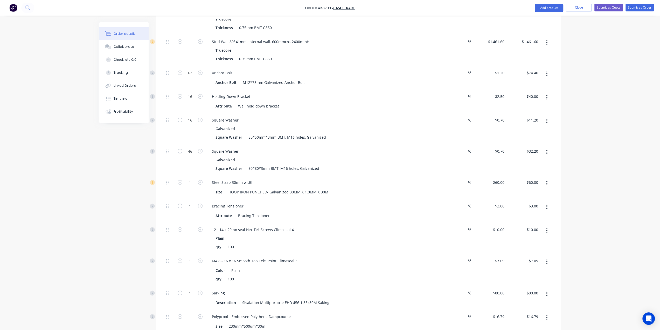
scroll to position [225, 0]
click at [195, 15] on input "1" at bounding box center [189, 11] width 13 height 8
type input "28"
type input "$84.00"
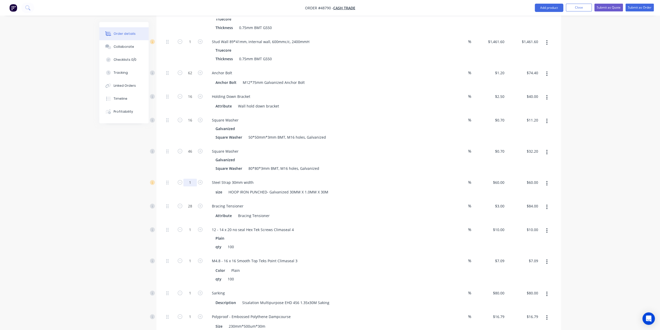
click at [190, 15] on input "1" at bounding box center [189, 11] width 13 height 8
type input "3"
type input "$180.00"
drag, startPoint x: 73, startPoint y: 177, endPoint x: 113, endPoint y: 196, distance: 44.7
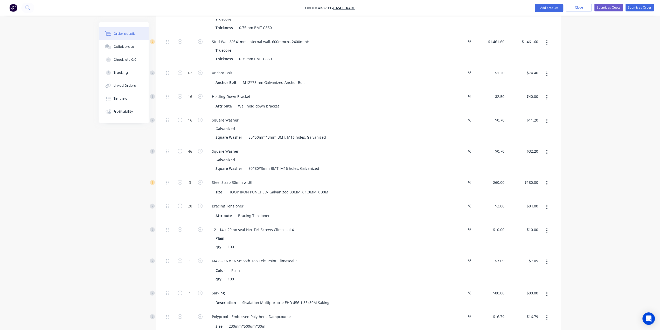
scroll to position [285, 0]
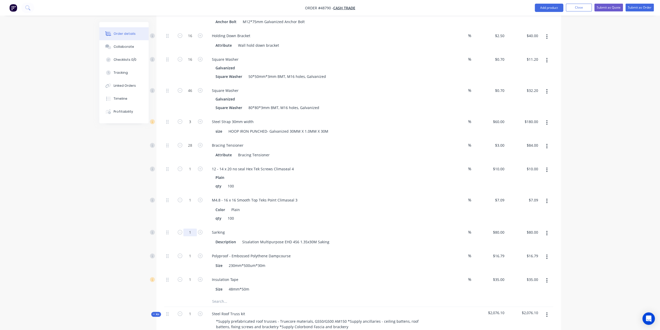
type input "2"
type input "$160.00"
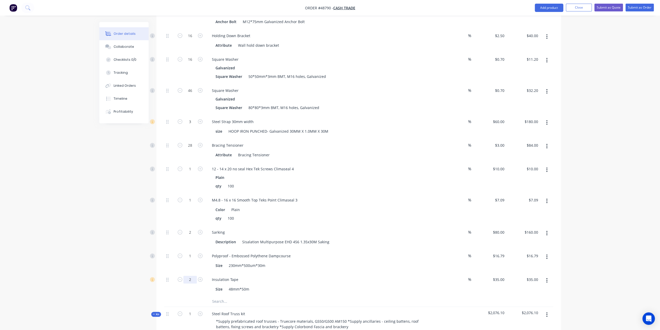
type input "2"
type input "$70.00"
type input "2"
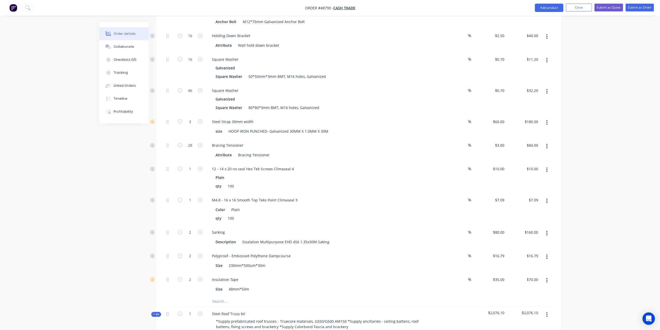
type input "$33.58"
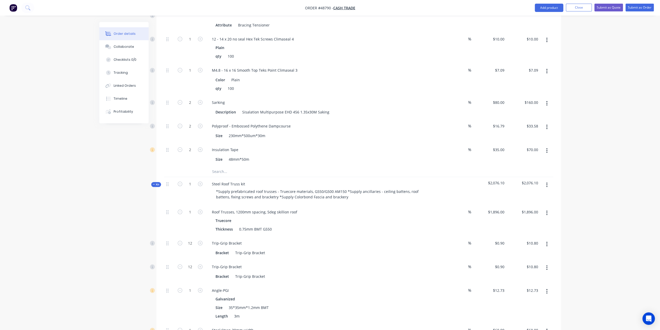
click at [100, 218] on div "Created by Bob Created 02/09/25 Required 02/09/25 Assigned to Add team member S…" at bounding box center [330, 275] width 462 height 1336
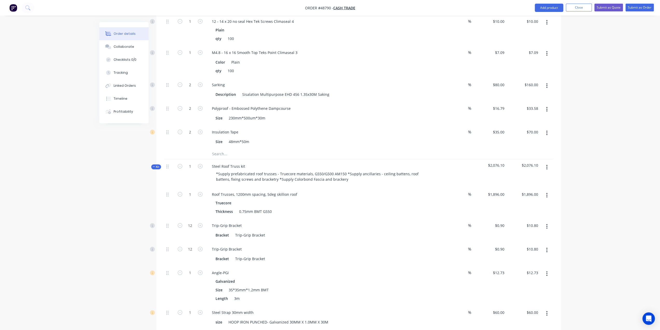
scroll to position [484, 0]
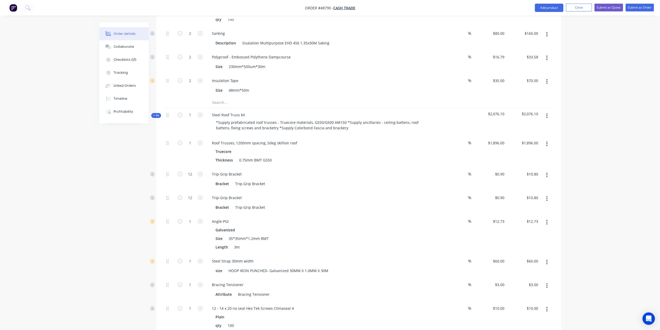
click at [89, 241] on div "Order details Collaborate Checklists 0/0 Tracking Linked Orders Timeline Profit…" at bounding box center [330, 195] width 660 height 1358
click at [118, 234] on div "Created by Bob Created 02/09/25 Required 02/09/25 Assigned to Add team member S…" at bounding box center [330, 206] width 462 height 1336
click at [181, 224] on div "1" at bounding box center [190, 234] width 31 height 40
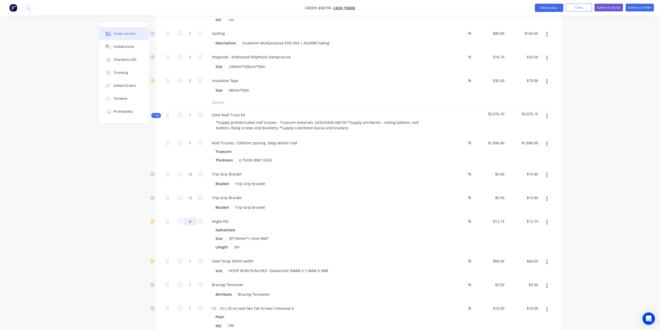
type input "4"
type input "$50.92"
click at [113, 238] on div "Created by Bob Created 02/09/25 Required 02/09/25 Assigned to Add team member S…" at bounding box center [330, 206] width 462 height 1336
click at [129, 264] on div "Created by Bob Created 02/09/25 Required 02/09/25 Assigned to Add team member S…" at bounding box center [330, 206] width 462 height 1336
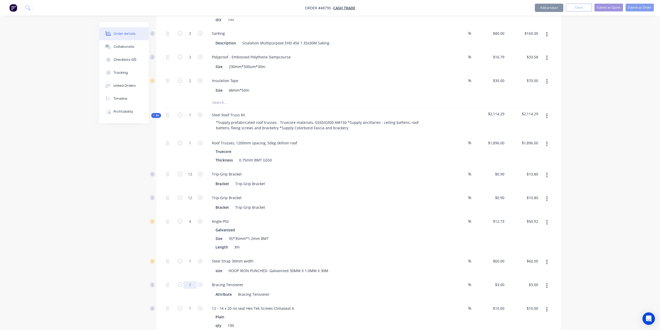
type input "4"
type input "$12.00"
click at [124, 286] on div "Created by Bob Created 02/09/25 Required 02/09/25 Assigned to Add team member S…" at bounding box center [330, 206] width 462 height 1336
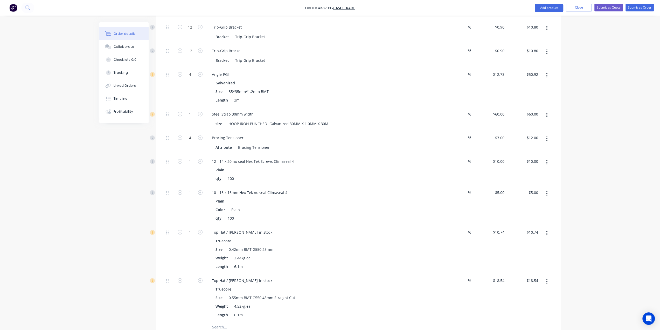
scroll to position [631, 0]
click at [192, 287] on div "1" at bounding box center [190, 297] width 31 height 48
click at [200, 233] on div "1" at bounding box center [190, 249] width 31 height 48
type input "18"
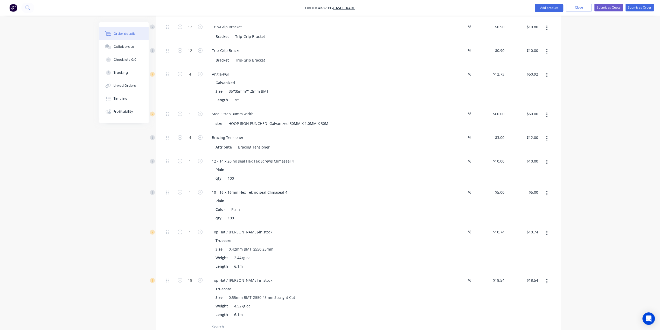
type input "$333.72"
drag, startPoint x: 185, startPoint y: 247, endPoint x: 166, endPoint y: 260, distance: 23.3
click at [184, 248] on div "1" at bounding box center [190, 249] width 31 height 48
click at [166, 273] on div at bounding box center [169, 297] width 10 height 48
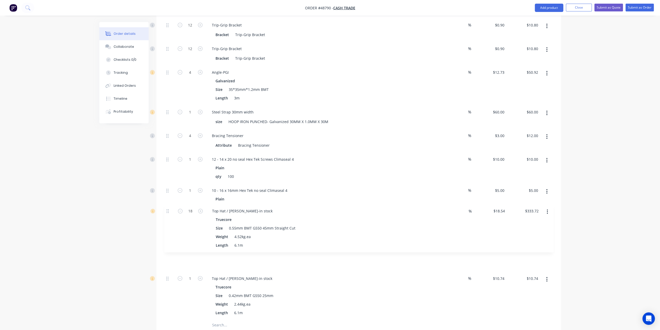
drag, startPoint x: 167, startPoint y: 247, endPoint x: 167, endPoint y: 208, distance: 39.2
click at [167, 207] on div "1 Roof Trusses, 1200mm spacing, 5deg skillion roof Truecore Thickness 0.75mm BM…" at bounding box center [358, 153] width 389 height 333
click at [162, 292] on div "Qty Discount Price Total Kit 1 Steel Wall Frame kit *Supply prefabricated wall …" at bounding box center [358, 80] width 405 height 1047
drag, startPoint x: 196, startPoint y: 263, endPoint x: 194, endPoint y: 260, distance: 3.4
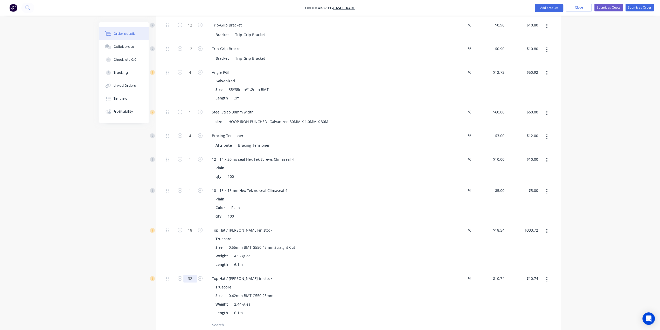
type input "32"
type input "$343.68"
click at [123, 240] on div "Created by Bob Created 02/09/25 Required 02/09/25 Assigned to Add team member S…" at bounding box center [330, 57] width 462 height 1336
click at [259, 274] on div "Top Hat / Batten-in stock" at bounding box center [322, 278] width 229 height 8
click at [257, 274] on div "Top Hat / Batten-in stock" at bounding box center [242, 278] width 69 height 8
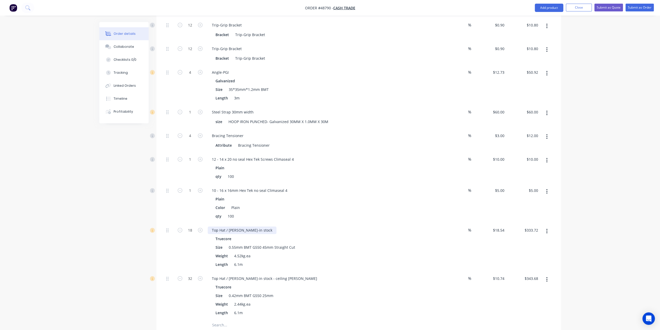
click at [256, 226] on div "Top Hat / Batten-in stock" at bounding box center [242, 230] width 69 height 8
click at [119, 256] on div "Created by Bob Created 02/09/25 Required 02/09/25 Assigned to Add team member S…" at bounding box center [330, 57] width 462 height 1336
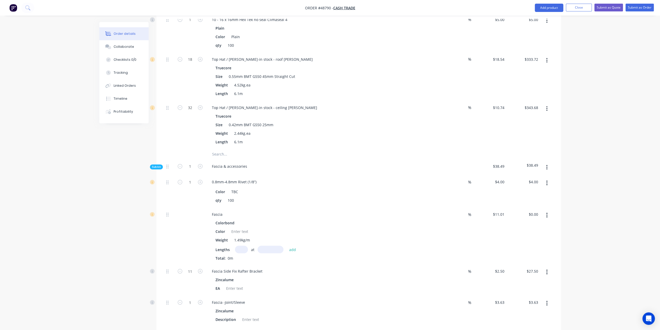
scroll to position [823, 0]
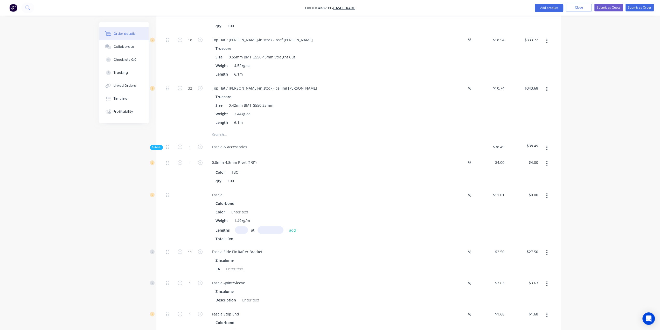
click at [180, 162] on div "1" at bounding box center [190, 171] width 31 height 32
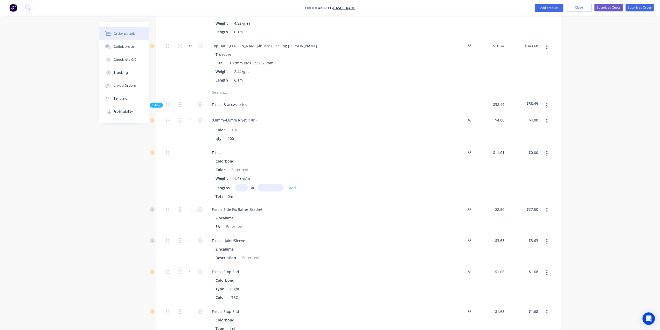
scroll to position [867, 0]
click at [238, 164] on div at bounding box center [239, 168] width 21 height 8
click at [233, 221] on div at bounding box center [234, 225] width 21 height 8
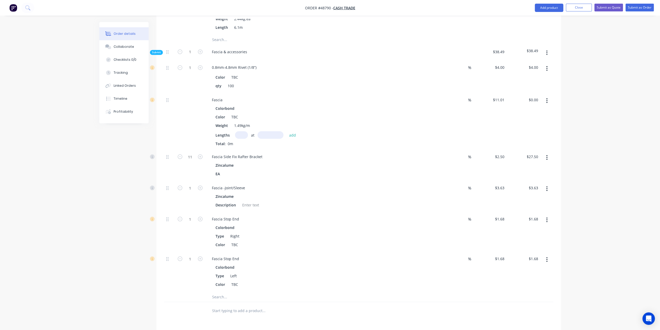
scroll to position [918, 0]
click at [247, 201] on div at bounding box center [250, 205] width 21 height 8
click at [280, 254] on div "Fascia Stop End" at bounding box center [322, 258] width 229 height 8
click at [190, 71] on input "1" at bounding box center [189, 67] width 13 height 8
type input "2"
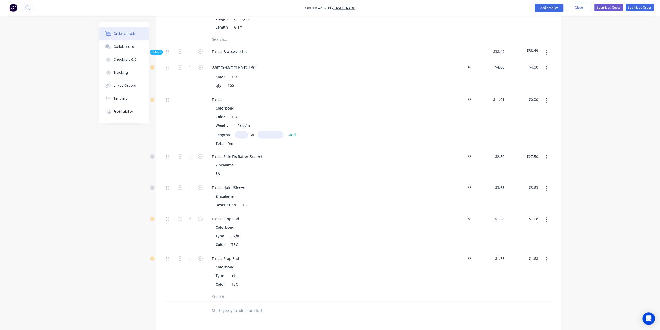
type input "$3.36"
drag, startPoint x: 148, startPoint y: 264, endPoint x: 183, endPoint y: 251, distance: 37.7
drag, startPoint x: 191, startPoint y: 242, endPoint x: 178, endPoint y: 240, distance: 13.1
click at [191, 71] on input "1" at bounding box center [189, 67] width 13 height 8
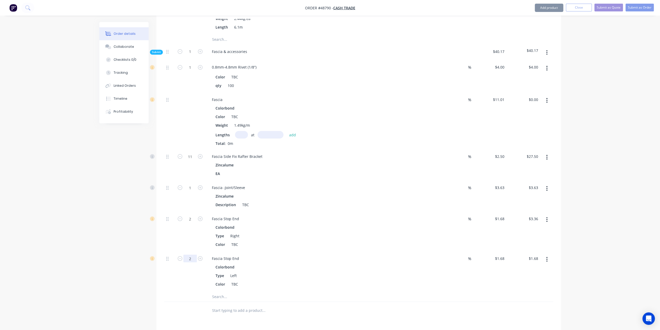
type input "2"
type input "$3.36"
type input "1"
type input "$1.68"
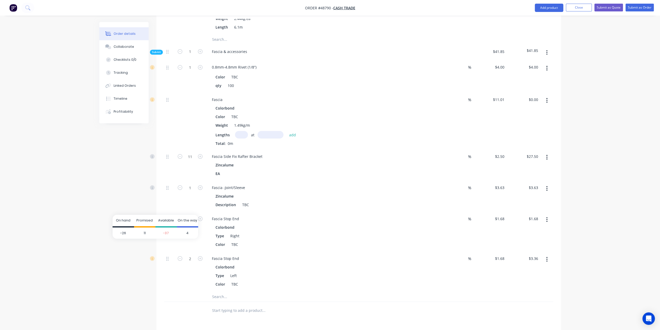
click at [146, 220] on span "Promised" at bounding box center [144, 220] width 16 height 5
type input "1"
type input "$1.68"
click at [194, 71] on input "11" at bounding box center [189, 67] width 13 height 8
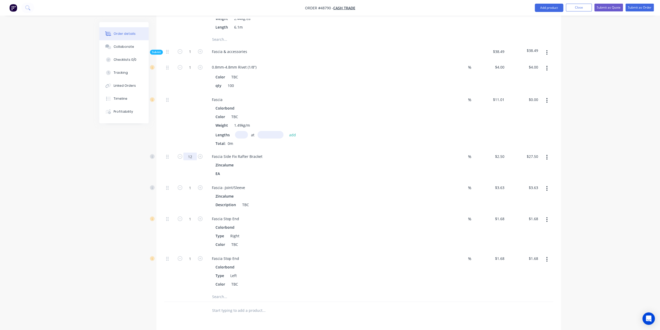
type input "12"
type input "$30.00"
click at [397, 161] on div "Zincalume EA" at bounding box center [322, 169] width 229 height 16
click at [334, 211] on div "Fascia Stop End Colorbond Type Right Color TBC" at bounding box center [322, 231] width 233 height 40
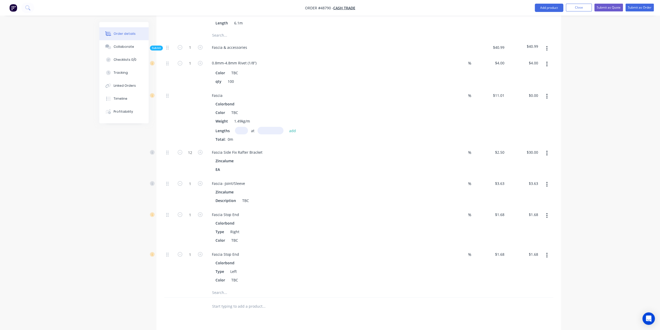
scroll to position [944, 0]
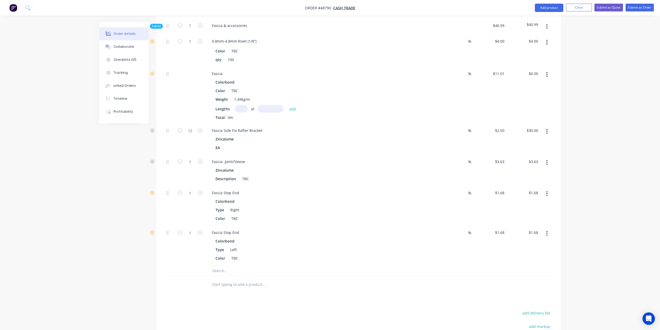
click at [236, 105] on input "text" at bounding box center [241, 109] width 13 height 8
click at [239, 105] on input "text" at bounding box center [241, 109] width 13 height 8
type input "2"
type input "5800"
click at [287, 105] on button "add" at bounding box center [293, 108] width 12 height 7
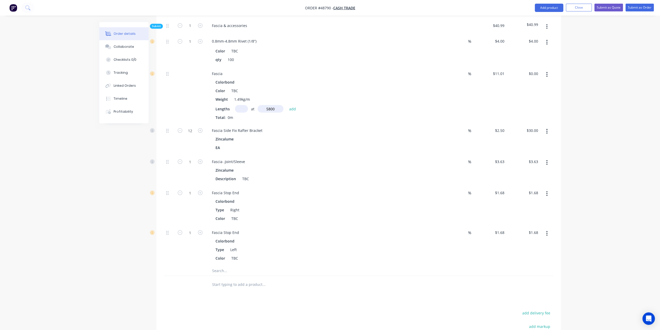
type input "$127.72"
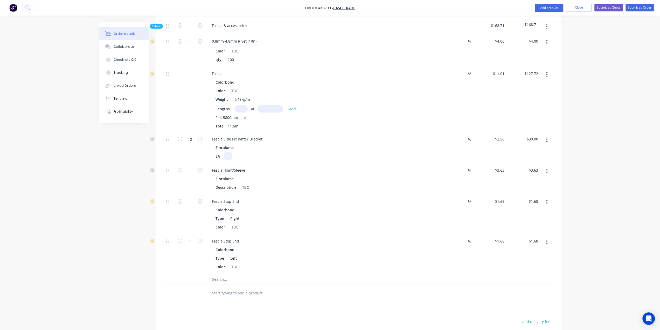
click at [331, 152] on div "EA" at bounding box center [322, 156] width 216 height 8
click at [339, 143] on div "Zincalume" at bounding box center [323, 147] width 214 height 8
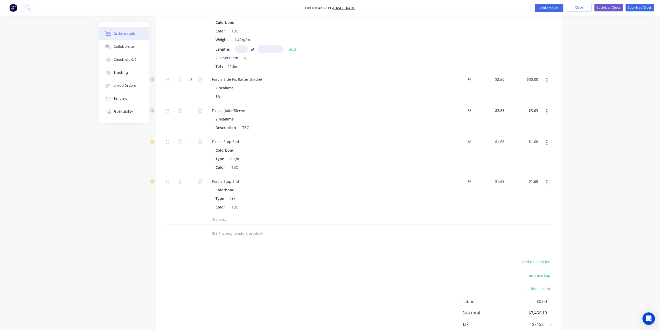
scroll to position [1020, 0]
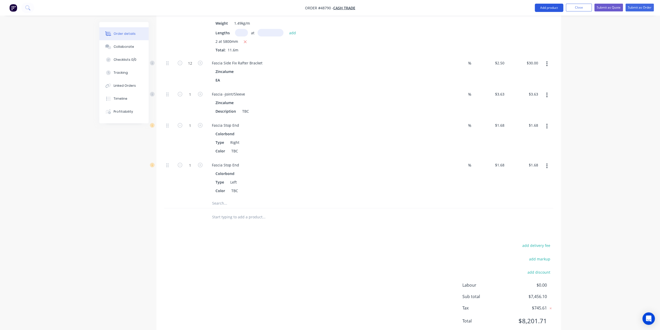
click at [549, 9] on button "Add product" at bounding box center [549, 8] width 29 height 8
click at [550, 20] on div "Product catalogue" at bounding box center [539, 21] width 40 height 8
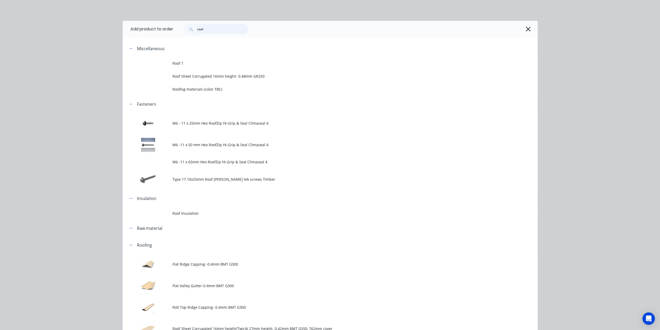
drag, startPoint x: 212, startPoint y: 27, endPoint x: 131, endPoint y: 28, distance: 81.7
click at [133, 28] on header "Add product to order roof" at bounding box center [330, 29] width 415 height 17
type input "g"
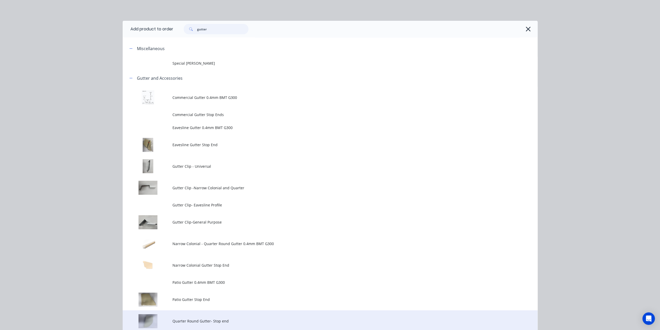
type input "gutter"
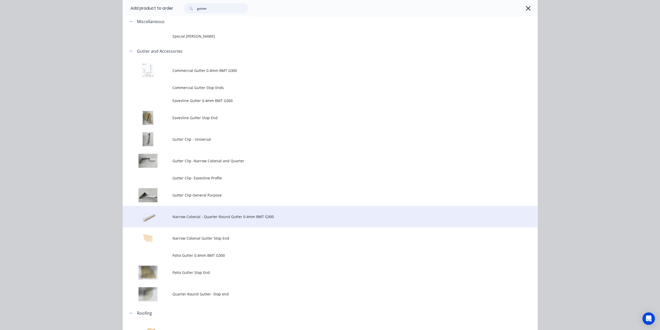
scroll to position [0, 0]
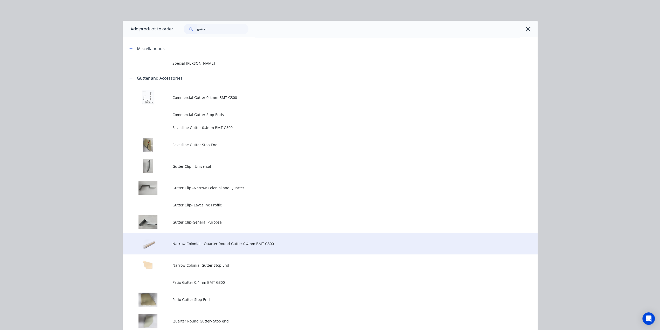
click at [241, 242] on span "Narrow Colonial - Quarter Round Gutter 0.4mm BMT G300" at bounding box center [319, 243] width 292 height 5
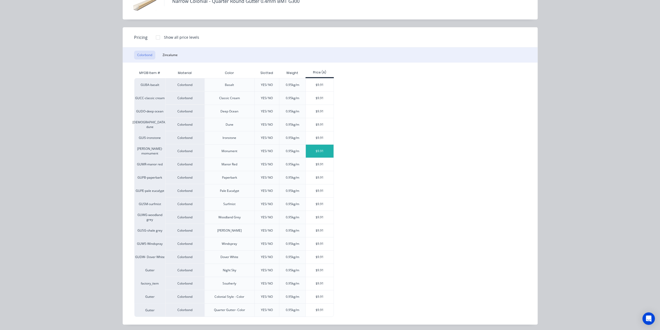
scroll to position [1027, 0]
click at [325, 295] on div "$9.91" at bounding box center [320, 296] width 28 height 13
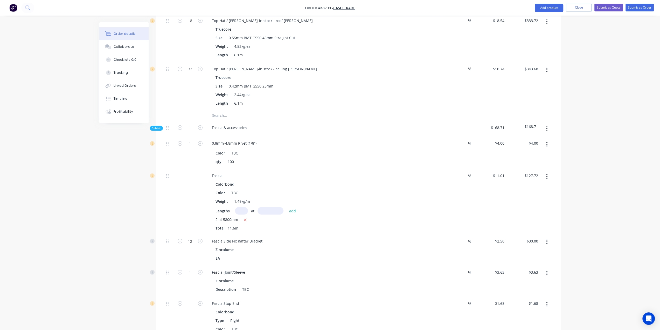
scroll to position [889, 0]
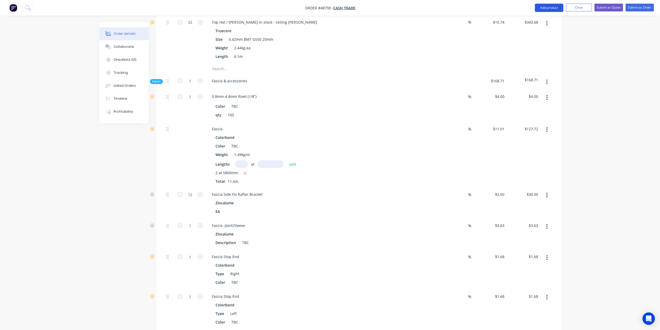
click at [552, 8] on button "Add product" at bounding box center [549, 8] width 29 height 8
click at [541, 21] on div "Product catalogue" at bounding box center [539, 21] width 40 height 8
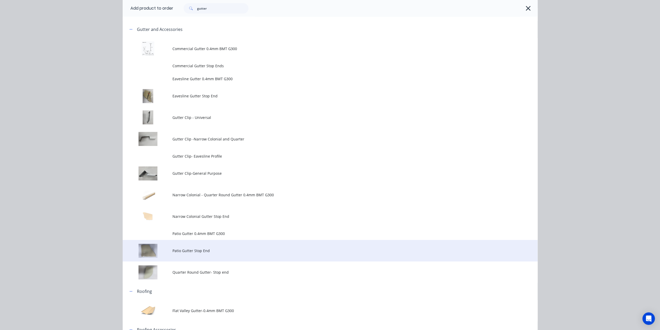
scroll to position [52, 0]
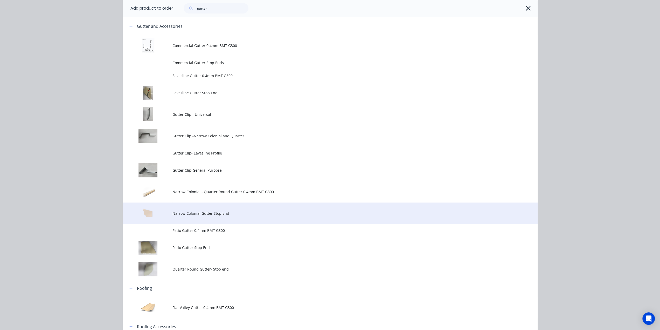
click at [218, 216] on td "Narrow Colonial Gutter Stop End" at bounding box center [355, 213] width 365 height 22
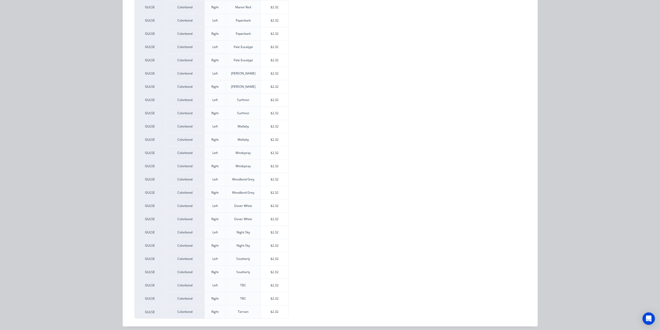
scroll to position [1010, 0]
click at [279, 282] on div "$2.32" at bounding box center [275, 285] width 28 height 13
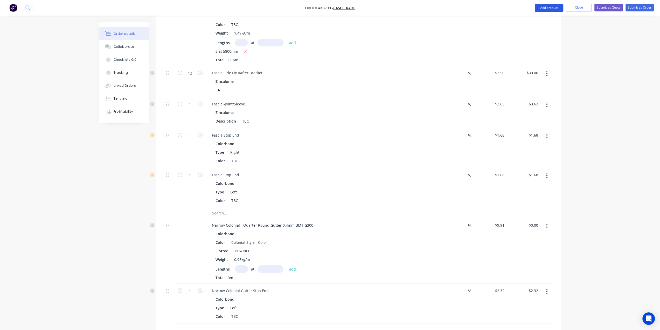
click at [549, 7] on button "Add product" at bounding box center [549, 8] width 29 height 8
click at [539, 22] on div "Product catalogue" at bounding box center [539, 21] width 40 height 8
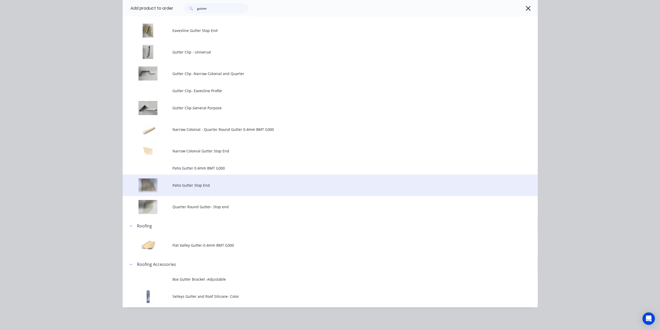
scroll to position [1132, 0]
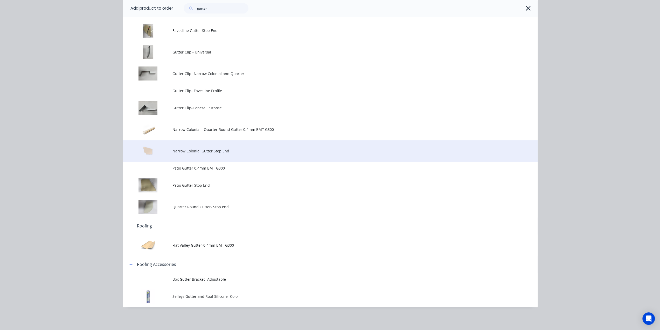
click at [232, 142] on td "Narrow Colonial Gutter Stop End" at bounding box center [355, 151] width 365 height 22
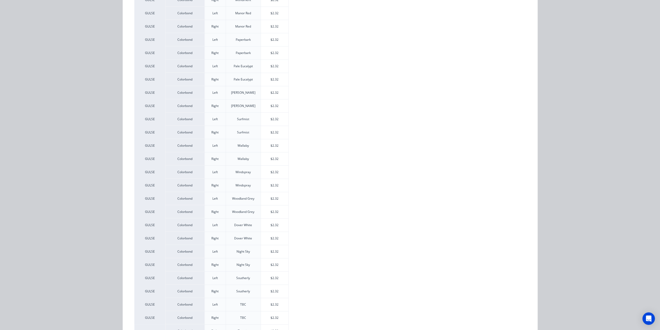
scroll to position [314, 0]
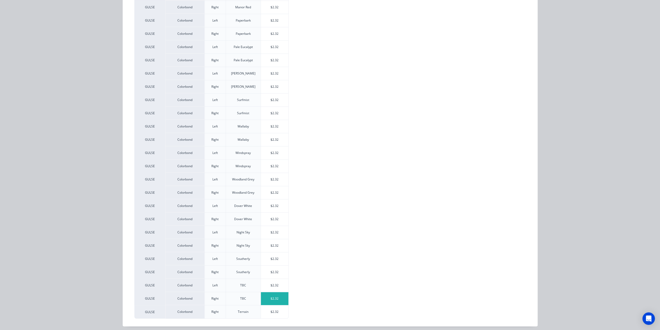
click at [270, 297] on div "$2.32" at bounding box center [275, 298] width 28 height 13
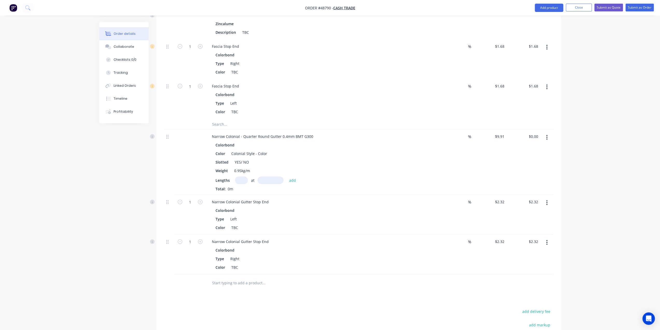
scroll to position [1098, 0]
click at [549, 6] on button "Add product" at bounding box center [549, 8] width 29 height 8
click at [538, 20] on div "Product catalogue" at bounding box center [539, 21] width 40 height 8
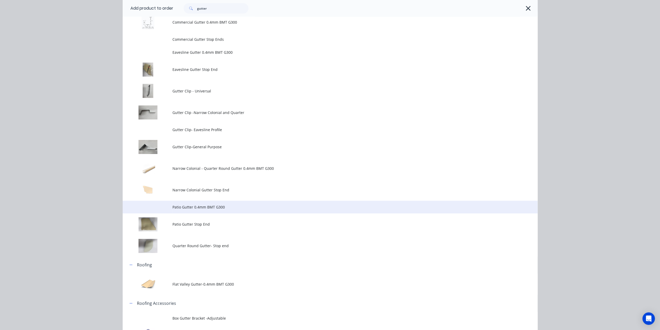
scroll to position [112, 0]
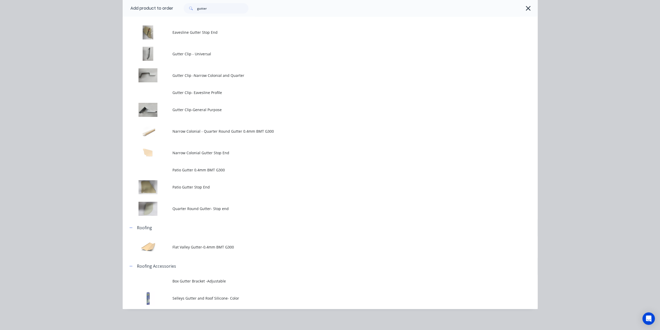
click at [238, 77] on span "Gutter Clip -Narrow Colonial and Quarter" at bounding box center [319, 75] width 292 height 5
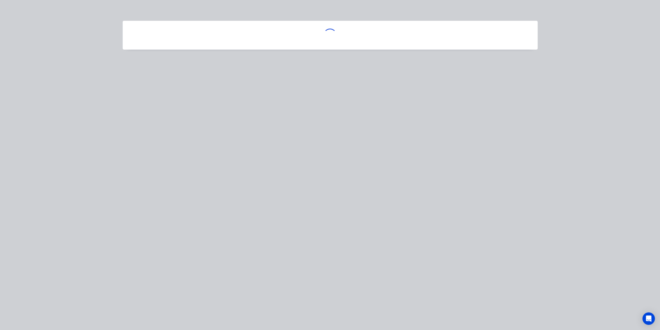
scroll to position [0, 0]
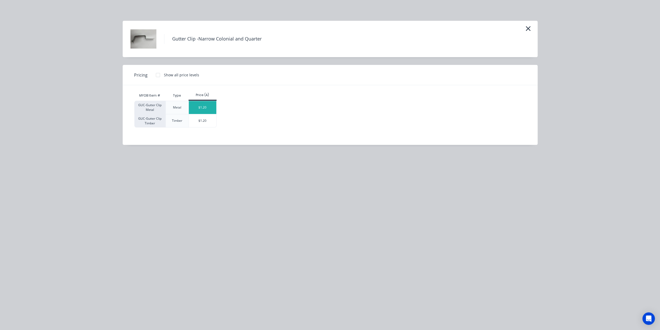
click at [205, 107] on div "$1.20" at bounding box center [203, 107] width 28 height 13
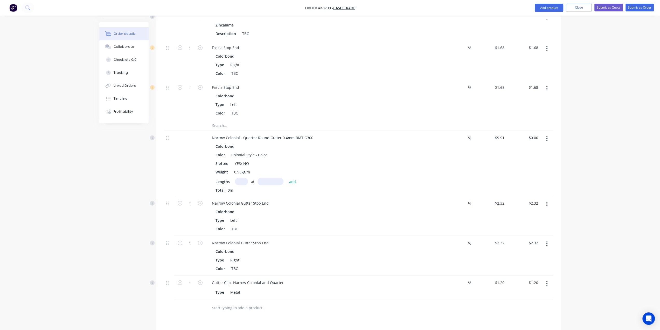
drag, startPoint x: 550, startPoint y: 6, endPoint x: 551, endPoint y: 13, distance: 6.8
click at [551, 6] on button "Add product" at bounding box center [549, 8] width 29 height 8
click at [545, 23] on div "Product catalogue" at bounding box center [539, 21] width 40 height 8
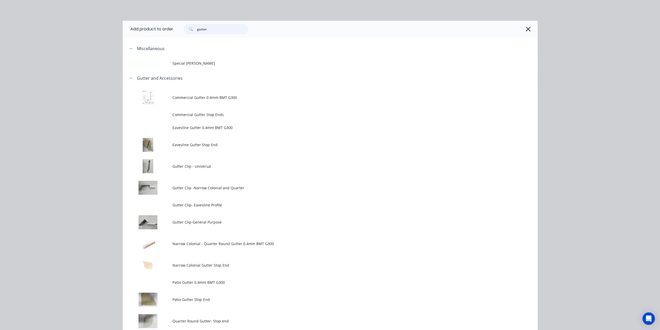
drag, startPoint x: 229, startPoint y: 30, endPoint x: 86, endPoint y: 15, distance: 143.3
click at [86, 15] on div "Add product to order gutter Miscellaneous Special Patio Gutter Gutter and Acces…" at bounding box center [330, 165] width 660 height 330
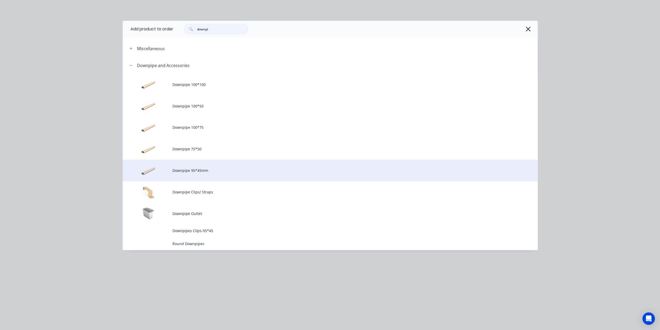
type input "downpi"
click at [240, 174] on td "Downpipe 95*45mm" at bounding box center [355, 171] width 365 height 22
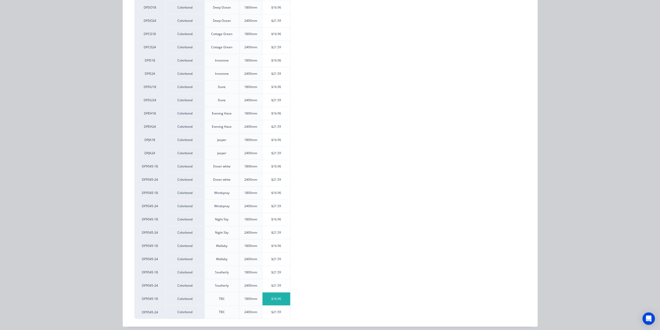
scroll to position [1195, 0]
click at [276, 297] on div "$16.96" at bounding box center [277, 298] width 28 height 13
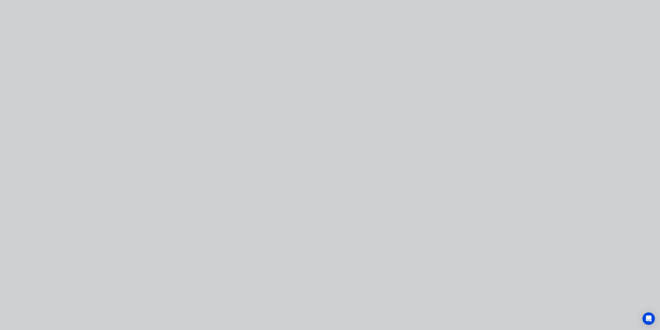
scroll to position [0, 0]
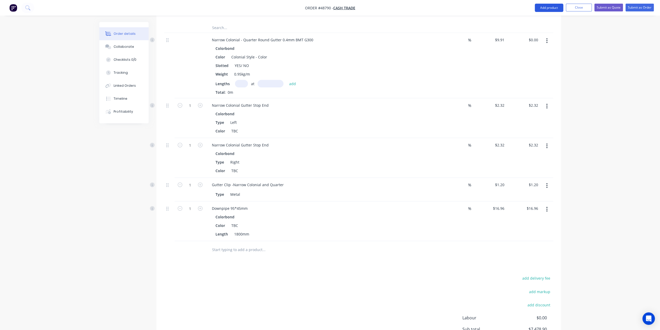
click at [542, 7] on button "Add product" at bounding box center [549, 8] width 29 height 8
click at [535, 22] on div "Product catalogue" at bounding box center [539, 21] width 40 height 8
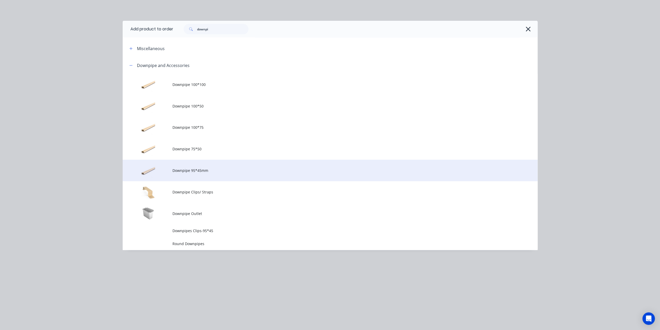
scroll to position [1235, 0]
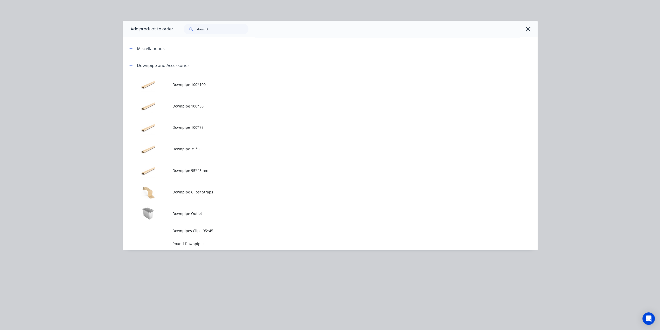
click at [206, 211] on span "Downpipe Outlet" at bounding box center [319, 213] width 292 height 5
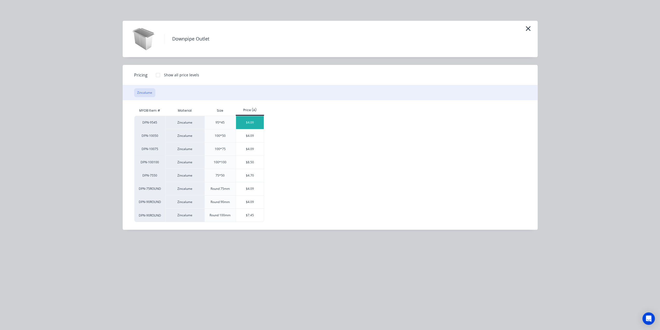
click at [256, 122] on div "$4.09" at bounding box center [250, 122] width 28 height 13
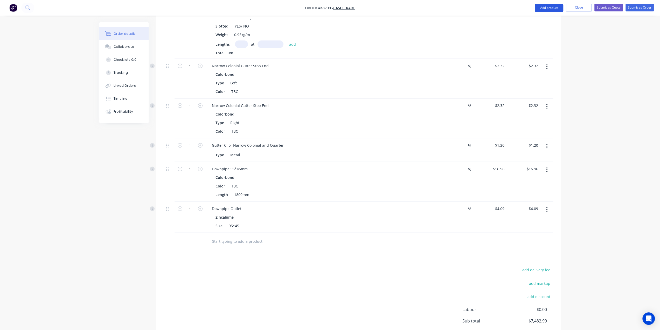
click at [548, 6] on button "Add product" at bounding box center [549, 8] width 29 height 8
click at [550, 25] on button "Product catalogue" at bounding box center [538, 21] width 49 height 10
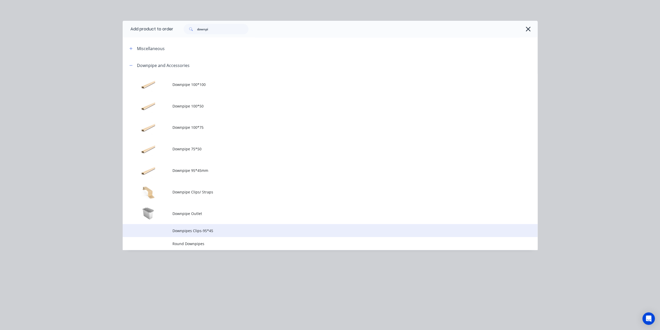
click at [203, 230] on span "Downpipes Clips-95*45" at bounding box center [319, 230] width 292 height 5
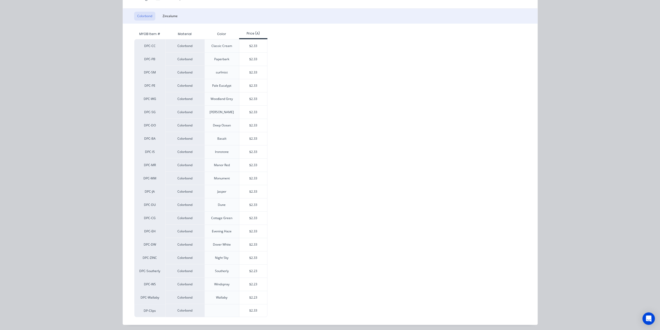
scroll to position [1266, 0]
click at [255, 311] on div "$2.33" at bounding box center [253, 310] width 28 height 12
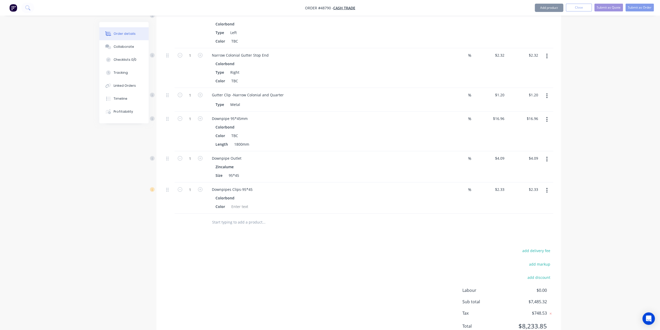
scroll to position [1290, 0]
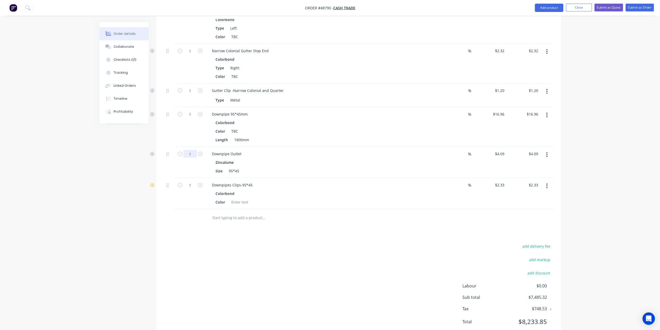
type input "2"
type input "$8.18"
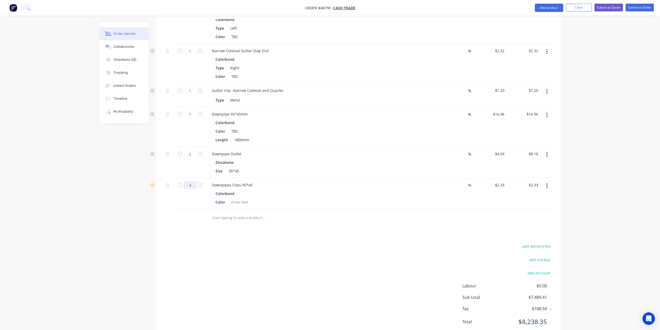
type input "4"
click at [173, 155] on div at bounding box center [169, 162] width 10 height 31
type input "$9.32"
drag, startPoint x: 191, startPoint y: 96, endPoint x: 191, endPoint y: 100, distance: 4.2
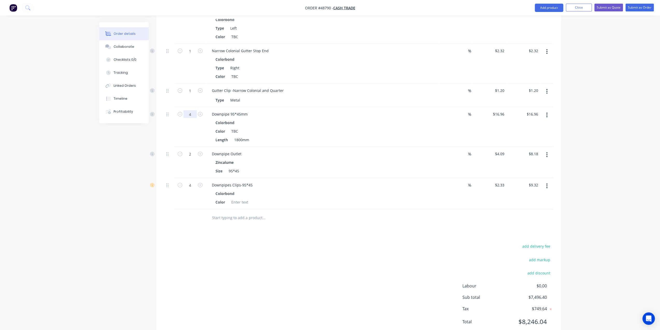
type input "4"
type input "$67.84"
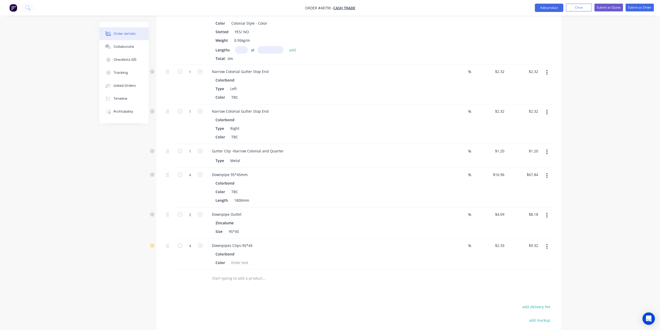
scroll to position [1229, 0]
type input "12"
type input "$14.40"
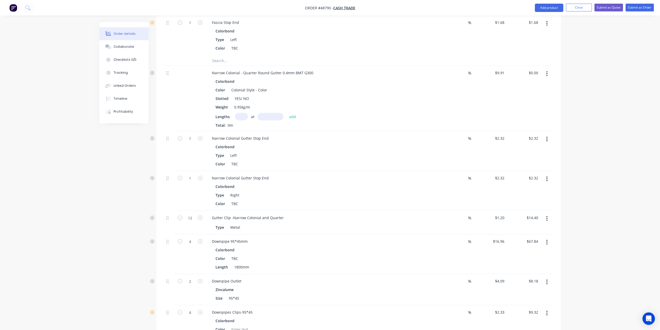
scroll to position [1160, 0]
drag, startPoint x: 241, startPoint y: 83, endPoint x: 258, endPoint y: 84, distance: 17.1
click at [258, 97] on div "Slotted YES/ NO" at bounding box center [322, 101] width 216 height 8
drag, startPoint x: 294, startPoint y: 83, endPoint x: 312, endPoint y: 86, distance: 18.6
click at [294, 97] on div "Slotted YES" at bounding box center [322, 101] width 216 height 8
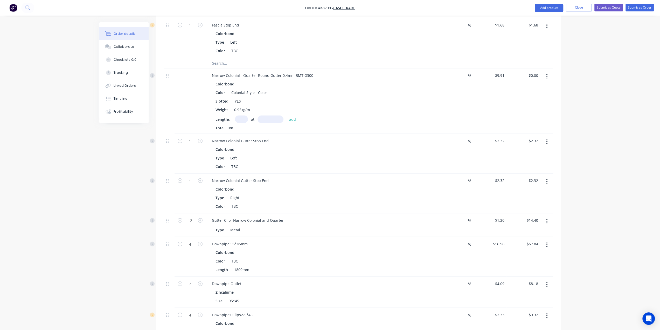
click at [241, 115] on input "text" at bounding box center [241, 119] width 13 height 8
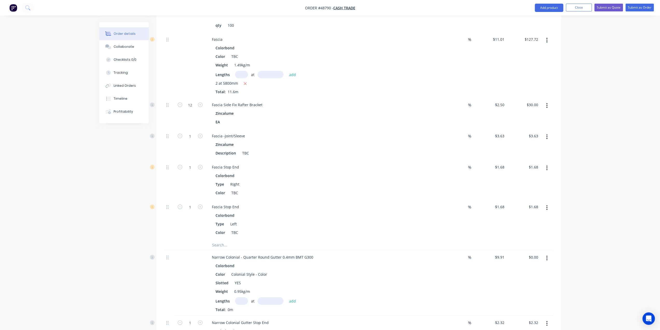
scroll to position [978, 0]
type input "2"
type input "5800"
click at [287, 297] on button "add" at bounding box center [293, 300] width 12 height 7
type input "$114.96"
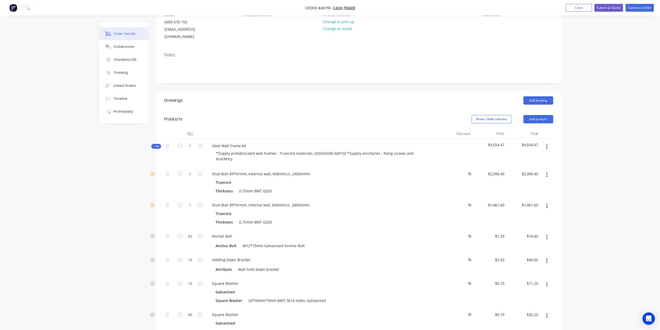
scroll to position [0, 0]
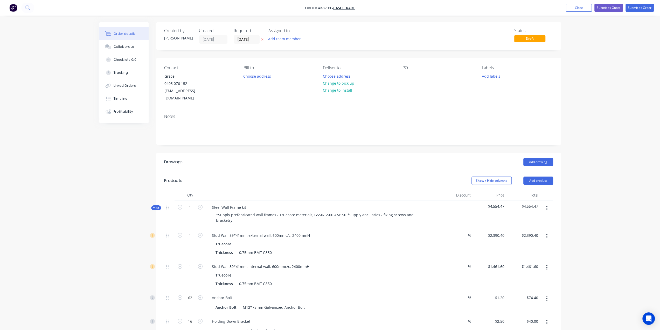
click at [381, 158] on div "Add drawing" at bounding box center [400, 162] width 306 height 8
click at [540, 158] on button "Add drawing" at bounding box center [539, 162] width 30 height 8
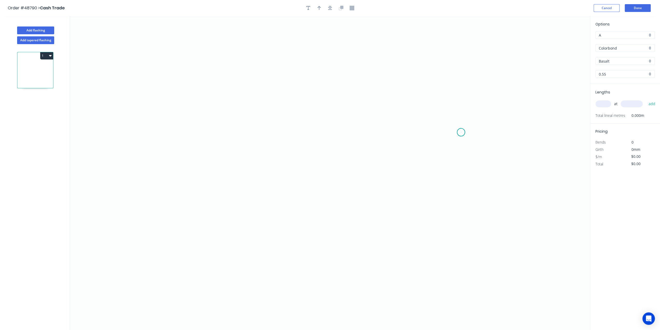
drag, startPoint x: 461, startPoint y: 132, endPoint x: 444, endPoint y: 123, distance: 19.3
click at [461, 131] on icon "0" at bounding box center [330, 173] width 520 height 314
click at [453, 124] on icon at bounding box center [457, 128] width 8 height 8
click at [246, 123] on icon "0 ?" at bounding box center [330, 173] width 520 height 314
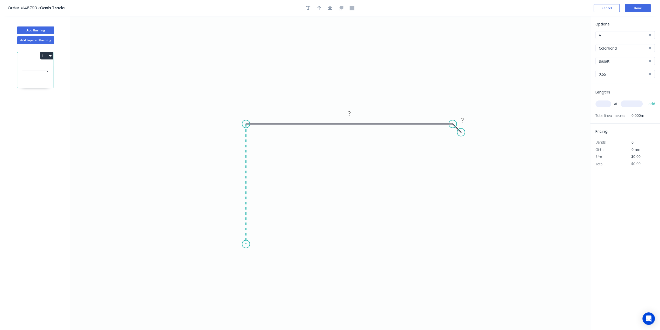
click at [246, 244] on icon "0 ? ?" at bounding box center [330, 173] width 520 height 314
click at [266, 245] on icon "0 ? ? ?" at bounding box center [330, 173] width 520 height 314
click at [265, 256] on icon "0 ? ? ? ?" at bounding box center [330, 173] width 520 height 314
click at [274, 262] on icon "0 ? ? ? ? ?" at bounding box center [330, 173] width 520 height 314
click at [272, 262] on circle at bounding box center [272, 262] width 8 height 8
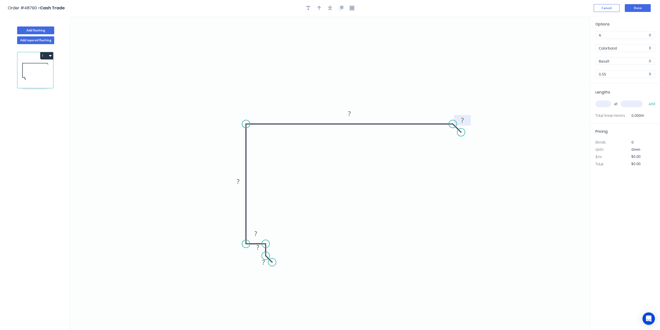
click at [463, 121] on tspan "?" at bounding box center [462, 120] width 3 height 9
click at [418, 168] on icon "0 10 15 20 150 300 30" at bounding box center [330, 173] width 520 height 314
type input "$24.27"
click at [320, 8] on icon "button" at bounding box center [320, 8] width 4 height 5
drag, startPoint x: 539, startPoint y: 44, endPoint x: 312, endPoint y: 104, distance: 234.7
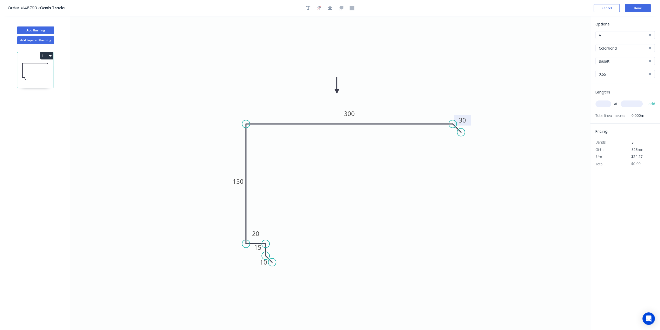
click at [335, 93] on icon at bounding box center [337, 85] width 5 height 17
drag, startPoint x: 649, startPoint y: 61, endPoint x: 624, endPoint y: 123, distance: 66.5
click at [649, 61] on div "Basalt" at bounding box center [625, 61] width 59 height 8
click at [609, 105] on div "TBC" at bounding box center [625, 109] width 59 height 9
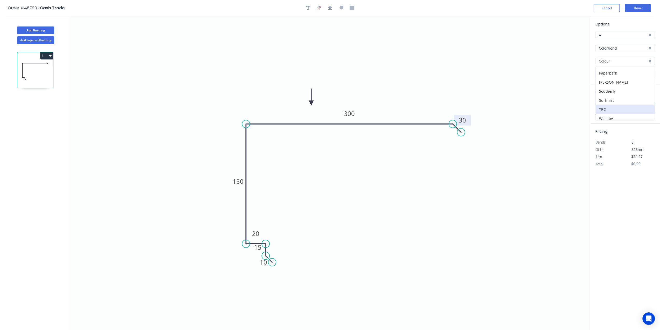
type input "TBC"
click at [606, 102] on input "text" at bounding box center [604, 103] width 16 height 7
type input "2"
type input "7"
type input "7230"
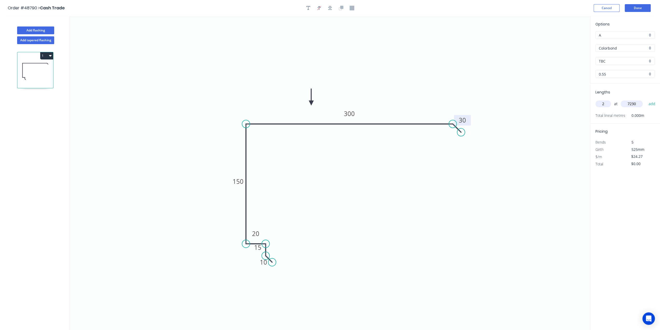
click at [646, 99] on button "add" at bounding box center [652, 103] width 12 height 9
type input "$350.94"
click at [638, 9] on button "Done" at bounding box center [638, 8] width 26 height 8
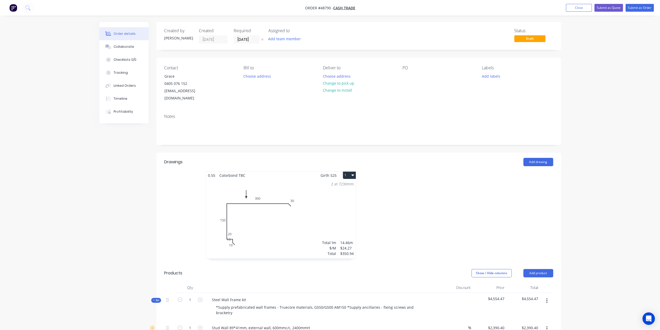
click at [354, 173] on icon "button" at bounding box center [353, 175] width 3 height 4
click at [332, 194] on div "Duplicate" at bounding box center [331, 198] width 40 height 8
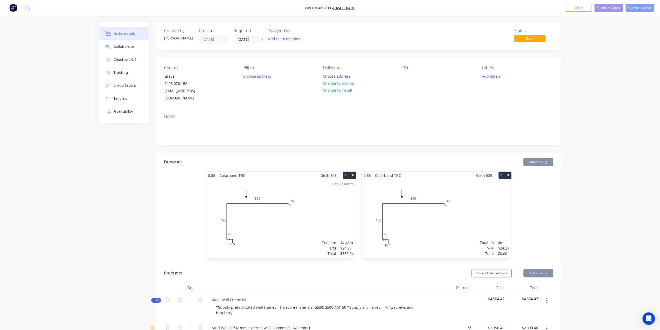
click at [443, 209] on div "Total lm $/M Total 0m $24.27 $0.00" at bounding box center [437, 218] width 150 height 79
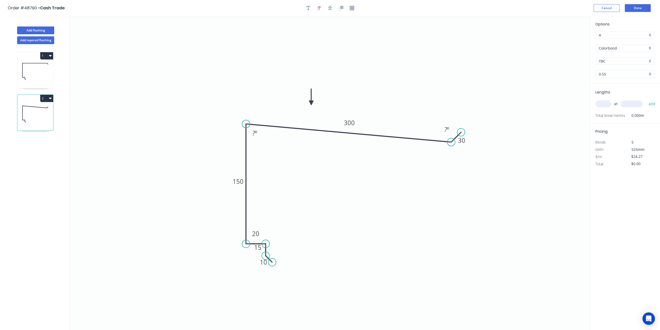
drag, startPoint x: 453, startPoint y: 124, endPoint x: 451, endPoint y: 141, distance: 17.7
click at [451, 141] on circle at bounding box center [452, 142] width 8 height 8
drag, startPoint x: 461, startPoint y: 149, endPoint x: 458, endPoint y: 151, distance: 3.4
click at [458, 151] on circle at bounding box center [459, 151] width 8 height 8
click at [451, 143] on circle at bounding box center [451, 144] width 8 height 8
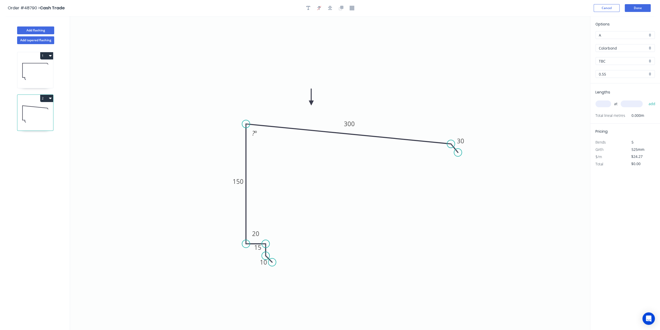
drag, startPoint x: 461, startPoint y: 151, endPoint x: 458, endPoint y: 152, distance: 3.0
click at [458, 152] on circle at bounding box center [458, 152] width 8 height 8
click at [255, 133] on tspan "?" at bounding box center [253, 133] width 3 height 9
click at [126, 156] on icon "0 10 15 20 150 300 30 85 º" at bounding box center [330, 173] width 520 height 314
click at [602, 104] on input "text" at bounding box center [604, 103] width 16 height 7
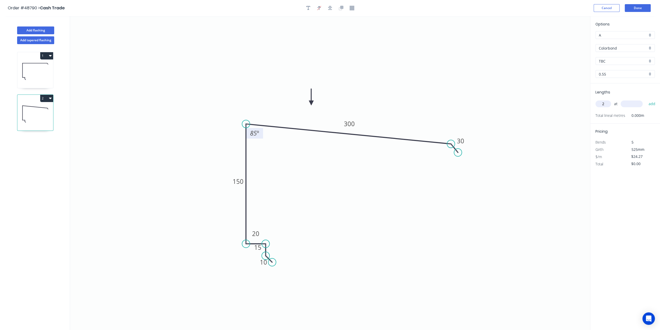
type input "2"
type input "5800"
click at [646, 99] on button "add" at bounding box center [652, 103] width 12 height 9
type input "$281.53"
click at [635, 10] on button "Done" at bounding box center [638, 8] width 26 height 8
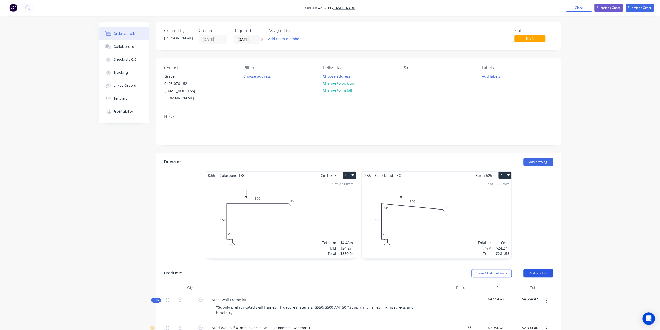
click at [534, 269] on button "Add product" at bounding box center [539, 273] width 30 height 8
click at [442, 214] on div "2 at 5800mm Total lm $/M Total 11.6m $24.27 $281.53" at bounding box center [437, 218] width 150 height 79
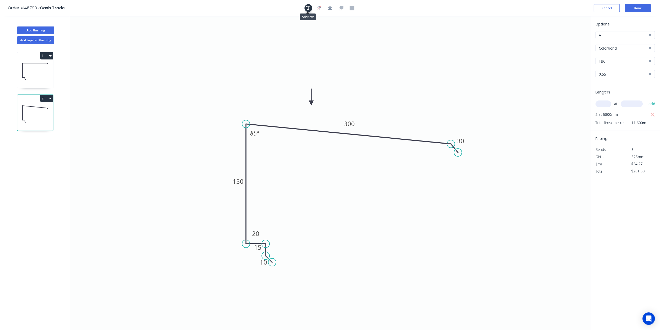
click at [308, 8] on icon "button" at bounding box center [308, 8] width 4 height 5
drag, startPoint x: 100, startPoint y: 32, endPoint x: 266, endPoint y: 71, distance: 171.3
click at [267, 70] on textarea at bounding box center [271, 74] width 42 height 19
drag, startPoint x: 294, startPoint y: 74, endPoint x: 330, endPoint y: 74, distance: 35.8
click at [334, 74] on rect at bounding box center [335, 74] width 2 height 2
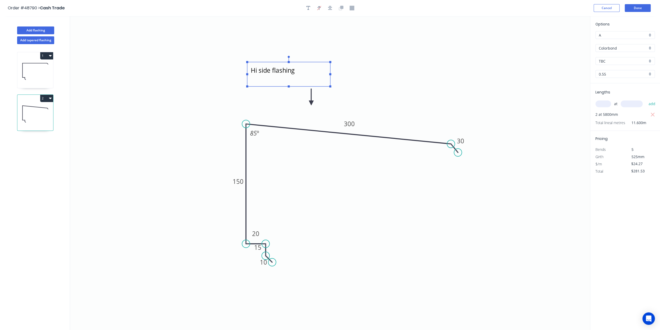
click at [374, 74] on icon "Hi side flashing 10 15 20 150 300 30 85 º" at bounding box center [330, 173] width 520 height 314
click at [258, 70] on textarea "Hi side flashing" at bounding box center [289, 74] width 78 height 19
click at [258, 71] on textarea "Hi side flashing" at bounding box center [289, 74] width 78 height 19
type textarea "High side flashing"
click at [643, 6] on button "Done" at bounding box center [638, 8] width 26 height 8
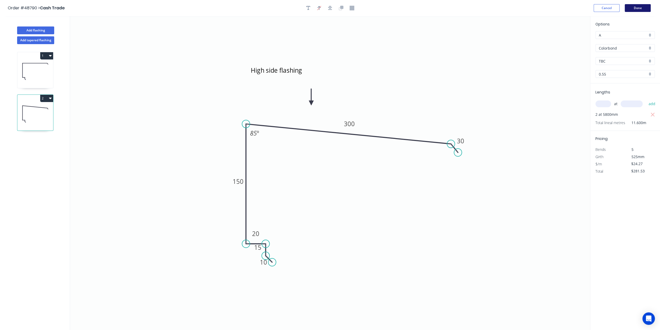
click at [648, 8] on button "Done" at bounding box center [638, 8] width 26 height 8
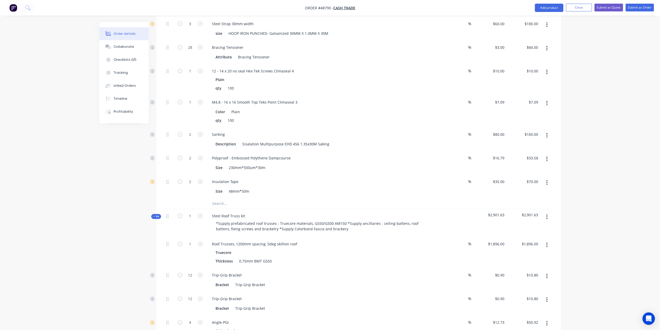
scroll to position [458, 0]
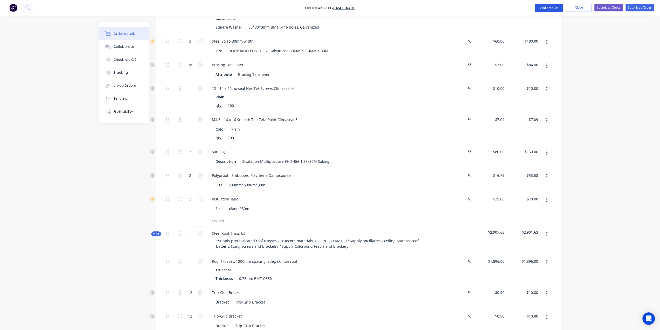
click at [555, 7] on button "Add product" at bounding box center [549, 8] width 29 height 8
click at [525, 20] on div "Product catalogue" at bounding box center [539, 21] width 40 height 8
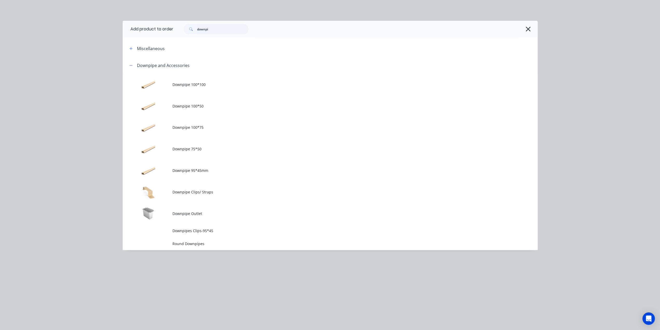
drag, startPoint x: 168, startPoint y: 26, endPoint x: 71, endPoint y: 19, distance: 97.3
click at [71, 19] on div "Add product to order downpi Miscellaneous Downpipe and Accessories Downpipe 100…" at bounding box center [330, 165] width 660 height 330
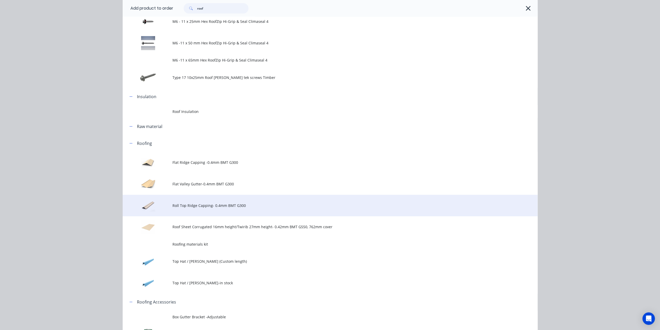
scroll to position [104, 0]
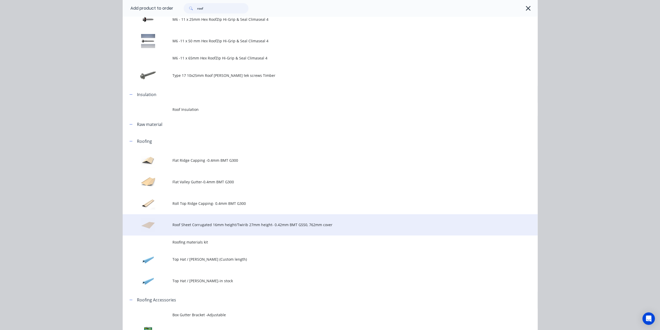
type input "roof"
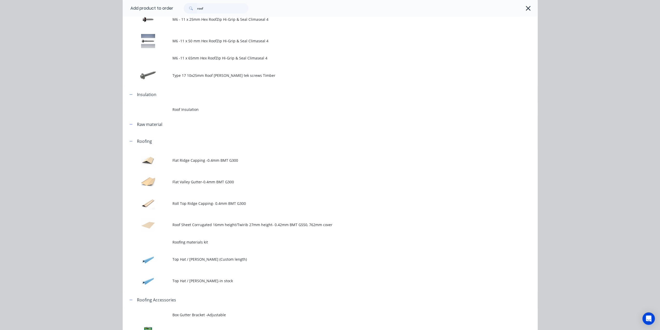
click at [221, 221] on td "Roof Sheet Corrugated 16mm height/Twirib 27mm height- 0.42mm BMT G550, 762mm co…" at bounding box center [355, 225] width 365 height 22
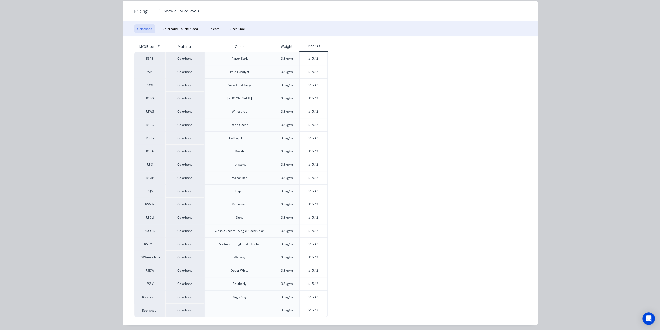
scroll to position [692, 0]
click at [307, 310] on div "$15.42" at bounding box center [314, 310] width 28 height 13
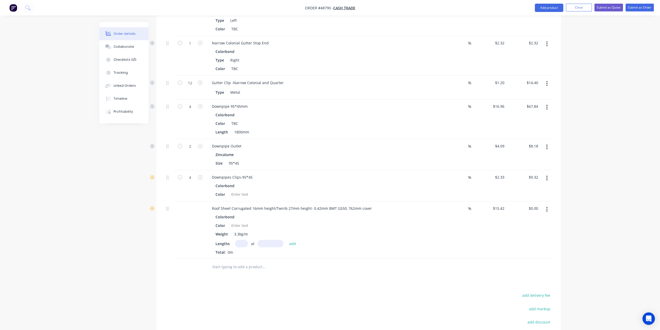
scroll to position [1435, 0]
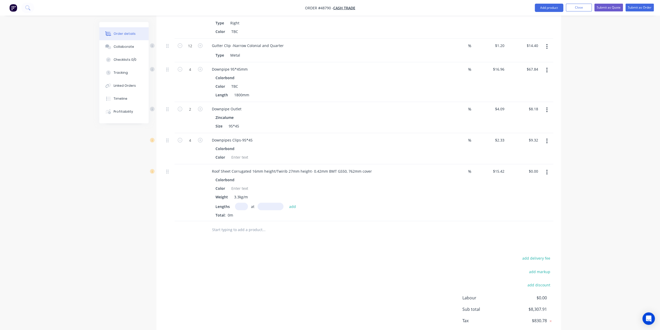
click at [247, 203] on div "at add" at bounding box center [267, 207] width 64 height 8
click at [247, 203] on input "text" at bounding box center [241, 207] width 13 height 8
type input "15"
type input "6890"
click at [287, 203] on button "add" at bounding box center [293, 206] width 12 height 7
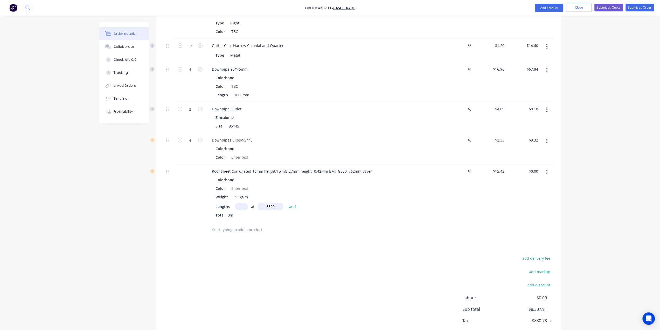
type input "$1,593.66"
click at [237, 184] on div at bounding box center [239, 188] width 21 height 8
click at [258, 276] on div "add delivery fee add markup add discount Labour $0.00 Sub total $9,901.57 Tax $…" at bounding box center [358, 307] width 389 height 89
click at [396, 263] on div "add delivery fee add markup add discount Labour $0.00 Sub total $9,901.57 Tax $…" at bounding box center [358, 307] width 389 height 89
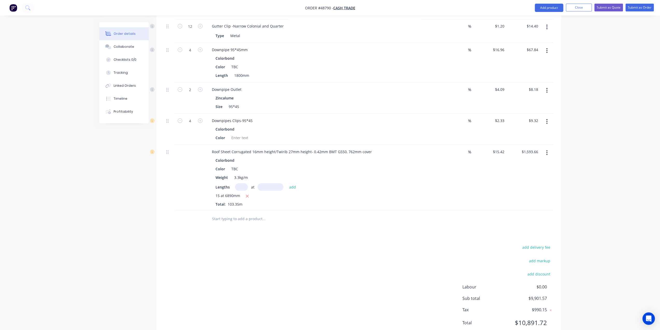
scroll to position [1456, 0]
click at [528, 243] on button "add delivery fee" at bounding box center [536, 246] width 33 height 7
type input "580"
click input "submit" at bounding box center [0, 0] width 0 height 0
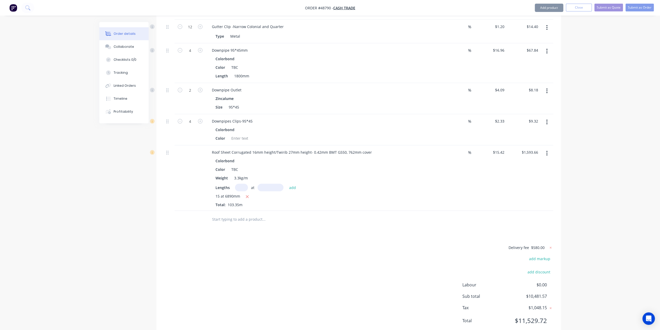
scroll to position [1453, 0]
click at [553, 246] on icon at bounding box center [550, 248] width 5 height 5
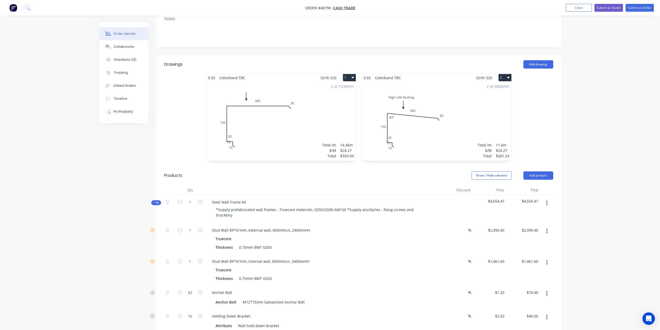
scroll to position [157, 0]
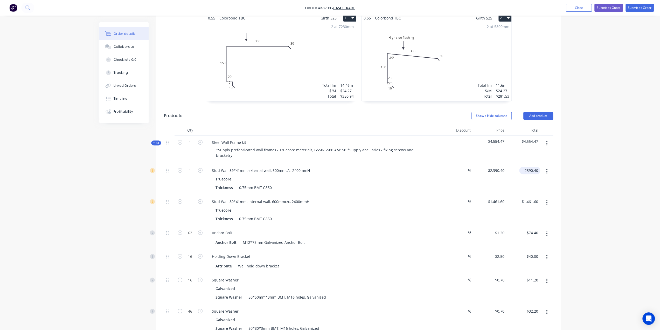
click at [532, 167] on input "2390.40" at bounding box center [530, 171] width 19 height 8
type input "2690.40"
type input "$2,690.40"
click at [531, 198] on input "1461.60" at bounding box center [530, 202] width 19 height 8
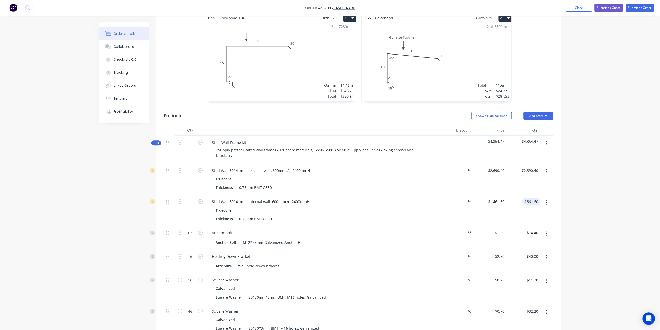
type input "1661.60"
type input "$1,661.60"
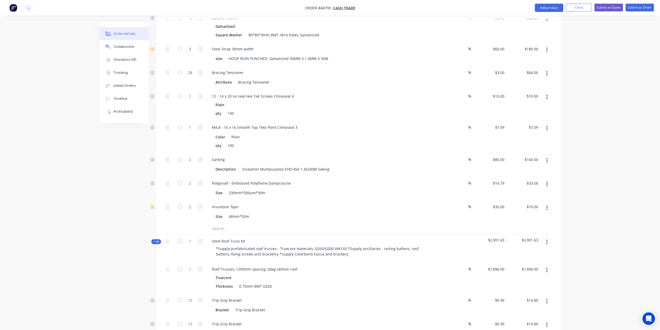
scroll to position [451, 0]
click at [530, 264] on input "1896.00" at bounding box center [532, 268] width 16 height 8
type input "2196.00"
type input "$2,196.00"
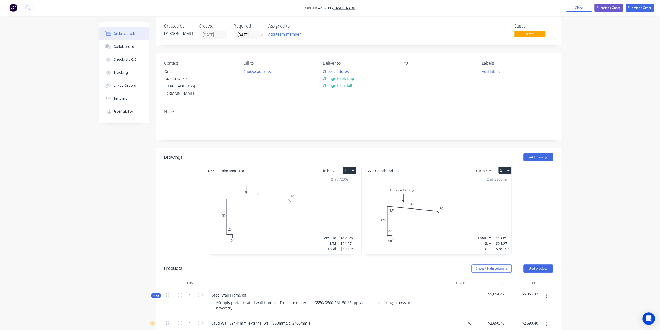
scroll to position [0, 0]
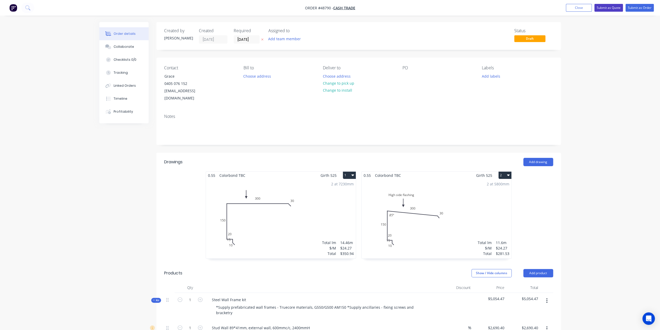
click at [611, 5] on button "Submit as Quote" at bounding box center [609, 8] width 29 height 8
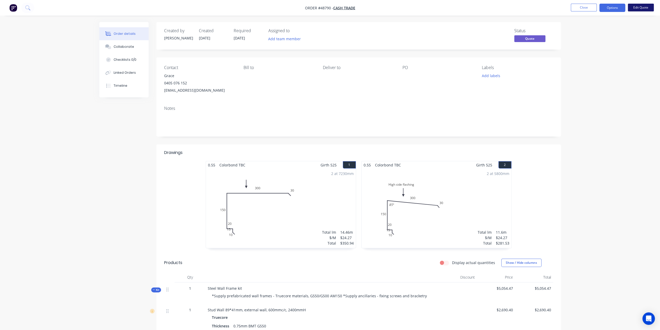
click at [638, 8] on button "Edit Quote" at bounding box center [641, 8] width 26 height 8
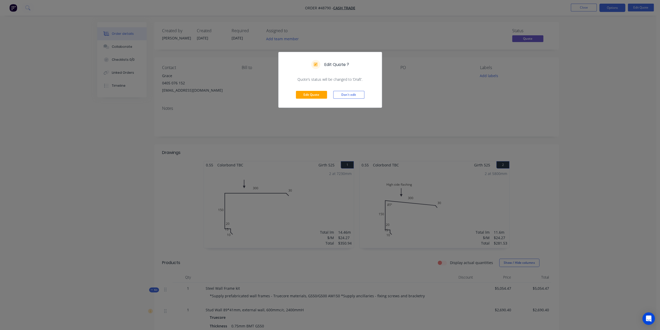
click at [490, 90] on div "Edit Quote ? Quote’s status will be changed to ‘Draft’. Edit Quote Don't edit" at bounding box center [330, 165] width 660 height 330
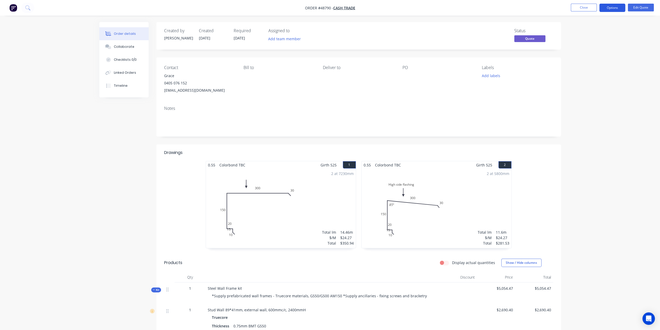
click at [611, 7] on button "Options" at bounding box center [613, 8] width 26 height 8
click at [593, 95] on div "Duplicate" at bounding box center [597, 94] width 48 height 8
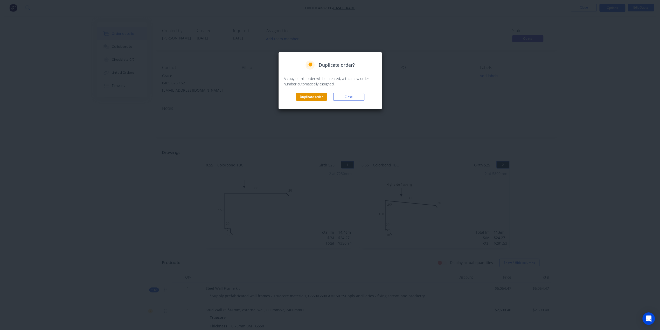
click at [319, 93] on button "Duplicate order" at bounding box center [311, 97] width 31 height 8
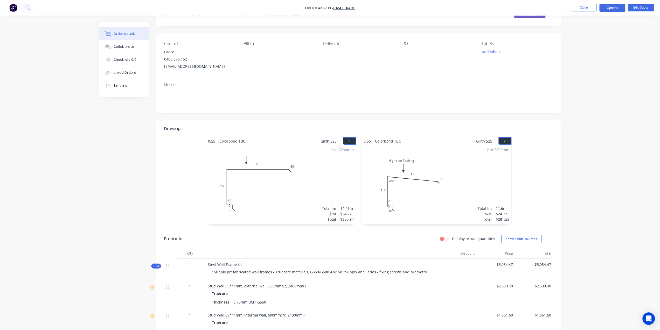
scroll to position [19, 0]
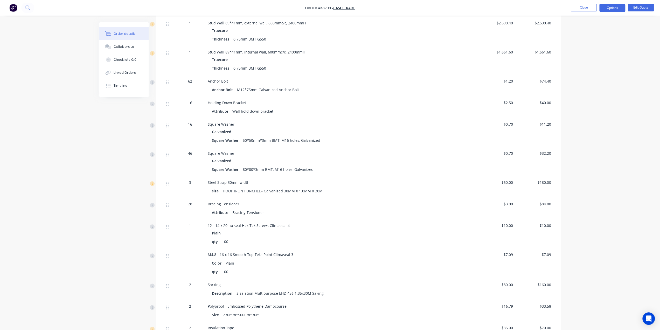
scroll to position [347, 0]
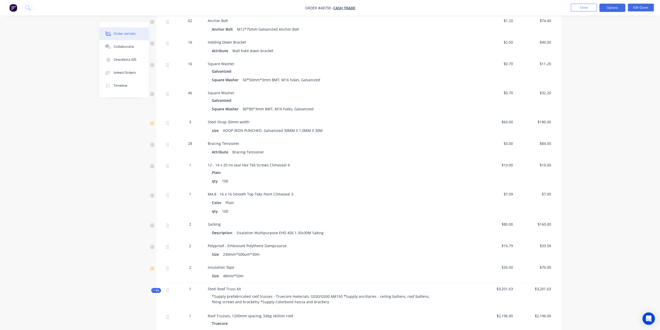
click at [191, 193] on span "1" at bounding box center [190, 193] width 2 height 5
click at [638, 8] on button "Edit Quote" at bounding box center [641, 8] width 26 height 8
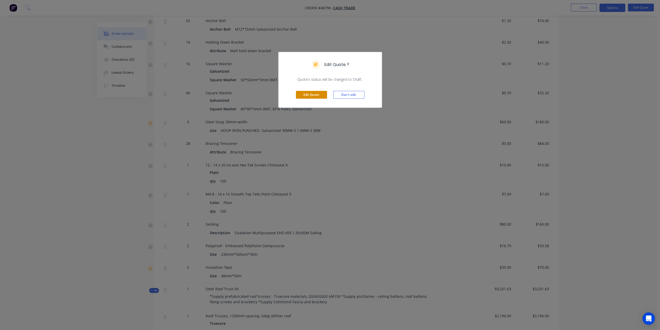
click at [311, 97] on button "Edit Quote" at bounding box center [311, 95] width 31 height 8
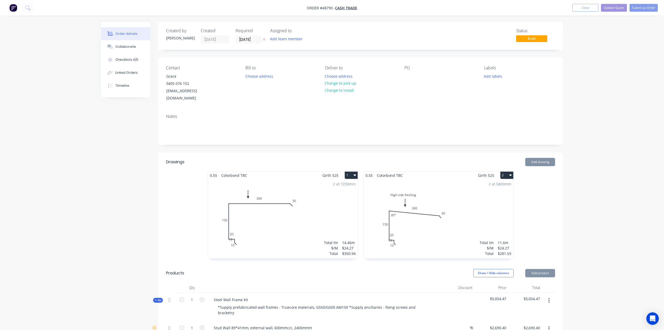
type input "$2,690.40"
type input "$1,661.60"
type input "$1.20"
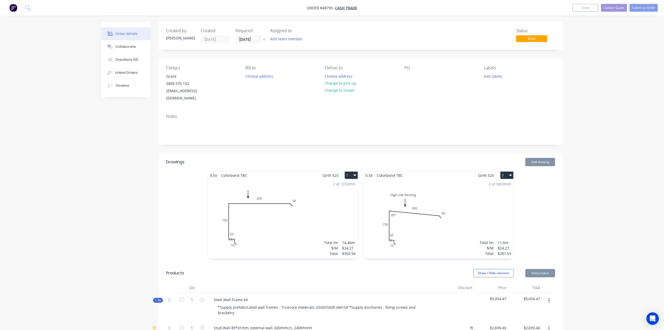
type input "$74.40"
type input "$2.50"
type input "$40.00"
type input "$0.70"
type input "$11.20"
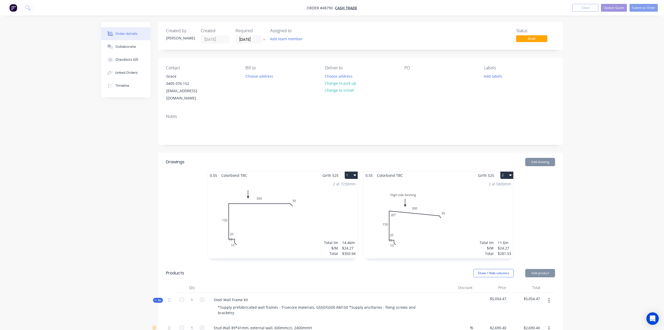
type input "$0.70"
type input "$32.20"
type input "$60.00"
type input "$180.00"
type input "$3.00"
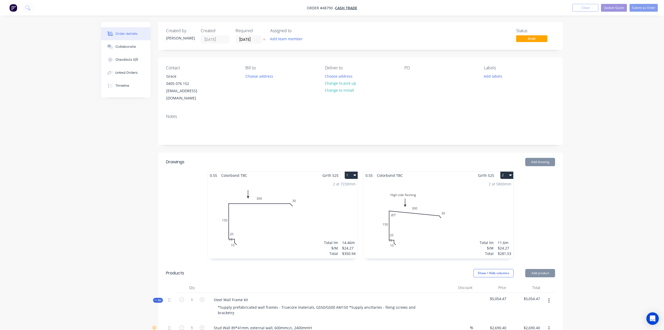
type input "$84.00"
type input "$10.00"
type input "$7.09"
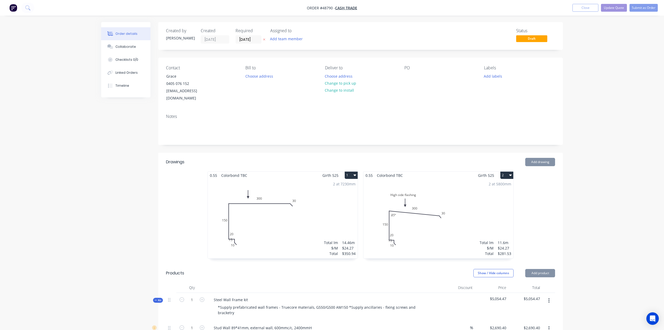
type input "$80.00"
type input "$160.00"
type input "$16.79"
type input "$33.58"
type input "$35.00"
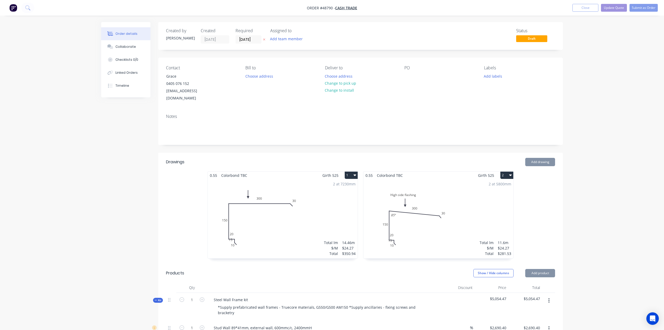
type input "$70.00"
type input "$2,196.00"
type input "$0.90"
type input "$10.80"
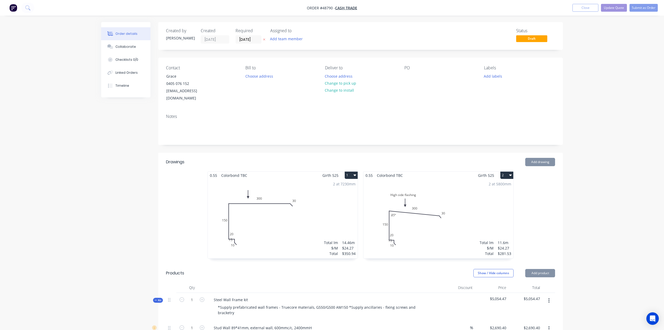
type input "$0.90"
type input "$10.80"
type input "$12.73"
type input "$50.92"
type input "$60.00"
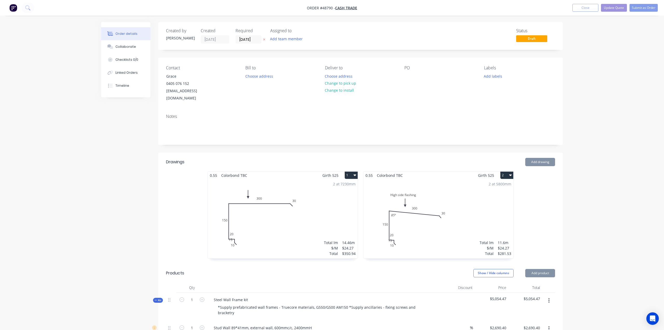
type input "$60.00"
type input "$3.00"
type input "$12.00"
type input "$10.00"
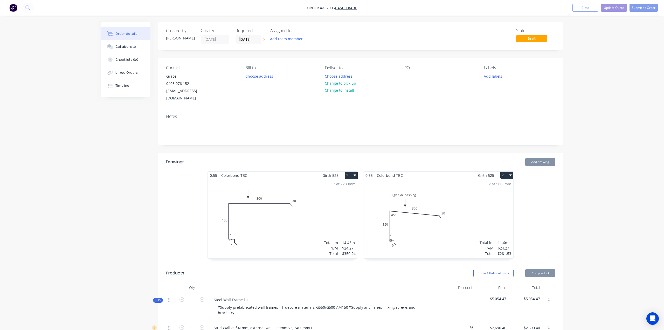
type input "$5.00"
type input "$18.54"
type input "$333.72"
type input "$10.74"
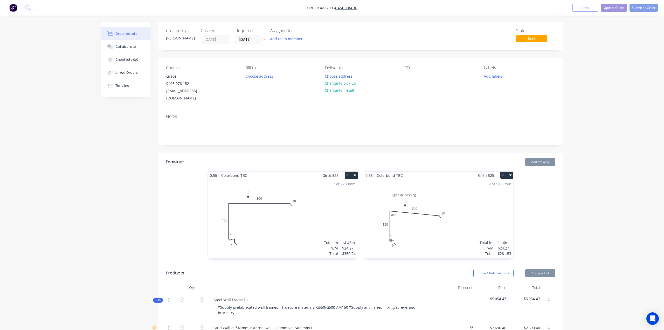
type input "$343.68"
type input "$4.00"
type input "$11.01"
type input "$127.72"
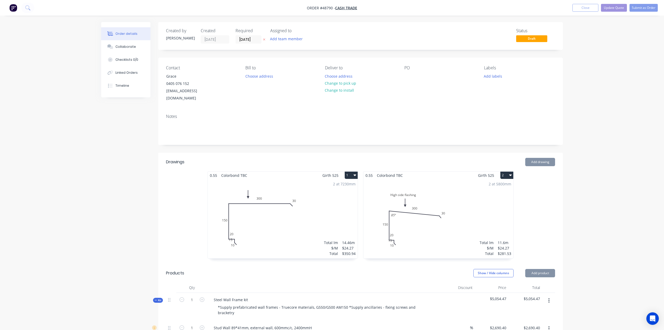
type input "$2.50"
type input "$30.00"
type input "$3.63"
type input "$1.68"
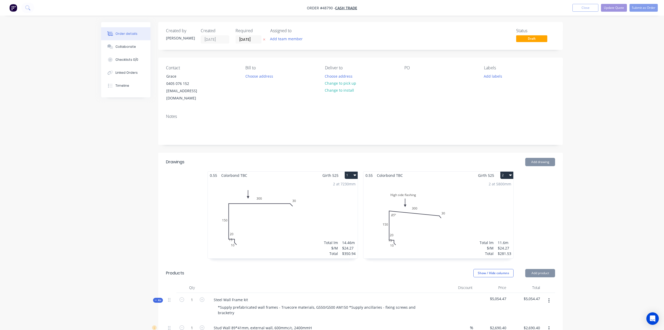
type input "$1.68"
type input "$9.91"
type input "$114.96"
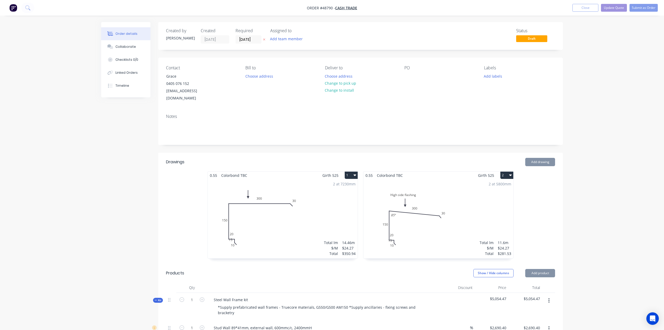
type input "$2.32"
type input "$1.20"
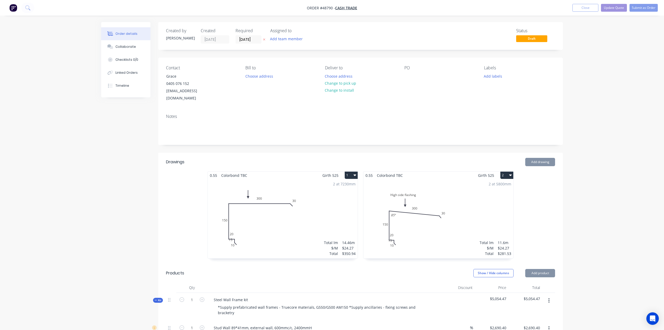
type input "$14.40"
type input "$16.96"
type input "$67.84"
type input "$4.09"
type input "$8.18"
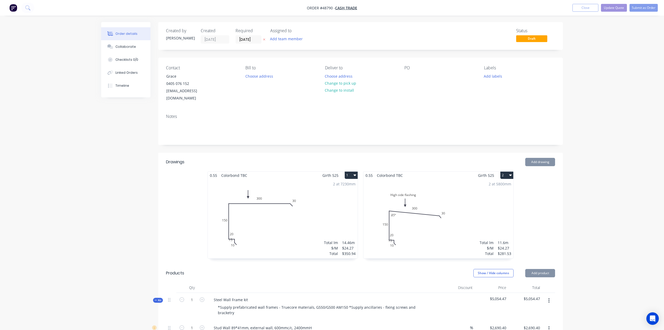
type input "$2.33"
type input "$9.32"
type input "$15.42"
type input "$1,593.66"
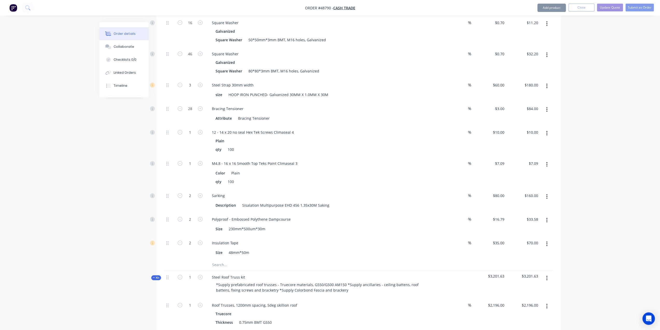
scroll to position [415, 0]
type input "10"
type input "$70.90"
click at [149, 139] on span "44.5" at bounding box center [145, 138] width 22 height 11
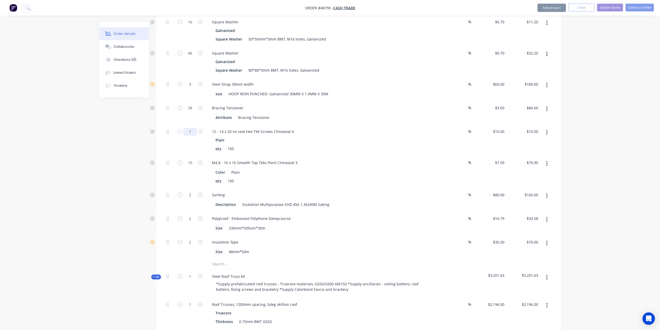
type input "5"
type input "$50.00"
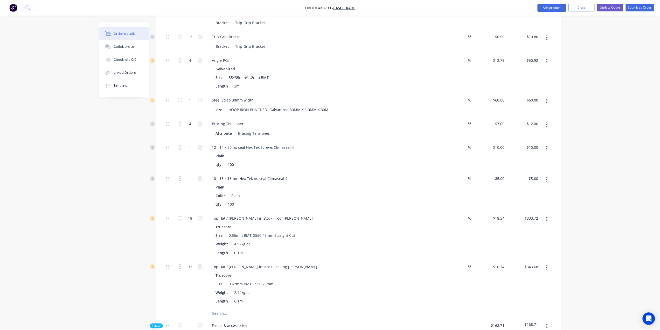
scroll to position [744, 0]
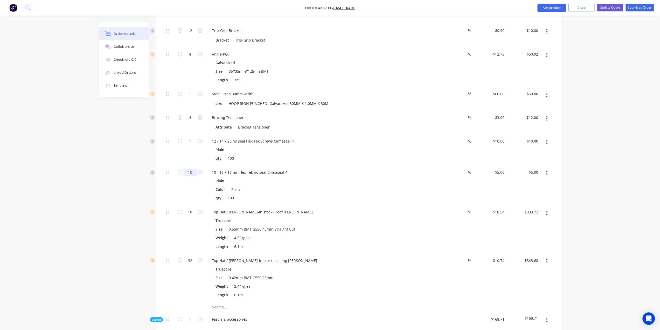
type input "10"
click at [90, 185] on div "Order details Collaborate Checklists 0/0 Linked Orders Timeline Order details C…" at bounding box center [330, 157] width 660 height 1803
click at [37, 164] on div "Order details Collaborate Checklists 0/0 Linked Orders Timeline Order details C…" at bounding box center [330, 157] width 660 height 1803
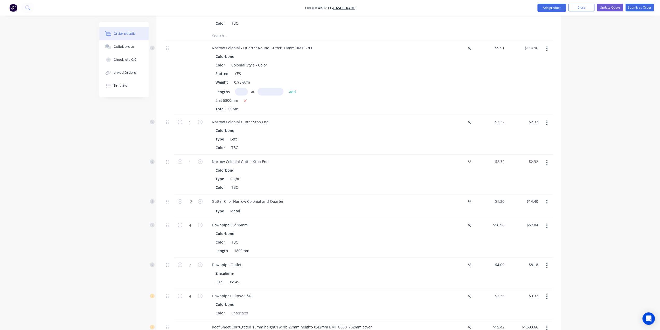
scroll to position [1185, 0]
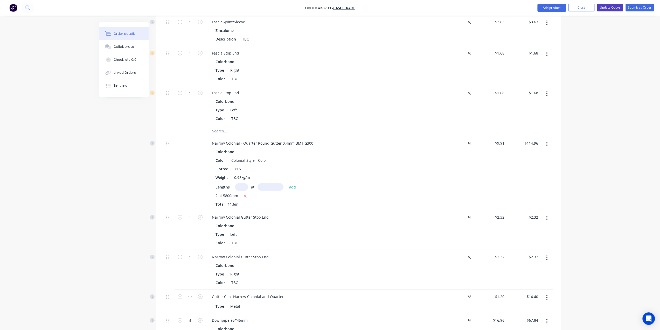
drag, startPoint x: 607, startPoint y: 9, endPoint x: 598, endPoint y: 11, distance: 9.9
click at [607, 8] on button "Update Quote" at bounding box center [610, 8] width 26 height 8
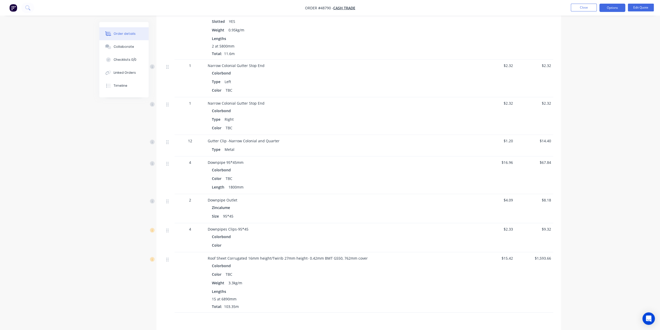
scroll to position [1275, 0]
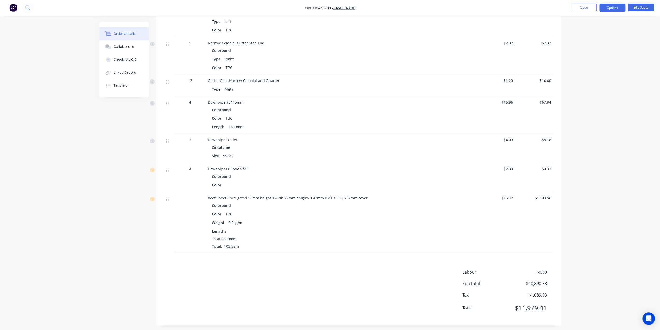
click at [230, 181] on div "Color" at bounding box center [322, 185] width 221 height 8
drag, startPoint x: 233, startPoint y: 180, endPoint x: 229, endPoint y: 181, distance: 4.0
click at [231, 181] on div "Color" at bounding box center [322, 185] width 221 height 8
click at [227, 181] on div "Color" at bounding box center [322, 185] width 221 height 8
click at [638, 9] on button "Edit Quote" at bounding box center [641, 8] width 26 height 8
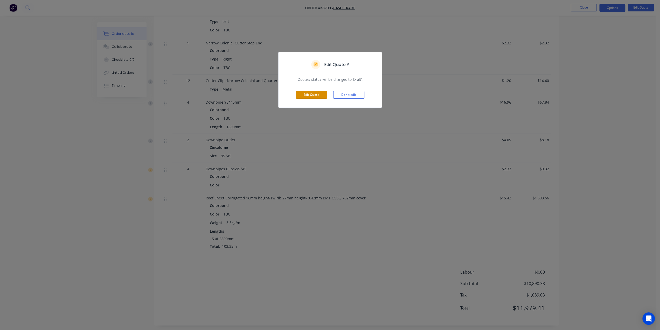
click at [313, 96] on button "Edit Quote" at bounding box center [311, 95] width 31 height 8
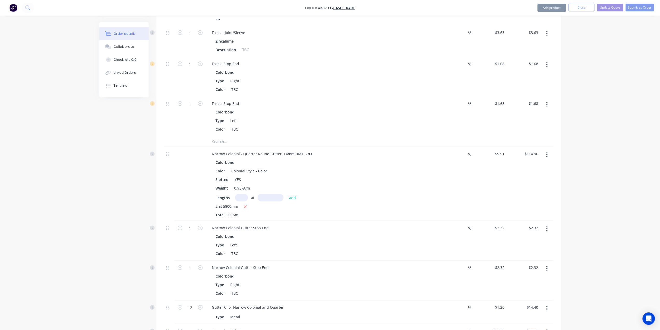
scroll to position [1456, 0]
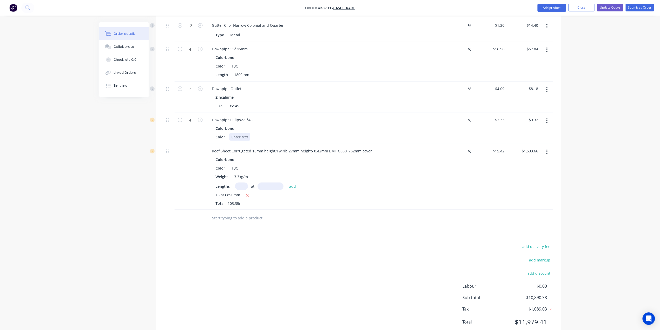
click at [244, 133] on div at bounding box center [239, 137] width 21 height 8
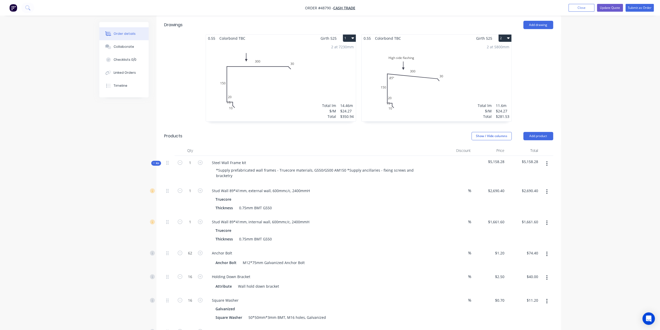
scroll to position [107, 0]
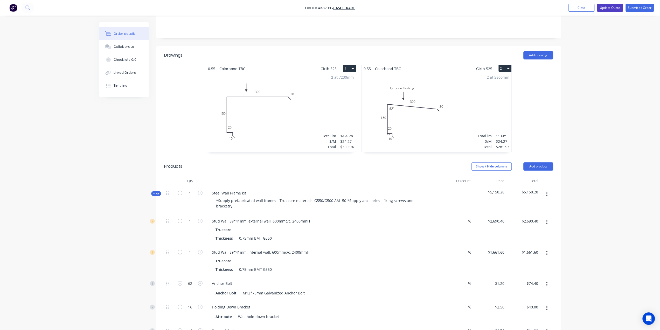
click at [614, 6] on button "Update Quote" at bounding box center [610, 8] width 26 height 8
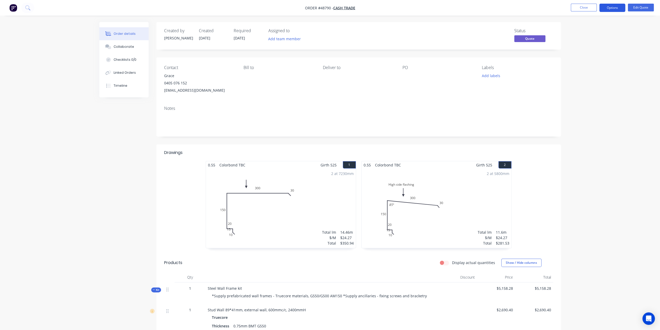
click at [615, 10] on button "Options" at bounding box center [613, 8] width 26 height 8
click at [599, 31] on div "Quote" at bounding box center [597, 32] width 48 height 8
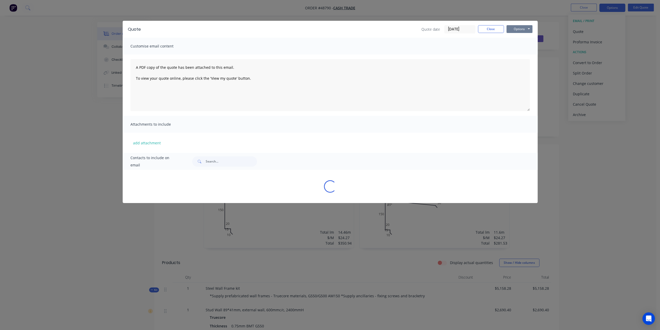
click at [520, 30] on button "Options" at bounding box center [520, 29] width 26 height 8
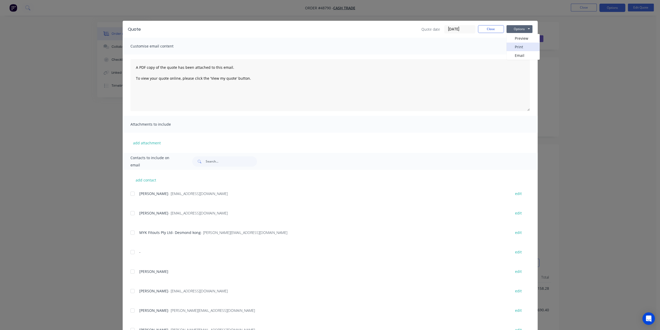
click at [519, 47] on button "Print" at bounding box center [523, 47] width 33 height 9
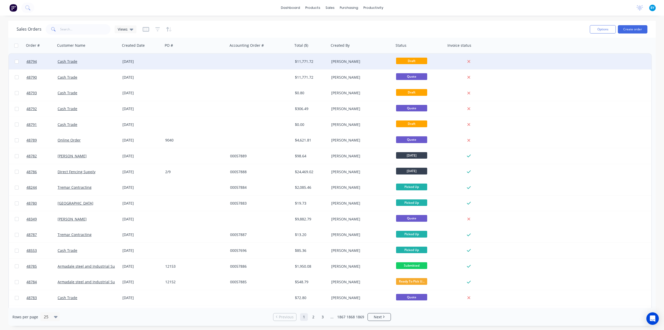
click at [192, 63] on div at bounding box center [195, 62] width 65 height 16
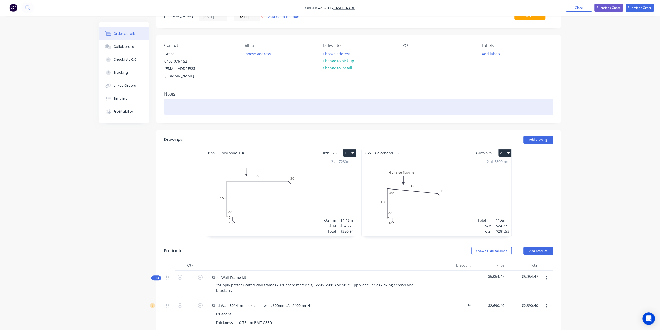
scroll to position [35, 0]
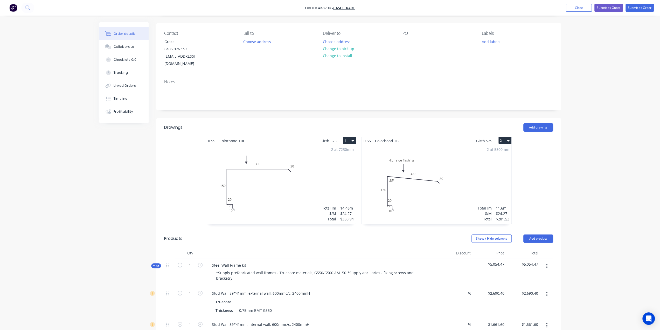
click at [456, 172] on div "2 at 5800mm Total lm $/M Total 11.6m $24.27 $281.53" at bounding box center [437, 184] width 150 height 79
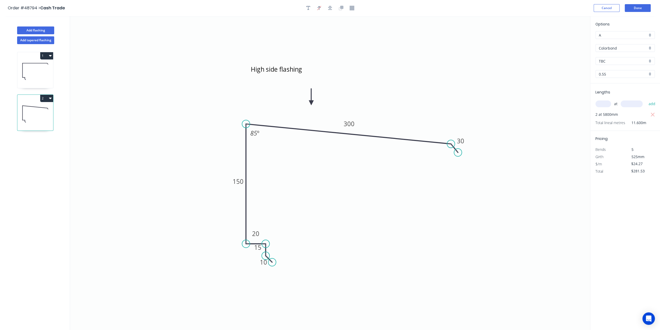
click at [601, 105] on input "text" at bounding box center [604, 103] width 16 height 7
type input "2"
type input "6400"
click at [646, 99] on button "add" at bounding box center [652, 103] width 12 height 9
click at [654, 113] on icon "button" at bounding box center [653, 115] width 4 height 4
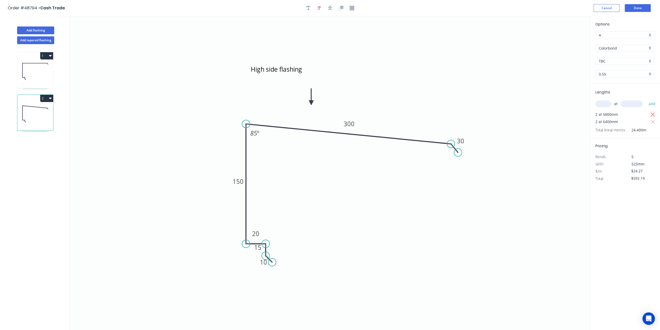
type input "$310.66"
click at [624, 238] on div "Options A A Colorbond Colorbond TBC TBC 0.55 0.55 Lengths at add 2 at 6400mm To…" at bounding box center [625, 173] width 70 height 314
click at [635, 6] on button "Done" at bounding box center [638, 8] width 26 height 8
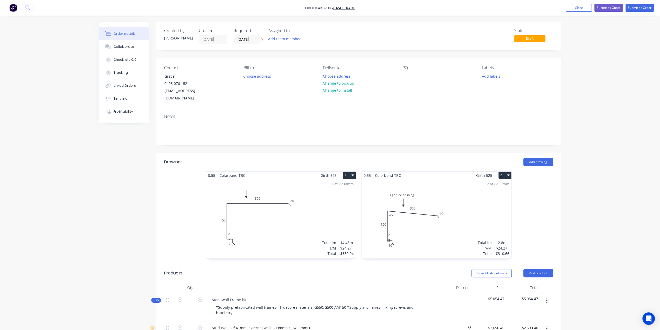
drag, startPoint x: 649, startPoint y: 97, endPoint x: 646, endPoint y: 91, distance: 6.2
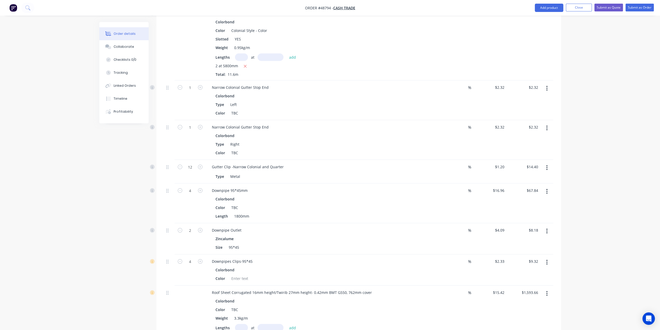
scroll to position [1427, 0]
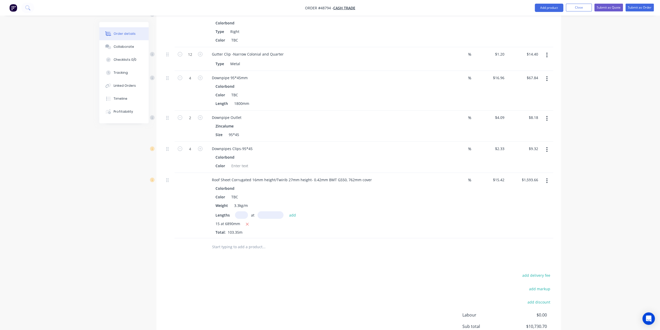
click at [237, 211] on input "text" at bounding box center [241, 215] width 13 height 8
type input "16"
type input "6890"
click at [287, 211] on button "add" at bounding box center [293, 214] width 12 height 7
click at [247, 222] on icon "button" at bounding box center [247, 224] width 3 height 5
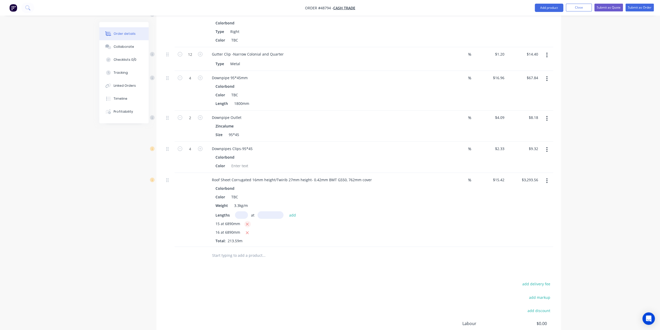
type input "$1,699.90"
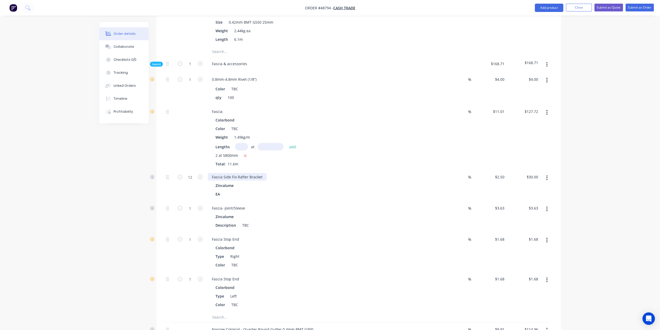
scroll to position [1038, 0]
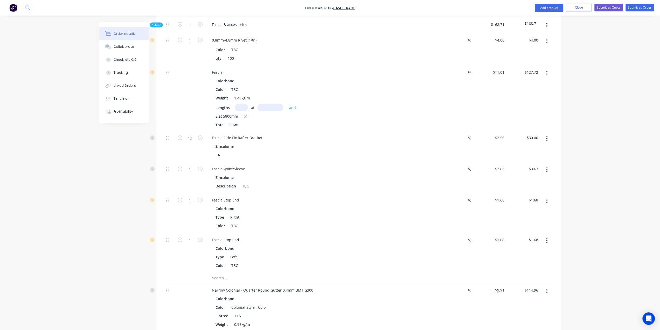
click at [236, 104] on input "text" at bounding box center [241, 108] width 13 height 8
type input "2"
type input "6400"
click at [287, 104] on button "add" at bounding box center [293, 107] width 12 height 7
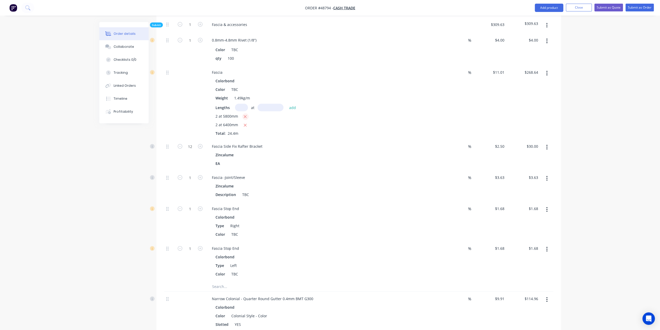
click at [246, 115] on icon "button" at bounding box center [245, 116] width 3 height 3
type input "$140.93"
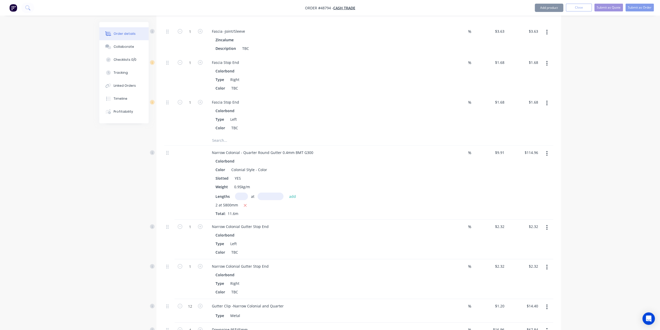
scroll to position [1228, 0]
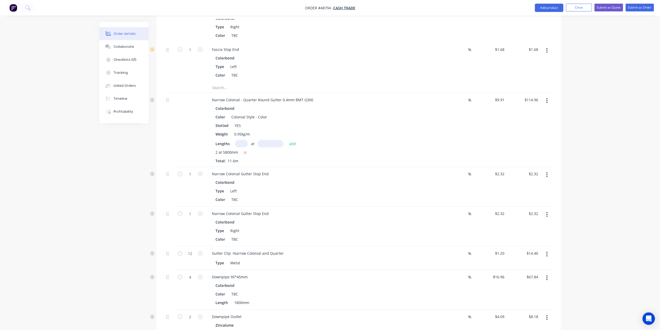
click at [241, 140] on input "text" at bounding box center [241, 144] width 13 height 8
type input "2"
type input "6400"
click at [287, 140] on button "add" at bounding box center [293, 143] width 12 height 7
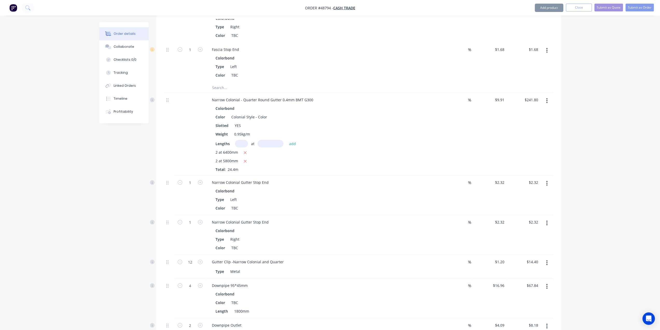
click at [244, 159] on icon "button" at bounding box center [245, 161] width 3 height 5
type input "$126.85"
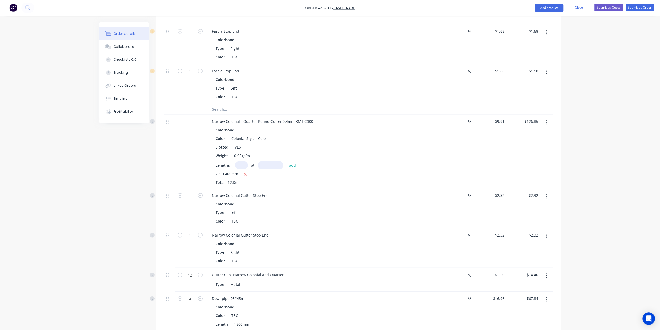
scroll to position [1271, 0]
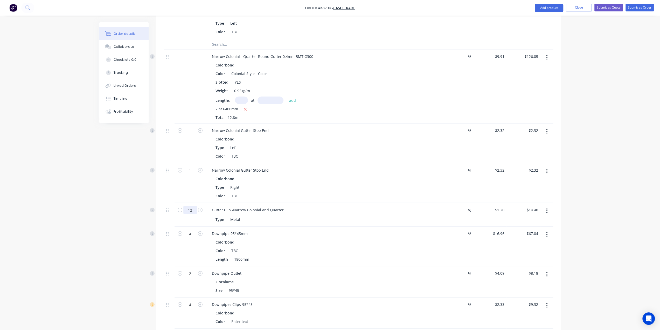
type input "14"
type input "$16.80"
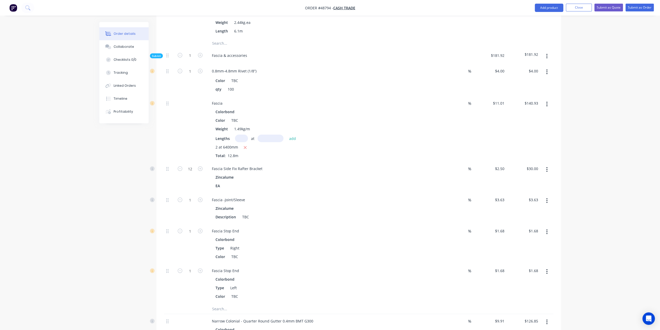
scroll to position [1003, 0]
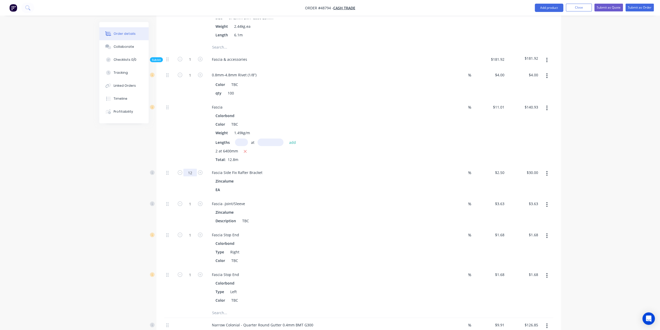
click at [192, 79] on input "12" at bounding box center [189, 75] width 13 height 8
type input "14"
type input "$35.00"
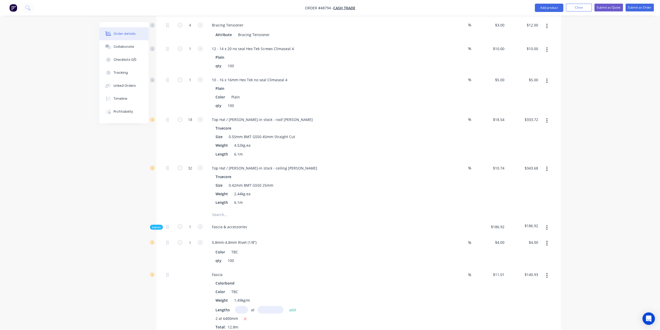
scroll to position [830, 0]
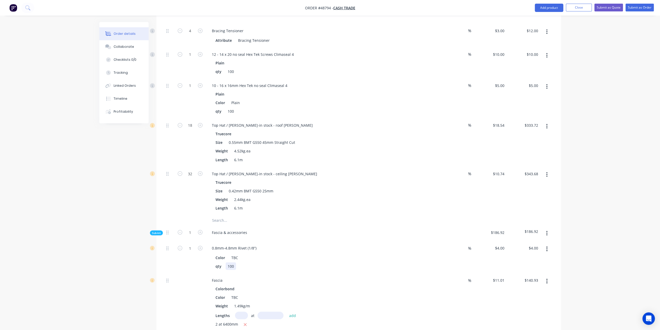
click at [333, 255] on div "0.8mm-4.8mm Rivet (1/8”) Color TBC qty 100" at bounding box center [322, 257] width 233 height 32
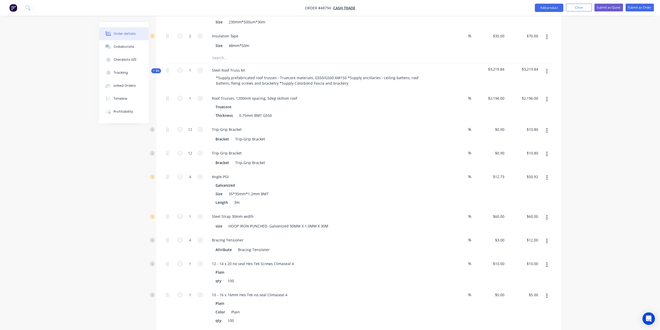
scroll to position [614, 0]
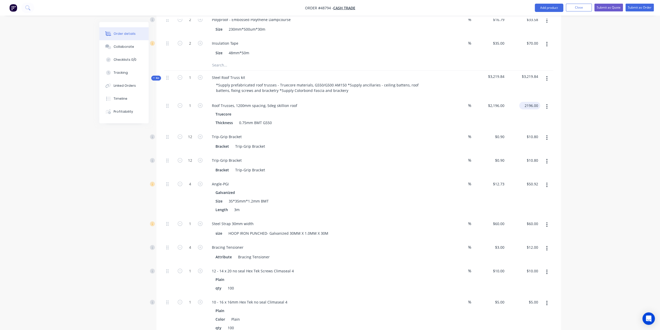
click at [532, 102] on input "2196.00" at bounding box center [530, 106] width 19 height 8
type input "2512"
type input "$2,512.00"
click at [606, 119] on div "Order details Collaborate Checklists 0/0 Tracking Linked Orders Timeline Profit…" at bounding box center [330, 287] width 660 height 1803
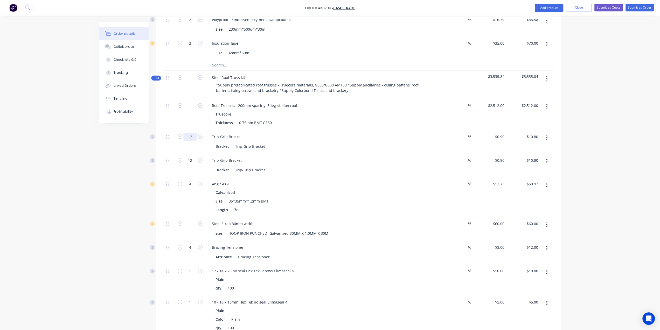
type input "14"
type input "$12.60"
click at [106, 136] on div "Created by Bob Created 02/09/25 Required 02/09/25 Assigned to Add team member S…" at bounding box center [330, 298] width 462 height 1781
drag, startPoint x: 193, startPoint y: 143, endPoint x: 180, endPoint y: 146, distance: 13.0
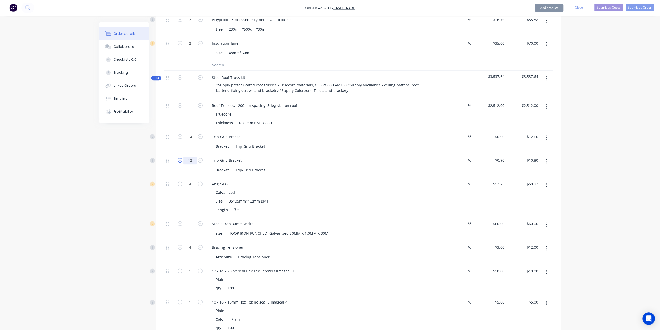
type input "14"
type input "$12.60"
click at [64, 159] on div "Order details Collaborate Checklists 0/0 Tracking Linked Orders Timeline Profit…" at bounding box center [330, 287] width 660 height 1803
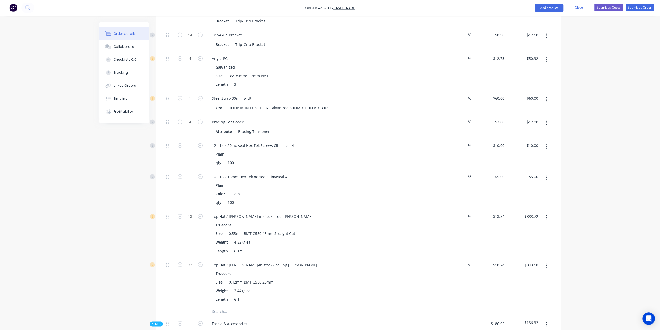
scroll to position [744, 0]
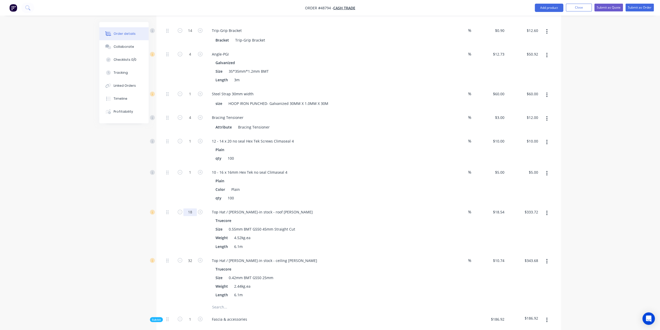
type input "22"
type input "$407.88"
click at [128, 207] on div "Created by Bob Created 02/09/25 Required 02/09/25 Assigned to Add team member S…" at bounding box center [330, 169] width 462 height 1781
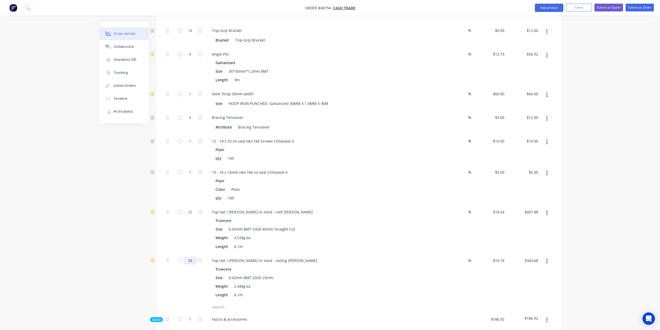
type input "38"
type input "$408.12"
click at [70, 239] on div "Order details Collaborate Checklists 0/0 Tracking Linked Orders Timeline Profit…" at bounding box center [330, 157] width 660 height 1803
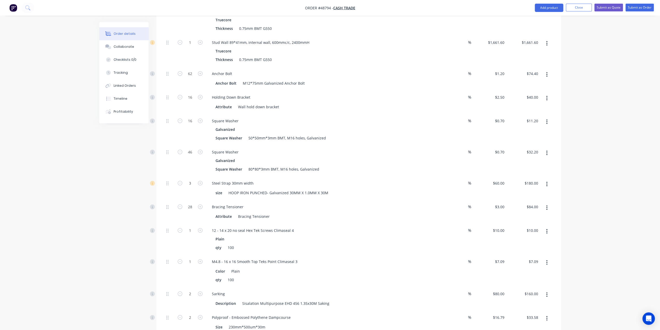
scroll to position [372, 0]
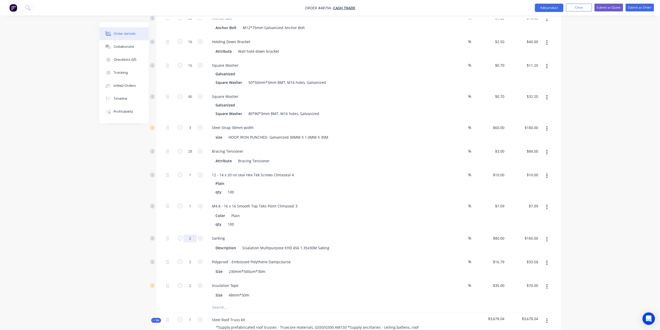
type input "3"
type input "$240.00"
drag, startPoint x: 115, startPoint y: 229, endPoint x: 182, endPoint y: 261, distance: 75.0
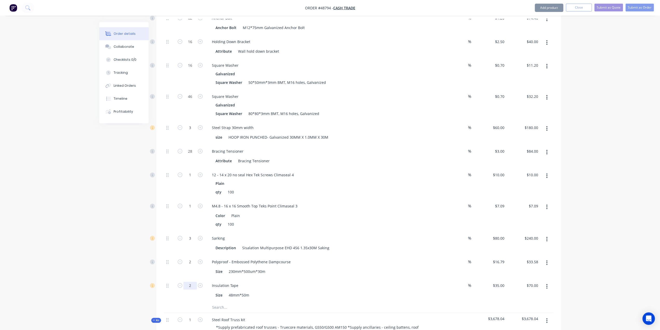
type input "3"
type input "$105.00"
drag, startPoint x: 91, startPoint y: 267, endPoint x: 111, endPoint y: 267, distance: 19.2
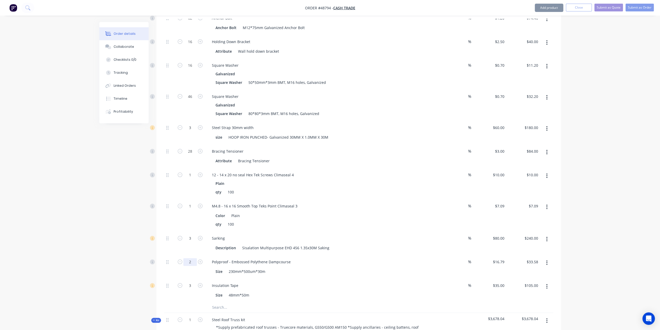
drag, startPoint x: 190, startPoint y: 250, endPoint x: 186, endPoint y: 250, distance: 4.7
type input "3"
type input "$50.37"
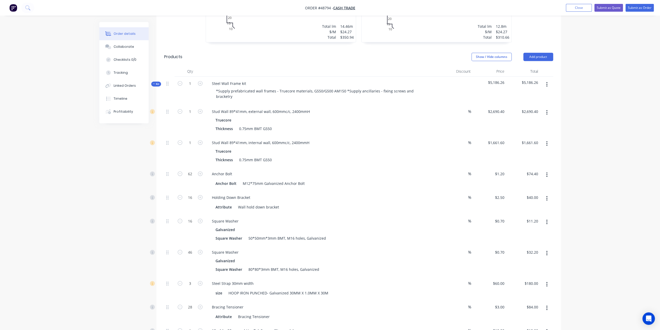
scroll to position [277, 0]
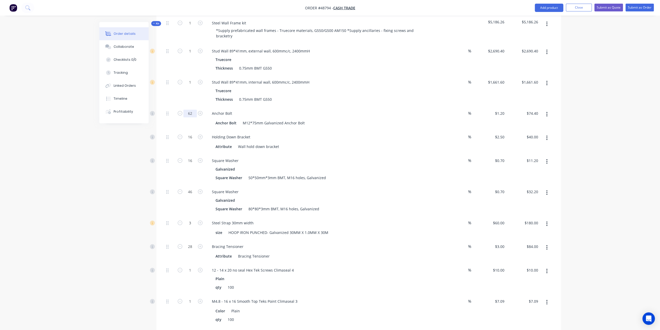
click at [191, 55] on input "62" at bounding box center [189, 51] width 13 height 8
type input "70"
type input "$84.00"
click at [192, 55] on input "16" at bounding box center [189, 51] width 13 height 8
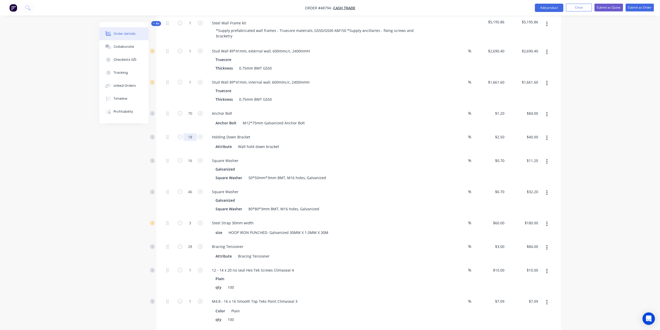
type input "18"
drag, startPoint x: 27, startPoint y: 189, endPoint x: 38, endPoint y: 187, distance: 11.7
type input "$45.00"
click at [191, 55] on input "16" at bounding box center [189, 51] width 13 height 8
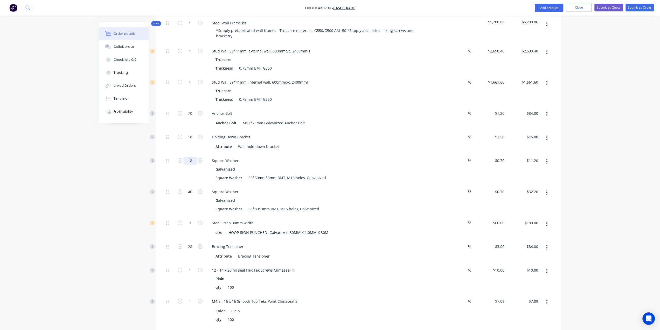
type input "18"
type input "$12.60"
click at [192, 55] on input "46" at bounding box center [189, 51] width 13 height 8
type input "52"
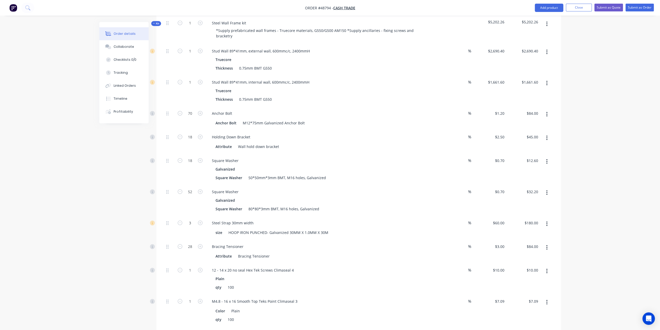
type input "$36.40"
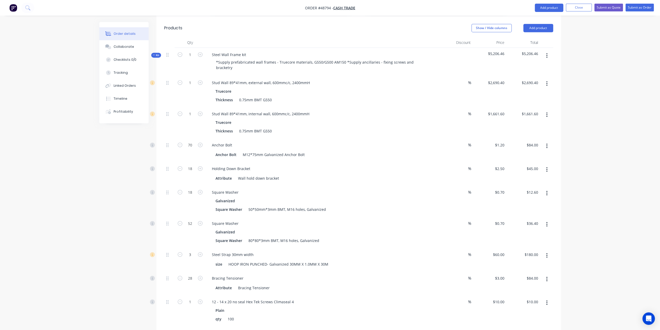
scroll to position [242, 0]
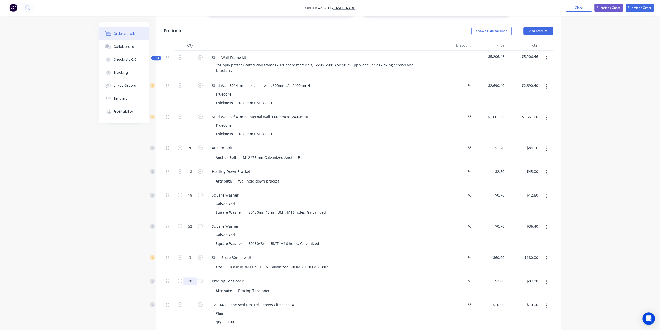
click at [191, 90] on input "28" at bounding box center [189, 86] width 13 height 8
type input "32"
type input "$96.00"
drag, startPoint x: 53, startPoint y: 263, endPoint x: 109, endPoint y: 258, distance: 56.7
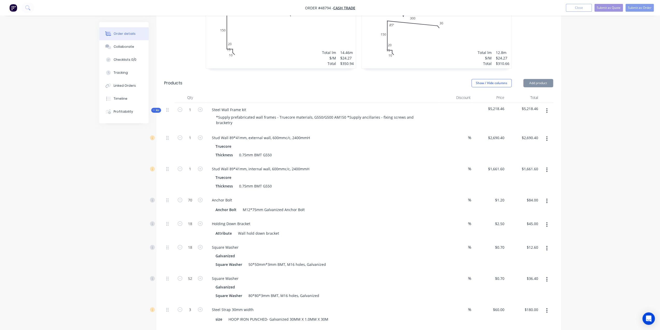
scroll to position [156, 0]
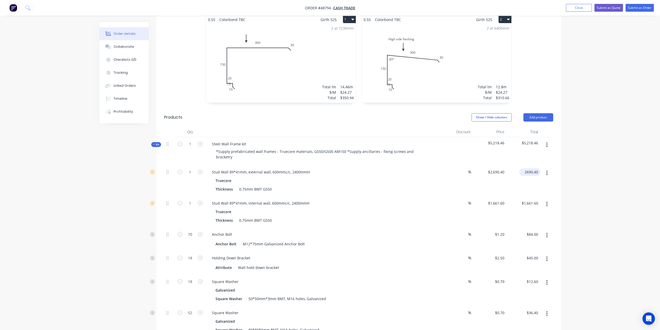
click at [534, 168] on input "2690.40" at bounding box center [530, 172] width 19 height 8
type input "2863.2"
type input "$2,863.20"
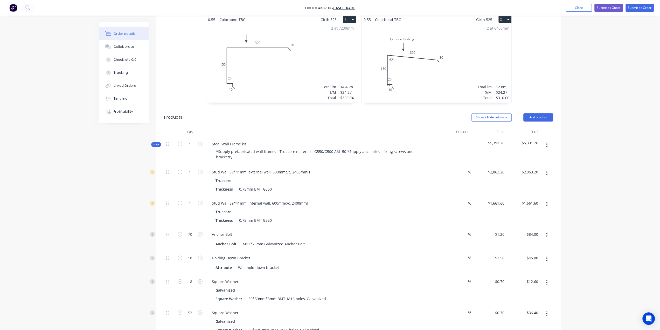
click at [527, 199] on input "1661.60" at bounding box center [530, 203] width 19 height 8
type input "1834.4"
type input "$1,834.40"
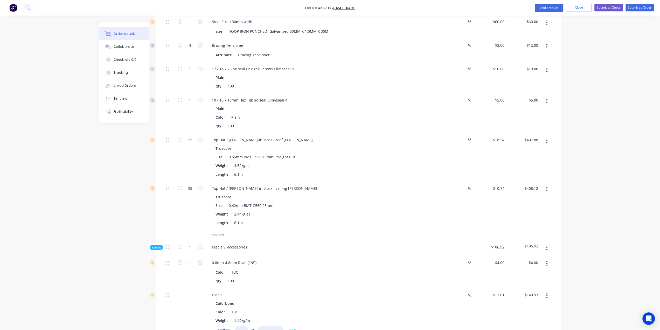
scroll to position [813, 0]
type input "10"
type input "$50.00"
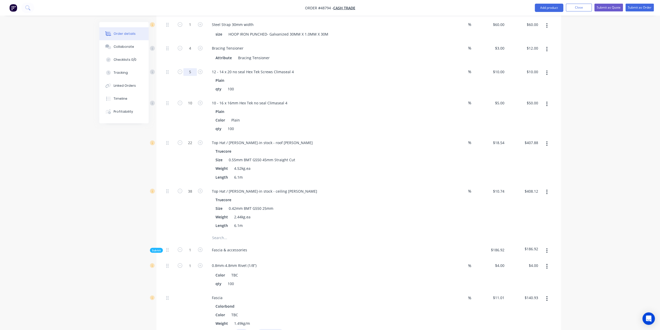
type input "5"
type input "$50.00"
click at [111, 201] on div "Created by Bob Created 02/09/25 Required 02/09/25 Assigned to Add team member S…" at bounding box center [330, 99] width 462 height 1781
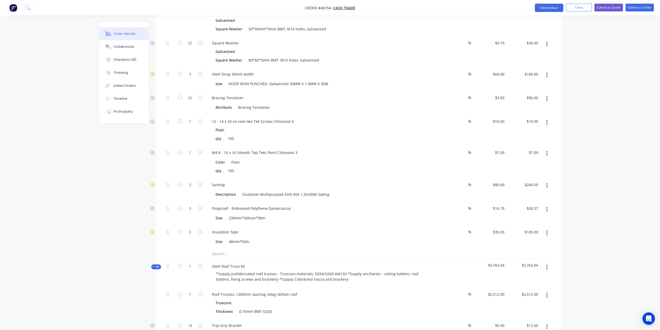
scroll to position [424, 0]
type input "10"
type input "$70.90"
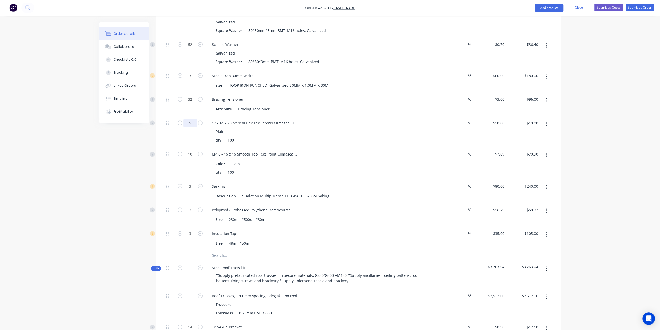
type input "5"
type input "$50.00"
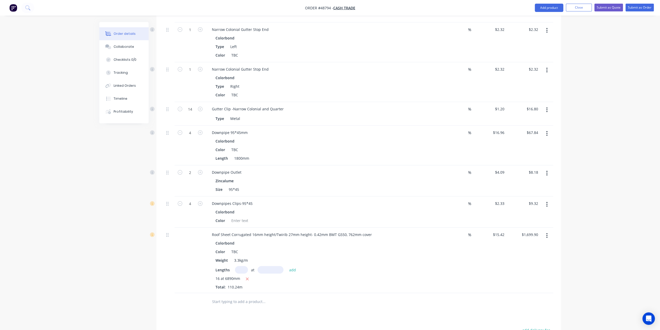
scroll to position [1374, 0]
click at [244, 215] on div at bounding box center [239, 219] width 21 height 8
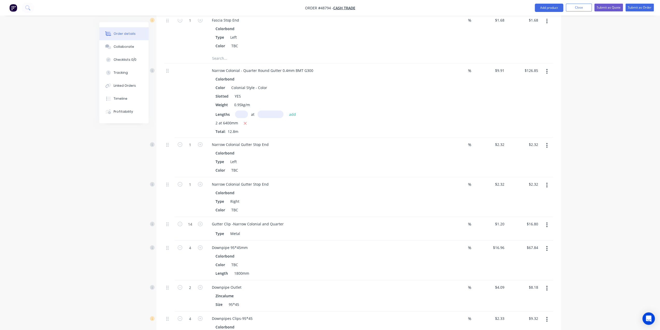
scroll to position [1253, 0]
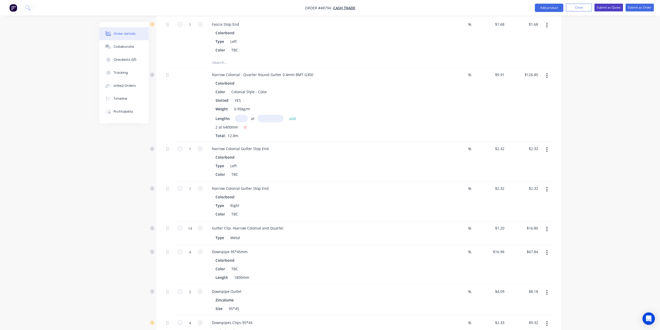
click at [616, 7] on button "Submit as Quote" at bounding box center [609, 8] width 29 height 8
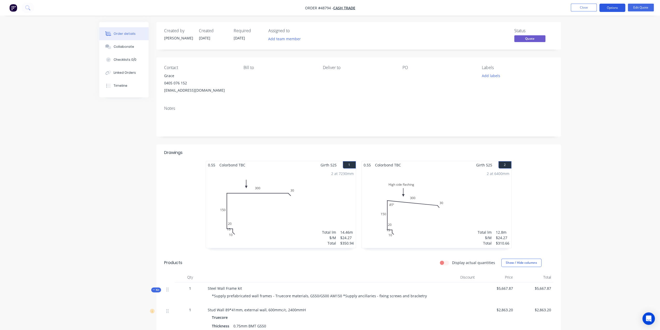
click at [609, 6] on button "Options" at bounding box center [613, 8] width 26 height 8
click at [594, 30] on div "Quote" at bounding box center [597, 32] width 48 height 8
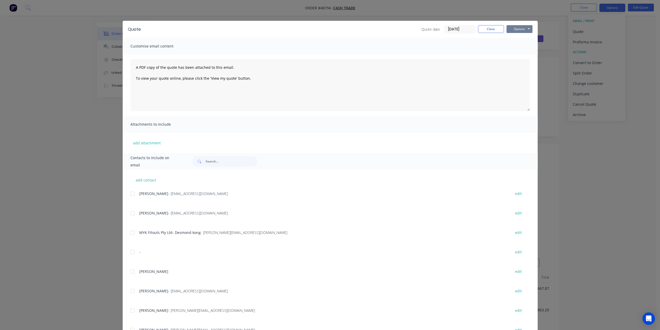
click at [525, 29] on button "Options" at bounding box center [520, 29] width 26 height 8
click at [516, 45] on button "Print" at bounding box center [523, 47] width 33 height 9
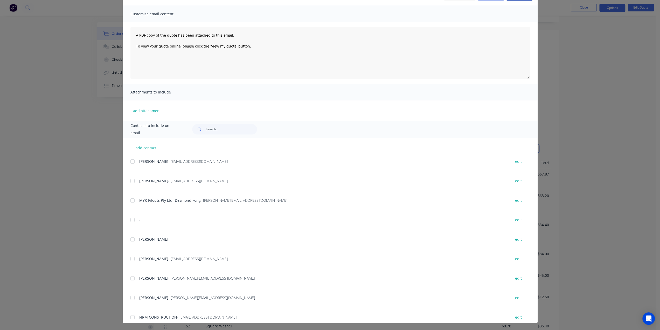
scroll to position [156, 0]
click at [590, 150] on div "Quote Quote date 02/09/25 Close Options Preview Print Email Customise email con…" at bounding box center [330, 165] width 660 height 330
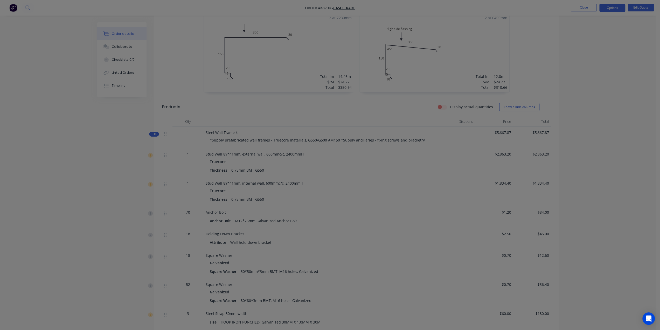
scroll to position [0, 0]
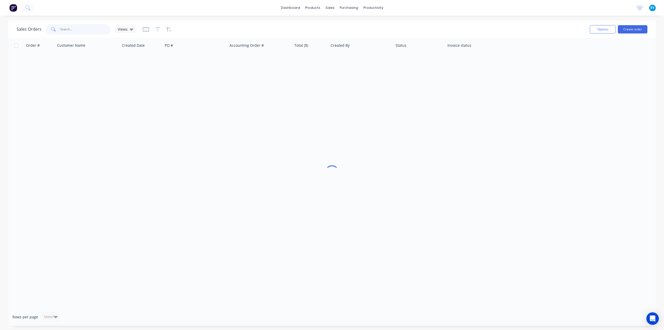
click at [86, 33] on input "text" at bounding box center [85, 29] width 51 height 10
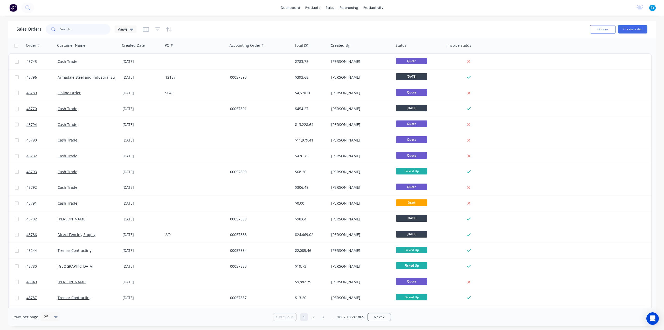
type input "h"
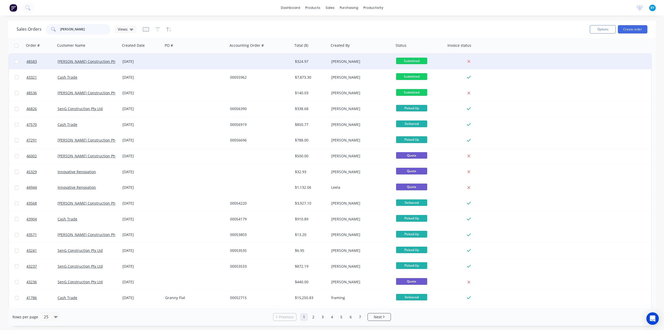
type input "huang"
click at [186, 64] on div at bounding box center [195, 62] width 65 height 16
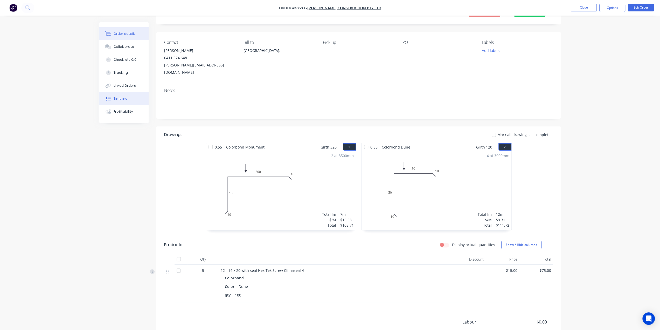
scroll to position [19, 0]
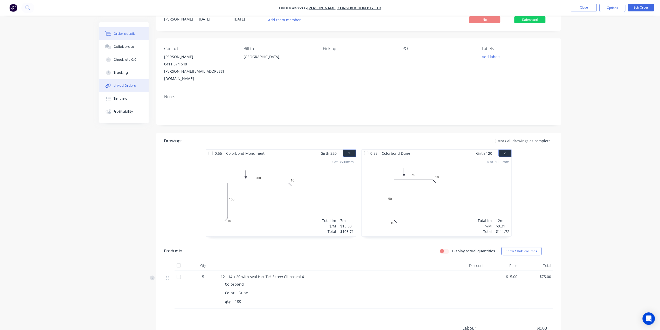
click at [129, 86] on div "Linked Orders" at bounding box center [125, 85] width 22 height 5
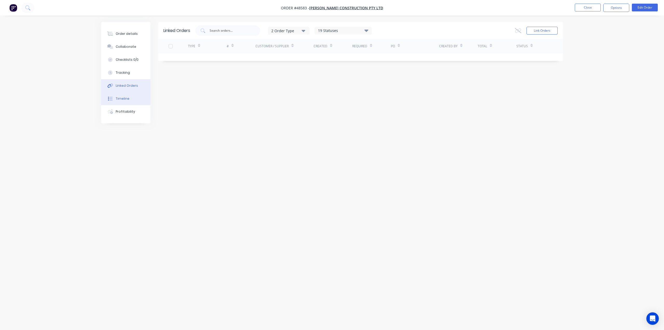
drag, startPoint x: 121, startPoint y: 97, endPoint x: 122, endPoint y: 94, distance: 3.2
click at [122, 97] on div "Timeline" at bounding box center [123, 98] width 14 height 5
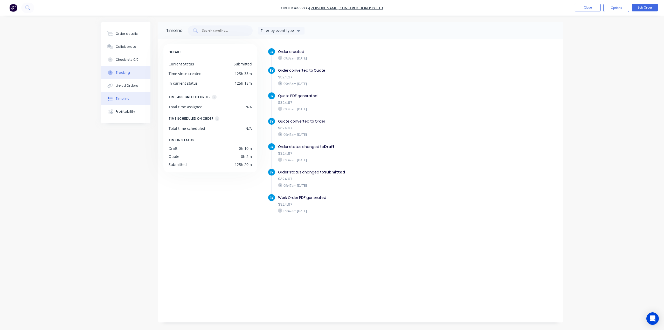
click at [131, 70] on button "Tracking" at bounding box center [125, 72] width 49 height 13
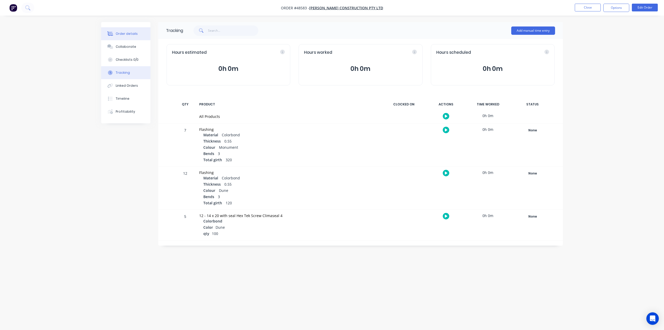
click at [127, 37] on button "Order details" at bounding box center [125, 33] width 49 height 13
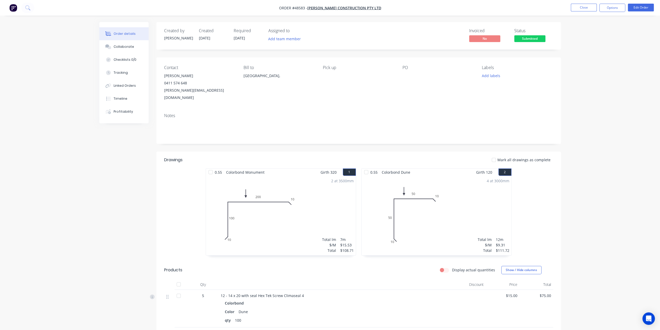
click at [356, 99] on div "Contact Huang 0411 574 648 huang.shanlin@hotmail.com Bill to Australia, Pick up…" at bounding box center [358, 83] width 405 height 52
click at [336, 113] on div "Notes" at bounding box center [358, 115] width 389 height 5
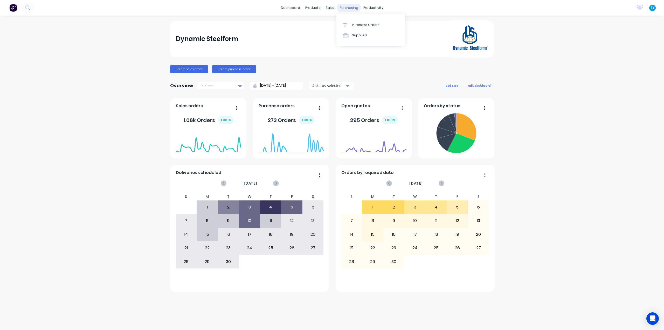
click at [344, 7] on div "purchasing" at bounding box center [349, 8] width 24 height 8
click at [367, 26] on div "Purchase Orders" at bounding box center [366, 25] width 28 height 5
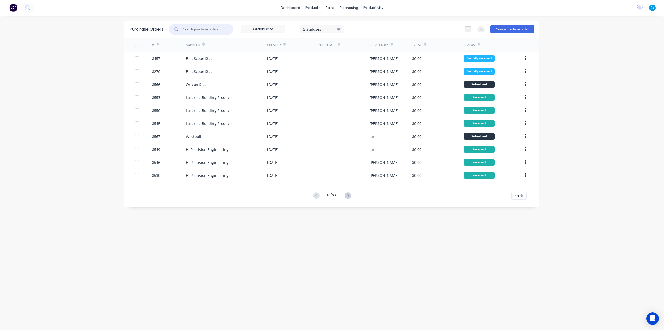
click at [196, 31] on input "text" at bounding box center [203, 29] width 43 height 5
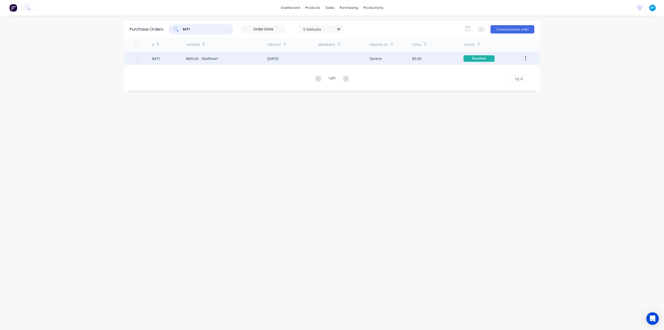
type input "8471"
click at [325, 61] on div at bounding box center [343, 58] width 51 height 13
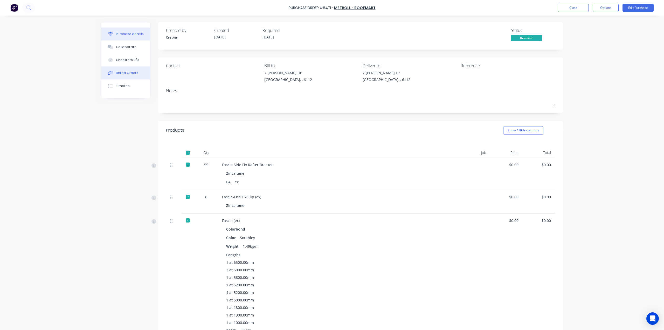
click at [116, 73] on div "Linked Orders" at bounding box center [127, 73] width 22 height 5
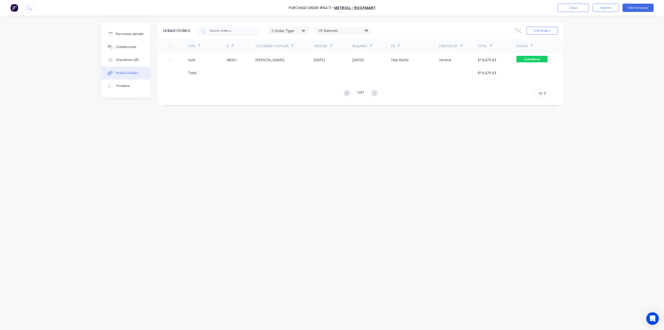
click at [296, 217] on div "Linked Orders 2 Order Type 19 Statuses Sales Order Status All Archived Draft Qu…" at bounding box center [332, 171] width 462 height 299
click at [379, 137] on div "Linked Orders 2 Order Type 19 Statuses Sales Order Status All Archived Draft Qu…" at bounding box center [332, 171] width 462 height 299
click at [135, 34] on div "Purchase details" at bounding box center [130, 34] width 28 height 5
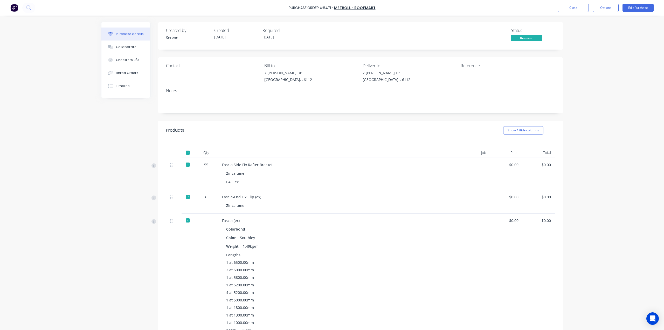
click at [14, 7] on img at bounding box center [14, 8] width 8 height 8
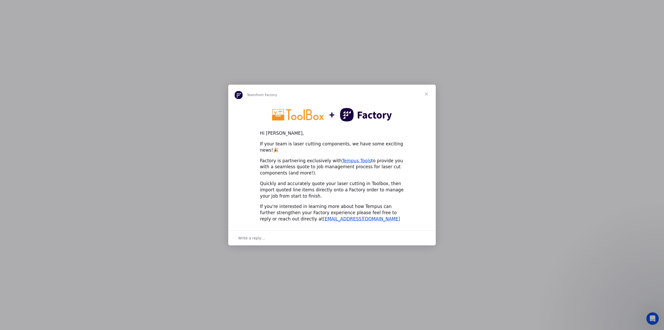
click at [374, 55] on div "Intercom messenger" at bounding box center [332, 165] width 664 height 330
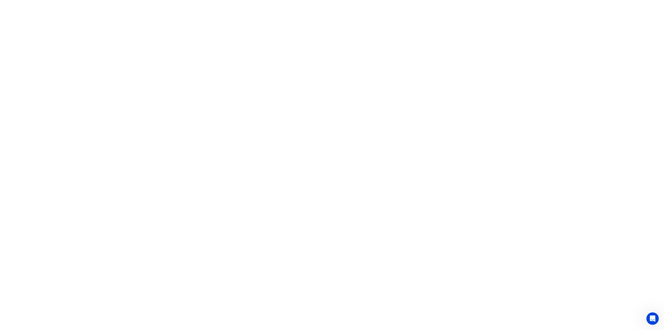
click at [212, 0] on html "x" at bounding box center [332, 0] width 664 height 0
click at [236, 0] on html "x" at bounding box center [332, 0] width 664 height 0
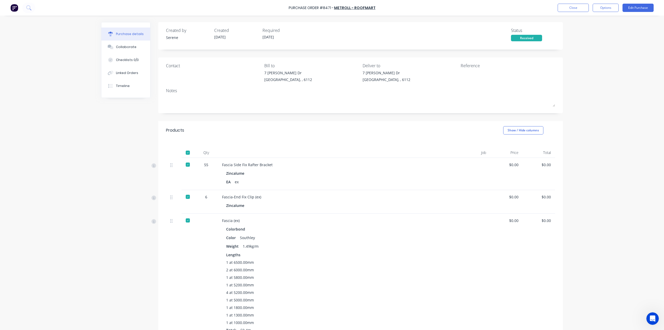
click at [16, 2] on div "Purchase Order #8471 - Metroll - Roofmart Close Options Edit Purchase" at bounding box center [332, 8] width 664 height 16
click at [18, 9] on div at bounding box center [22, 8] width 25 height 10
click at [15, 9] on img at bounding box center [14, 8] width 8 height 8
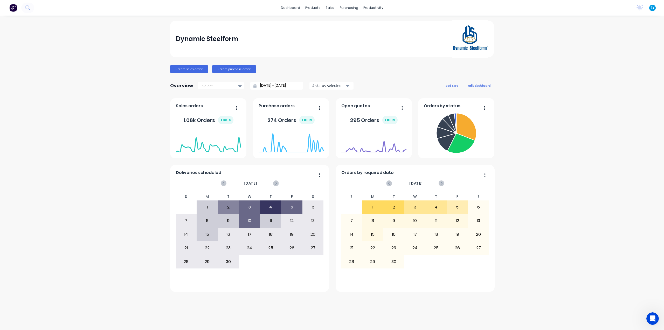
drag, startPoint x: 84, startPoint y: 76, endPoint x: 82, endPoint y: 51, distance: 25.5
click at [84, 76] on div "Dynamic Steelform Create sales order Create purchase order Overview Select... […" at bounding box center [332, 173] width 664 height 304
